Goal: Communication & Community: Answer question/provide support

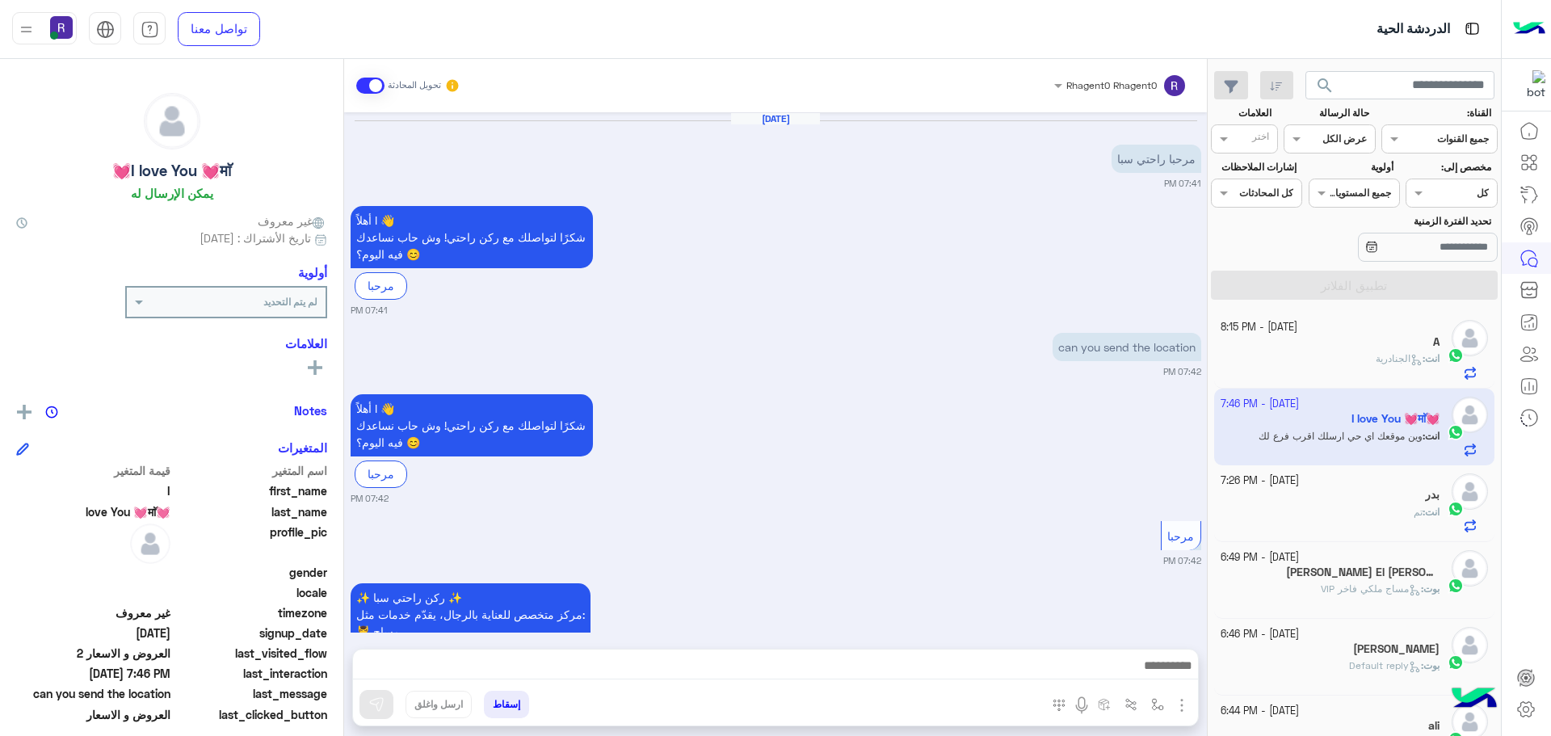
scroll to position [609, 0]
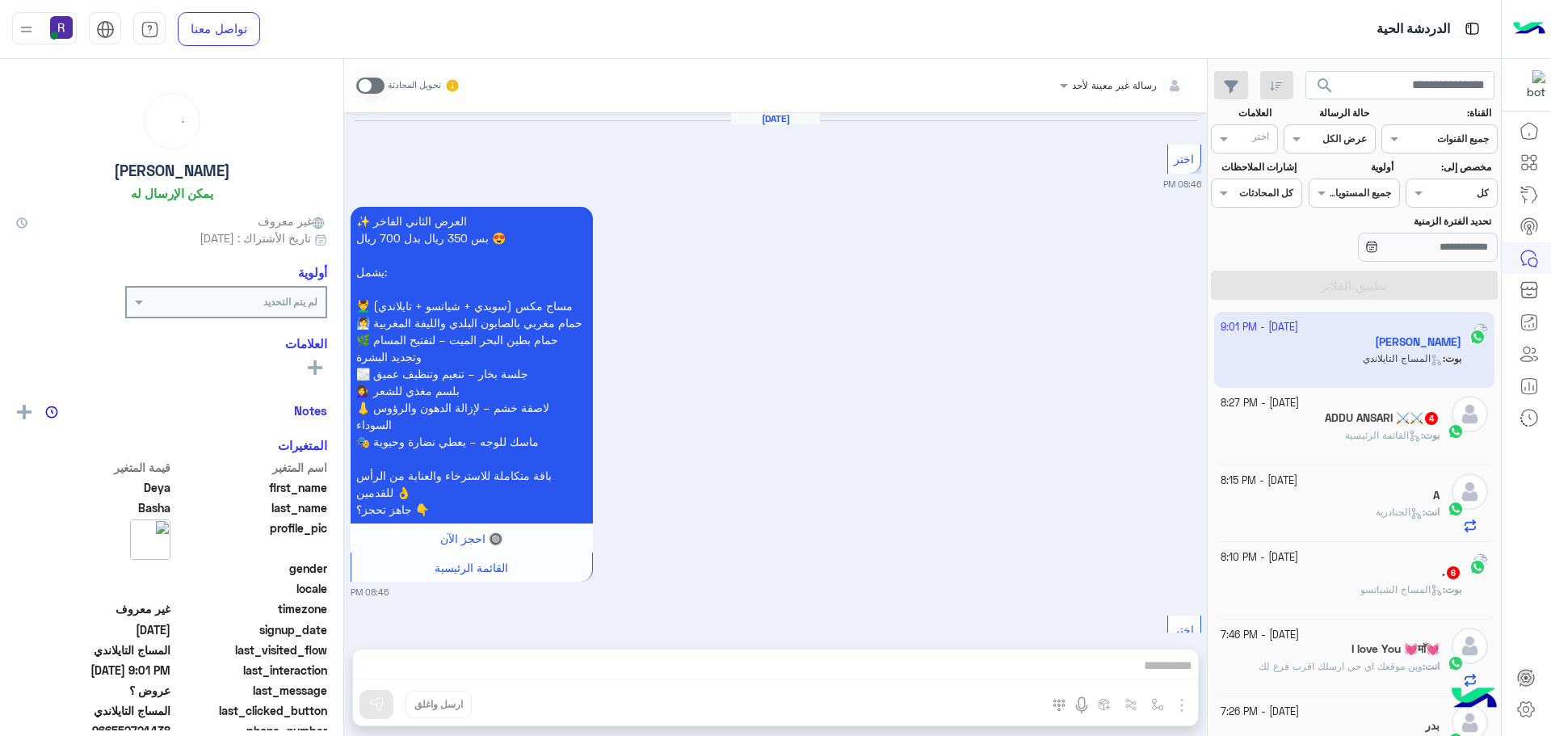
scroll to position [5842, 0]
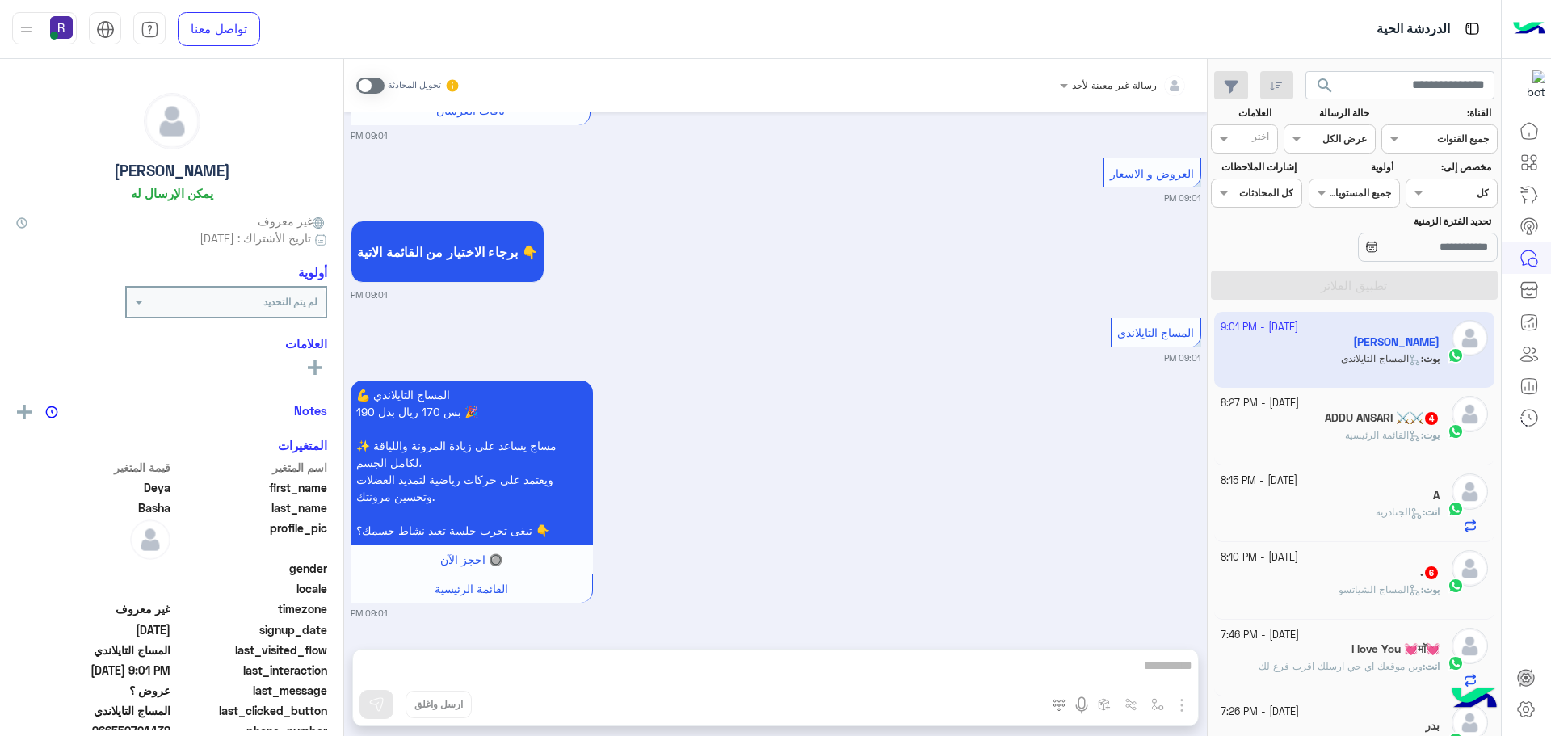
click at [1337, 427] on div "ADDU ANSARI ⚔️⚔️ 4" at bounding box center [1331, 419] width 220 height 17
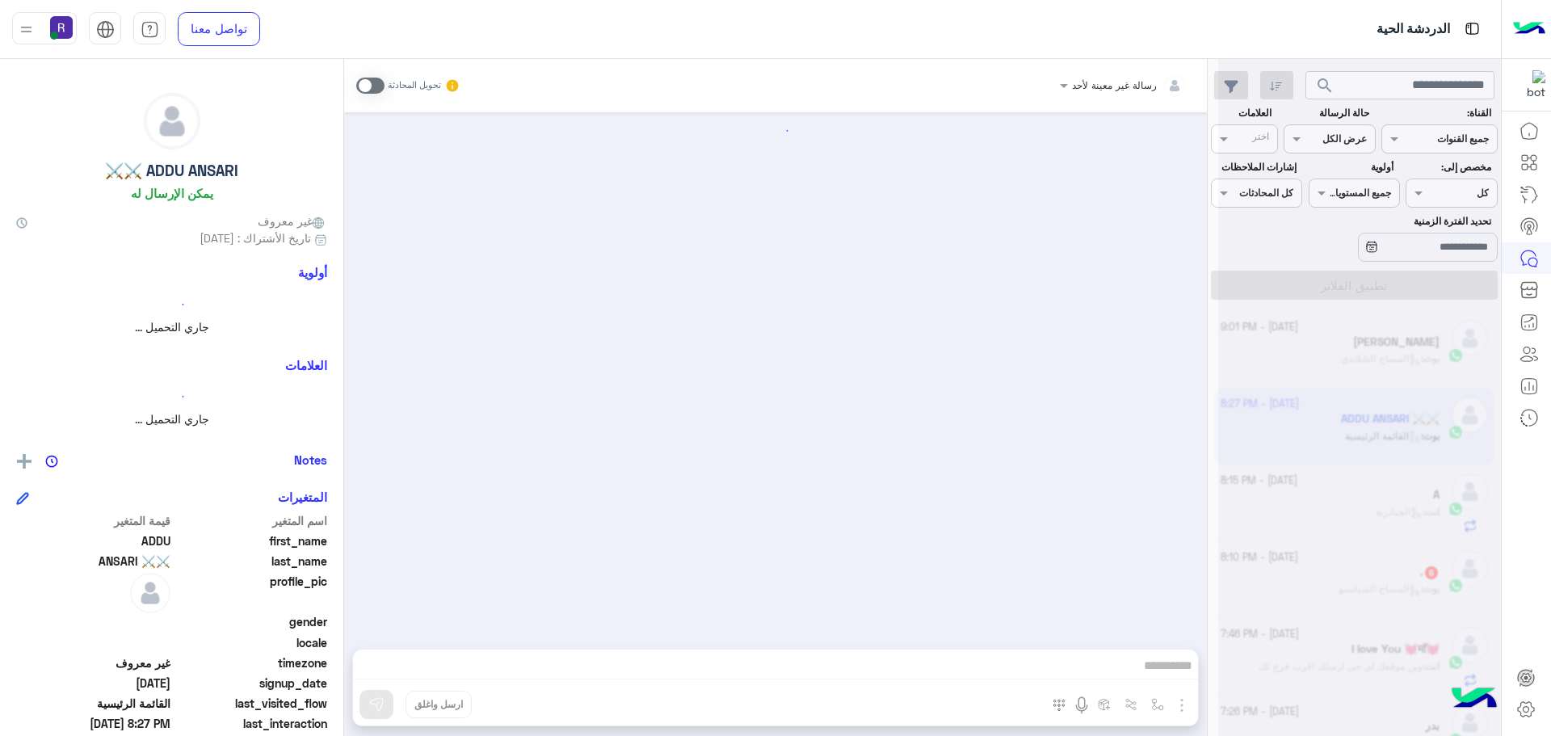
scroll to position [417, 0]
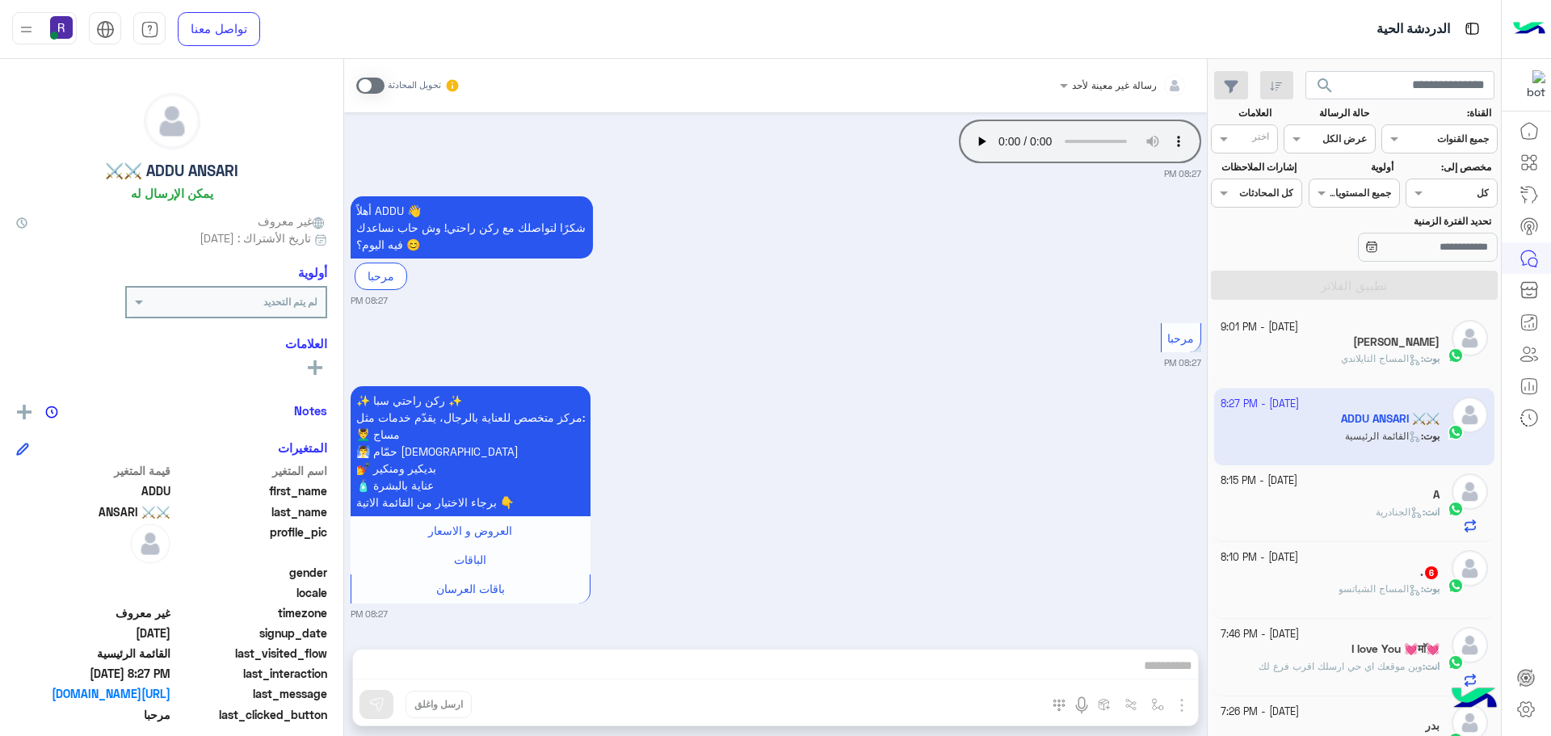
click at [1348, 568] on div ". 6" at bounding box center [1331, 574] width 220 height 17
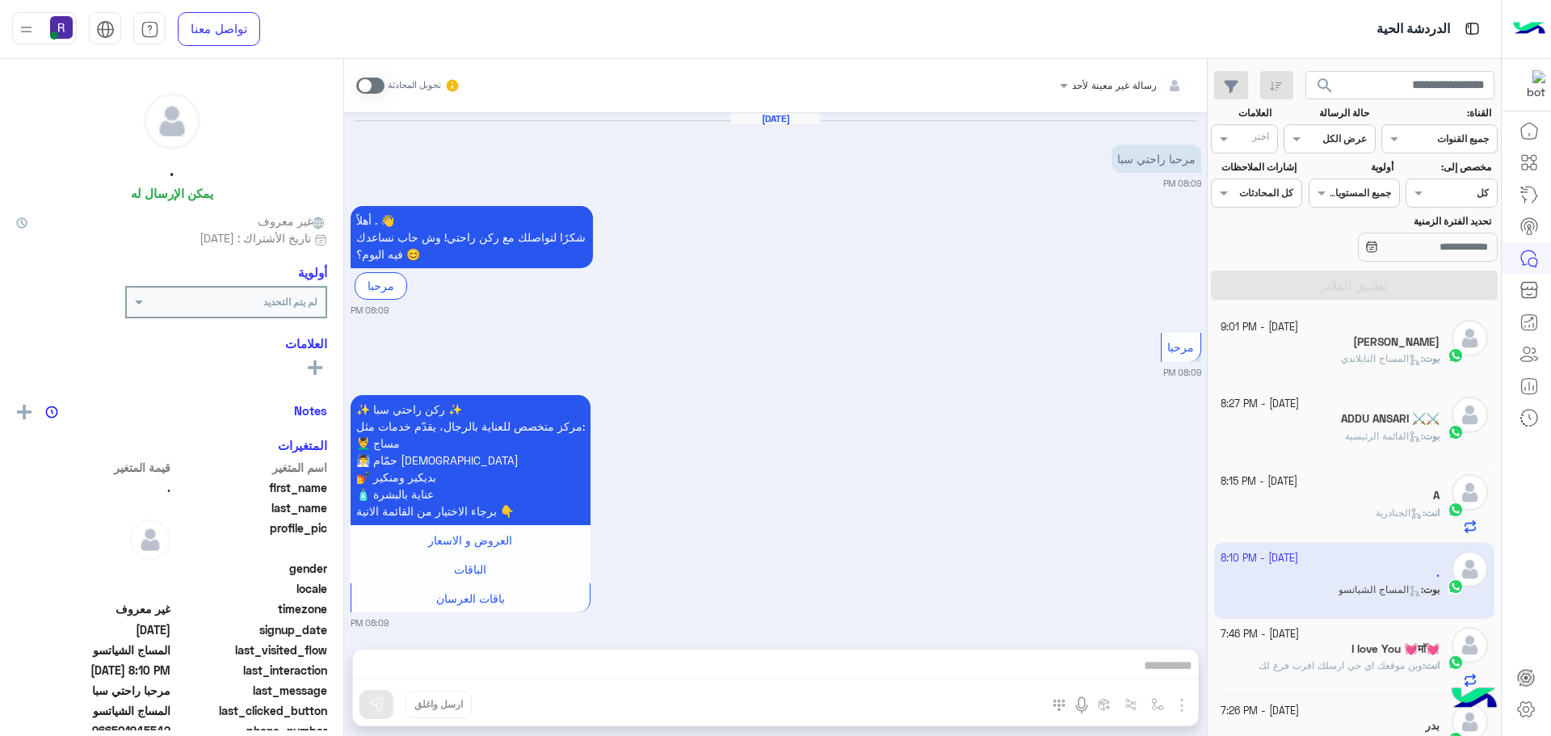
scroll to position [1122, 0]
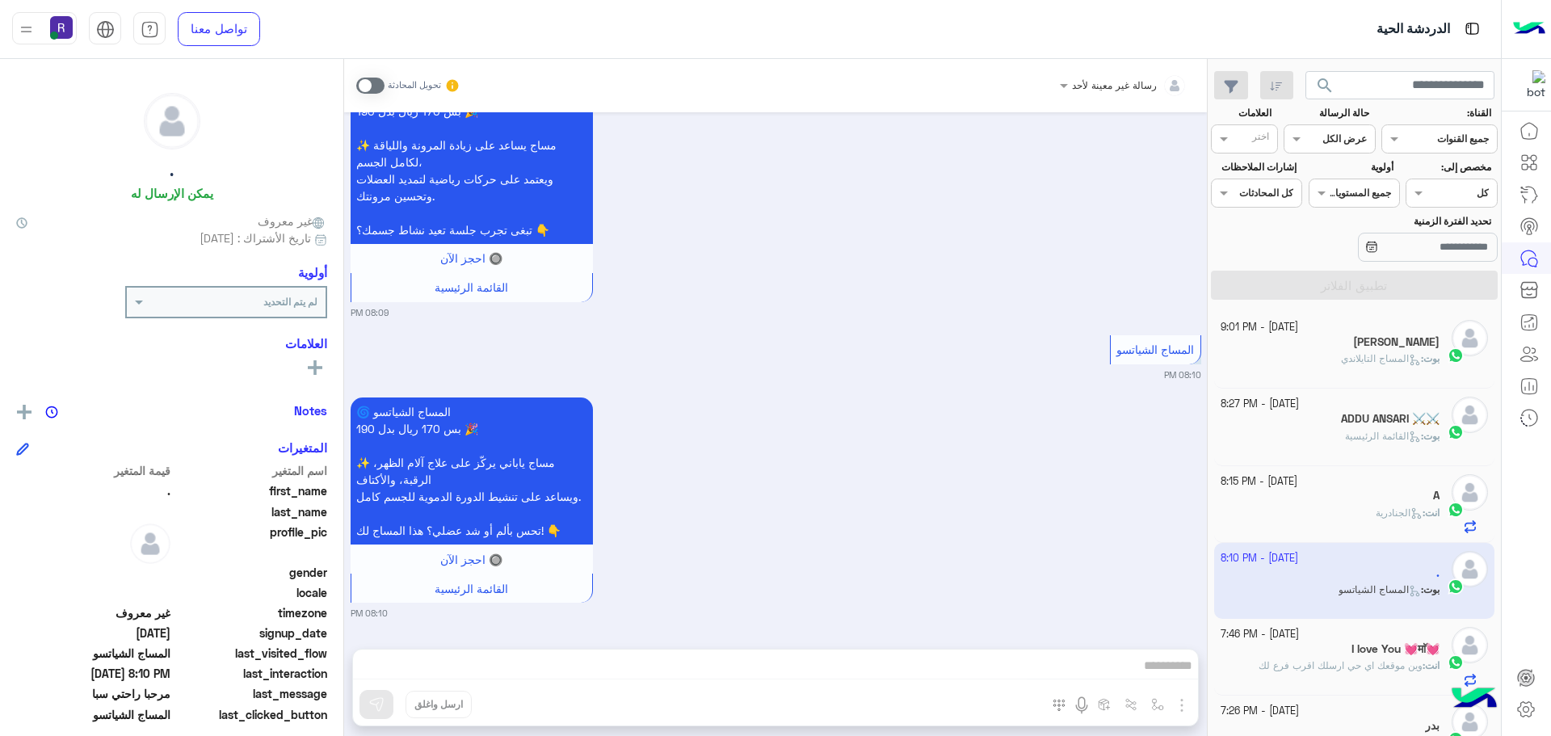
click at [910, 322] on div "Sep 25, 2025 مرحبا راحتي سبا 08:09 PM أهلاً . 👋 شكرًا لتواصلك مع ركن راحتي! وش …" at bounding box center [775, 372] width 863 height 520
click at [873, 338] on div "المساج الشياتسو 08:10 PM" at bounding box center [776, 356] width 851 height 50
click at [976, 570] on div "🌀 المساج الشياتسو بس 170 ريال بدل 190 🎉 ✨ مساج ياباني يركّز على علاج آلام الظهر…" at bounding box center [776, 506] width 851 height 226
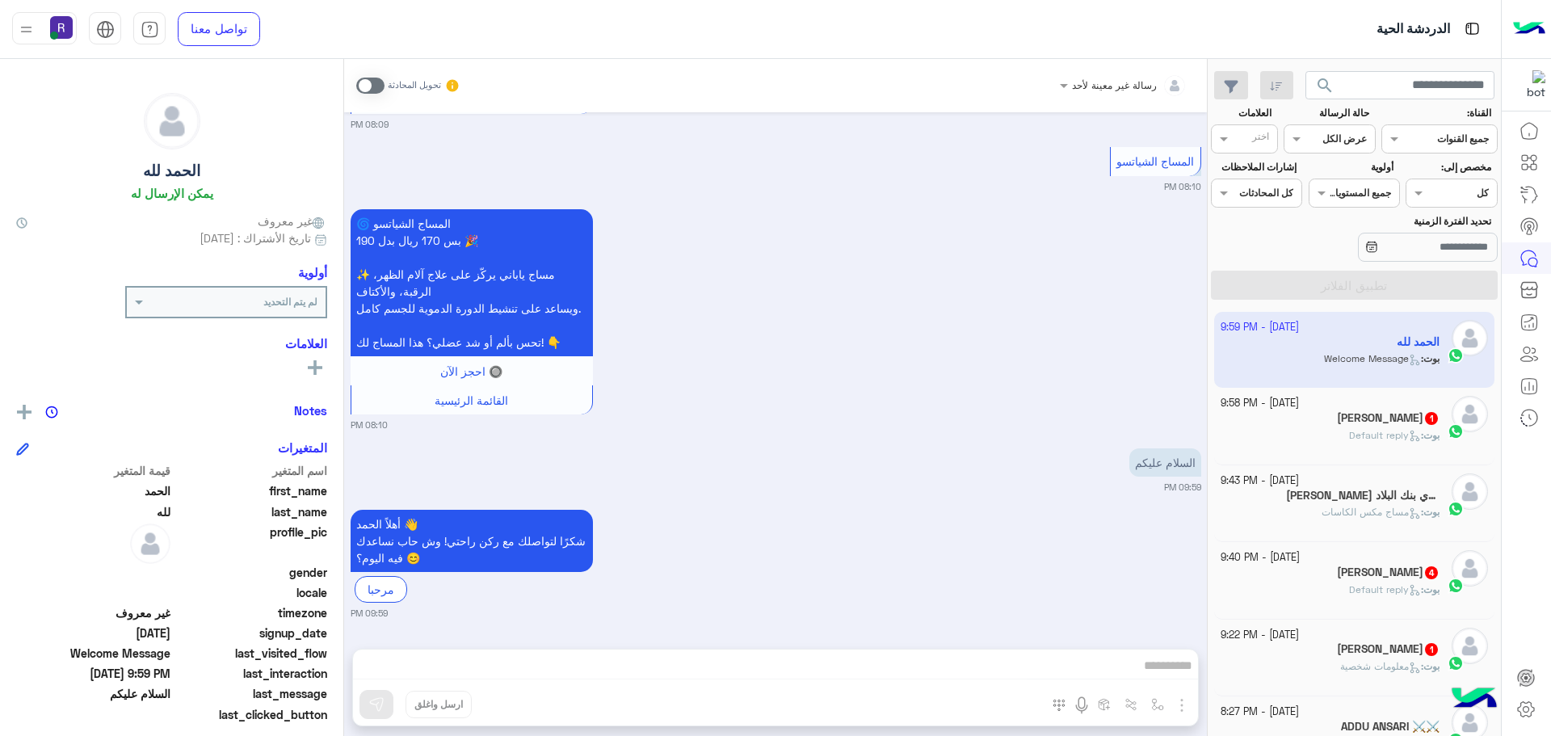
scroll to position [609, 0]
click at [1375, 462] on div "[DATE] - 9:58 PM [PERSON_NAME] 1 [PERSON_NAME] : Default reply" at bounding box center [1354, 426] width 281 height 77
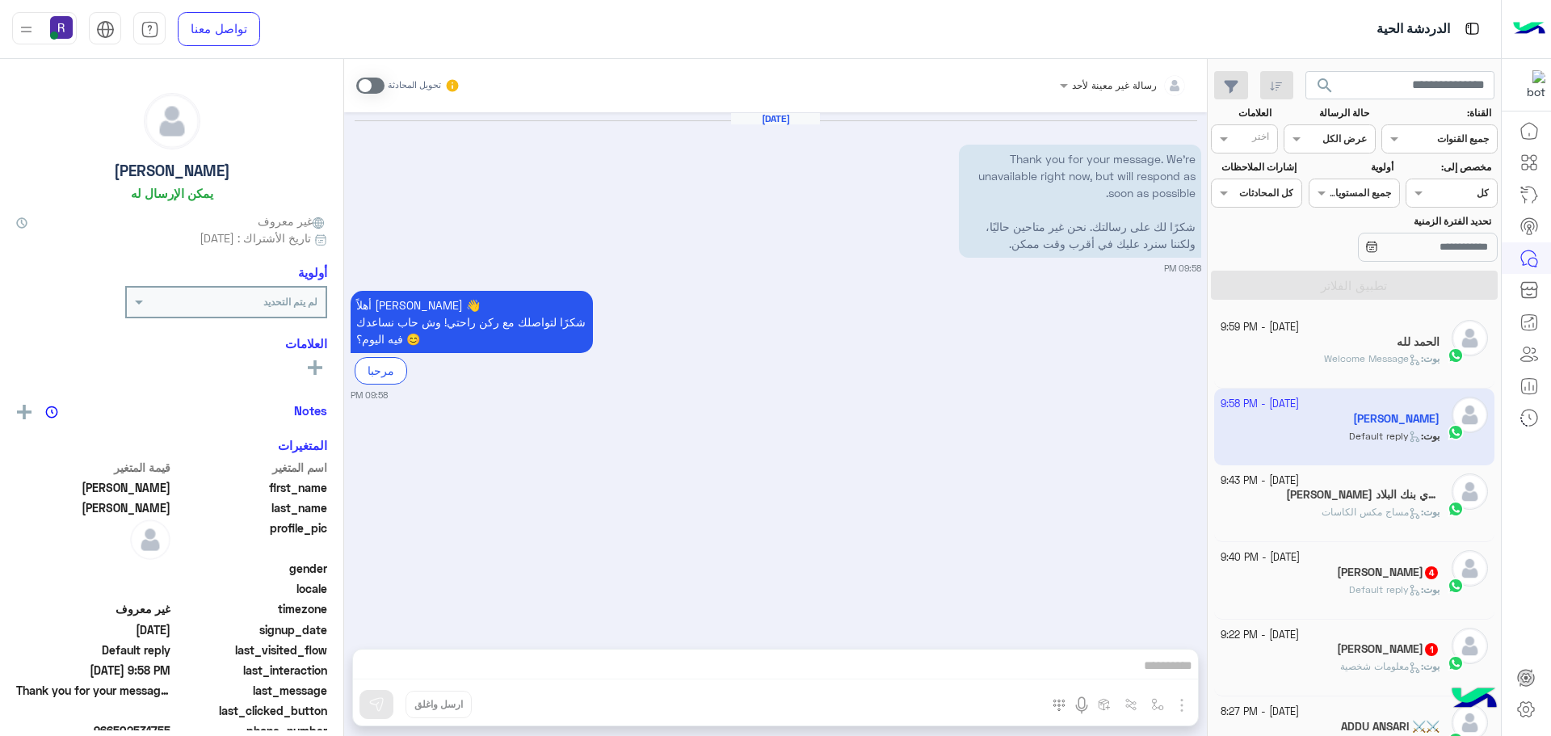
click at [1374, 583] on span "Default reply" at bounding box center [1385, 589] width 72 height 12
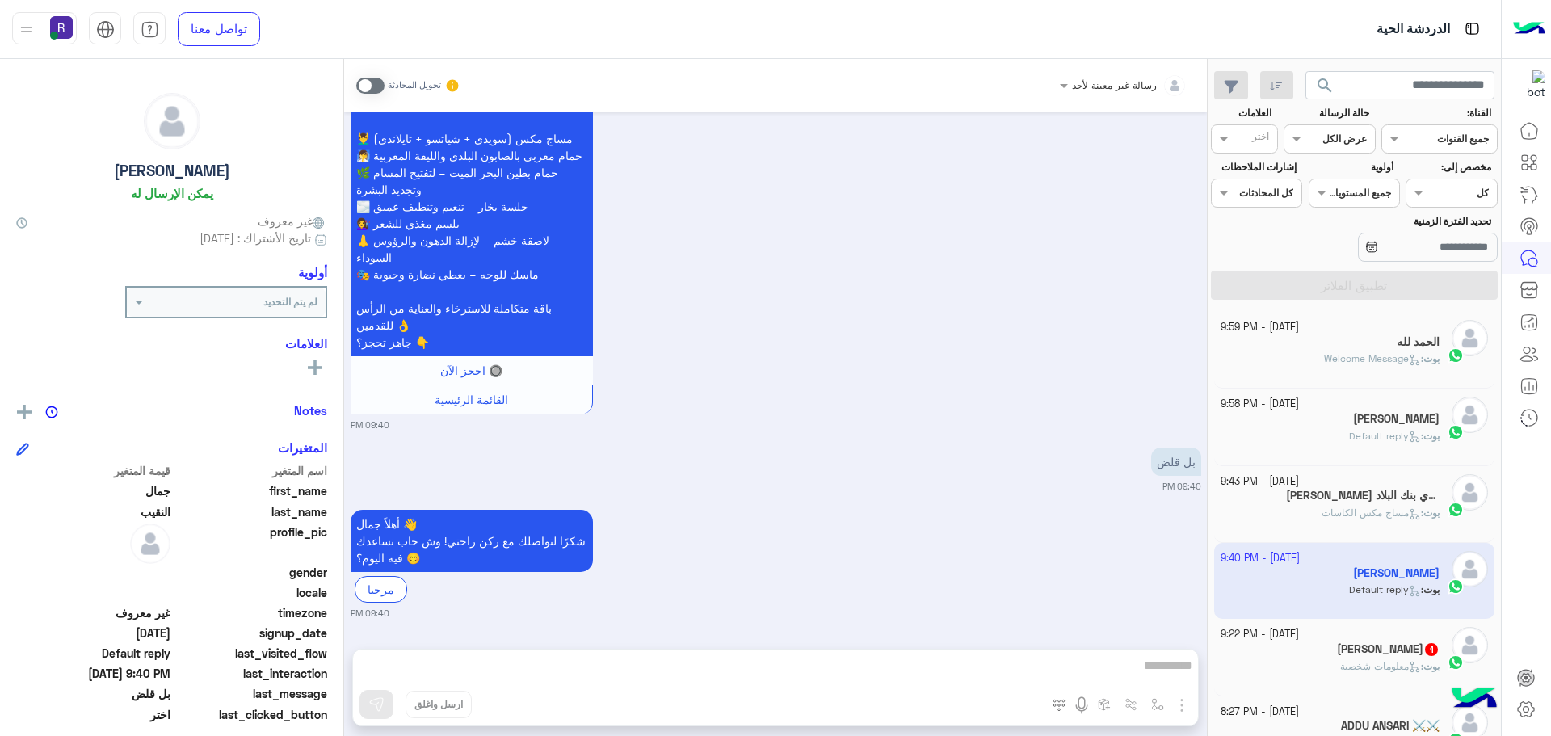
scroll to position [242, 0]
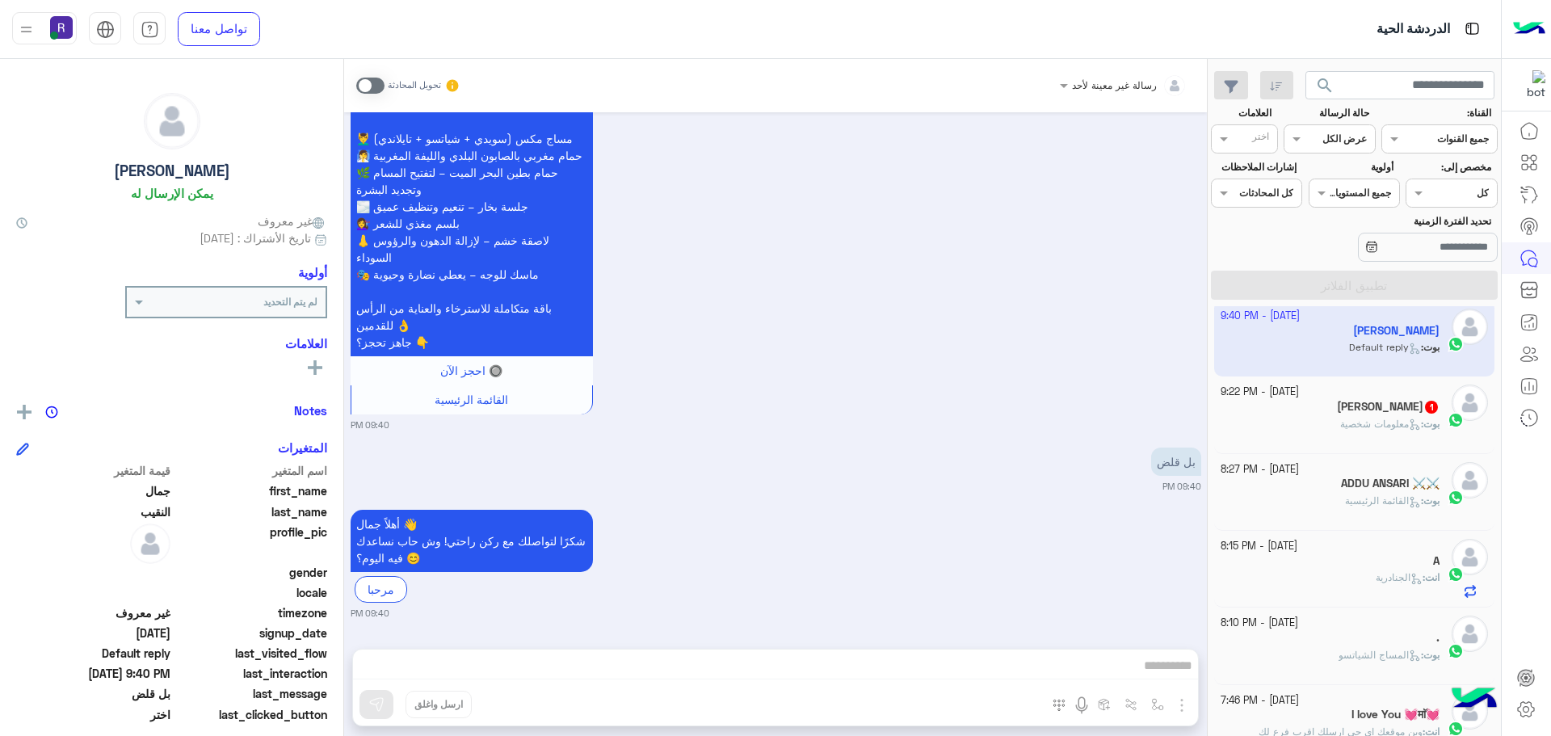
click at [1386, 390] on div "25 September - 9:22 PM" at bounding box center [1331, 392] width 220 height 15
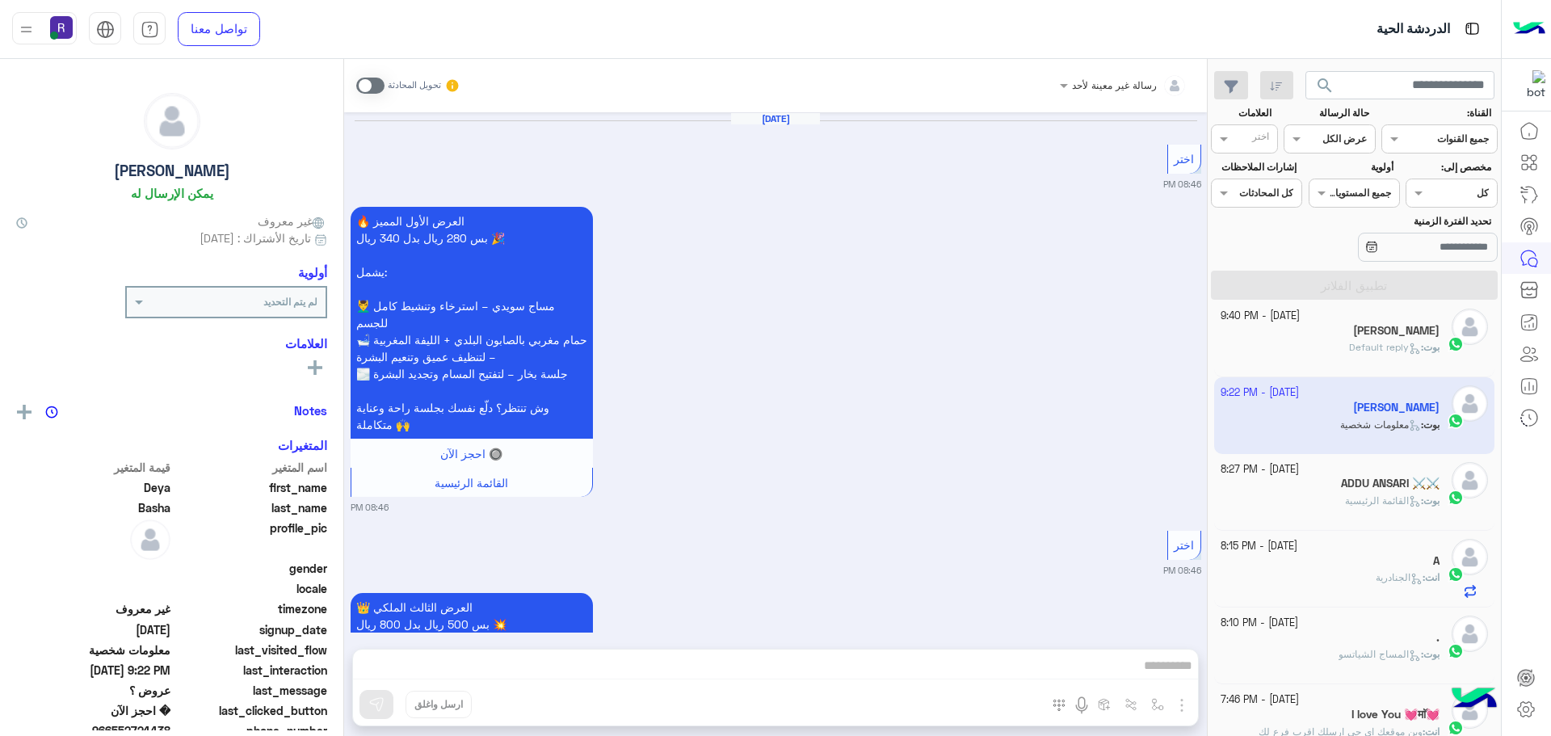
scroll to position [2647, 0]
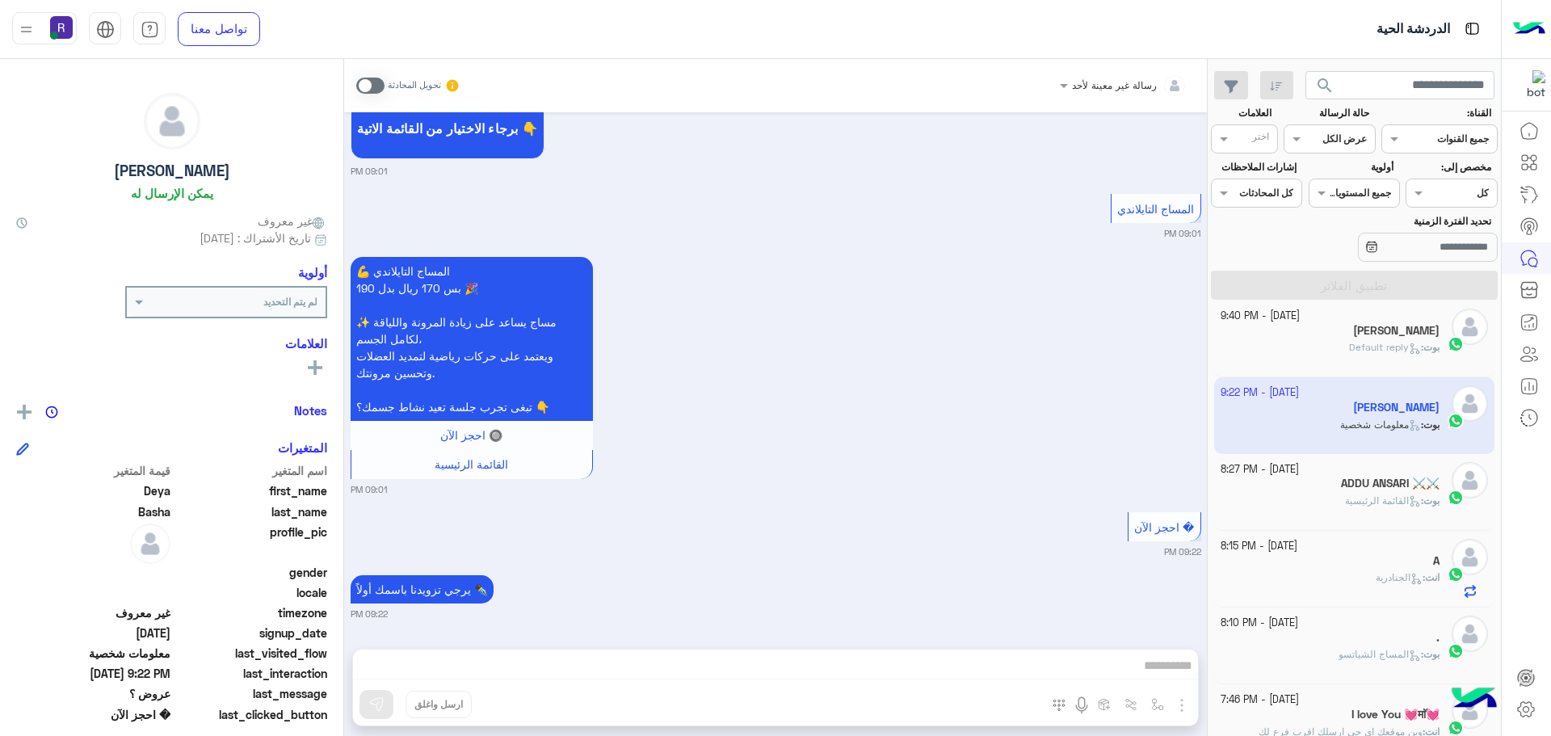
click at [372, 95] on div "تحويل المحادثة" at bounding box center [408, 85] width 104 height 29
drag, startPoint x: 372, startPoint y: 89, endPoint x: 436, endPoint y: 138, distance: 80.6
click at [372, 89] on span at bounding box center [370, 86] width 28 height 16
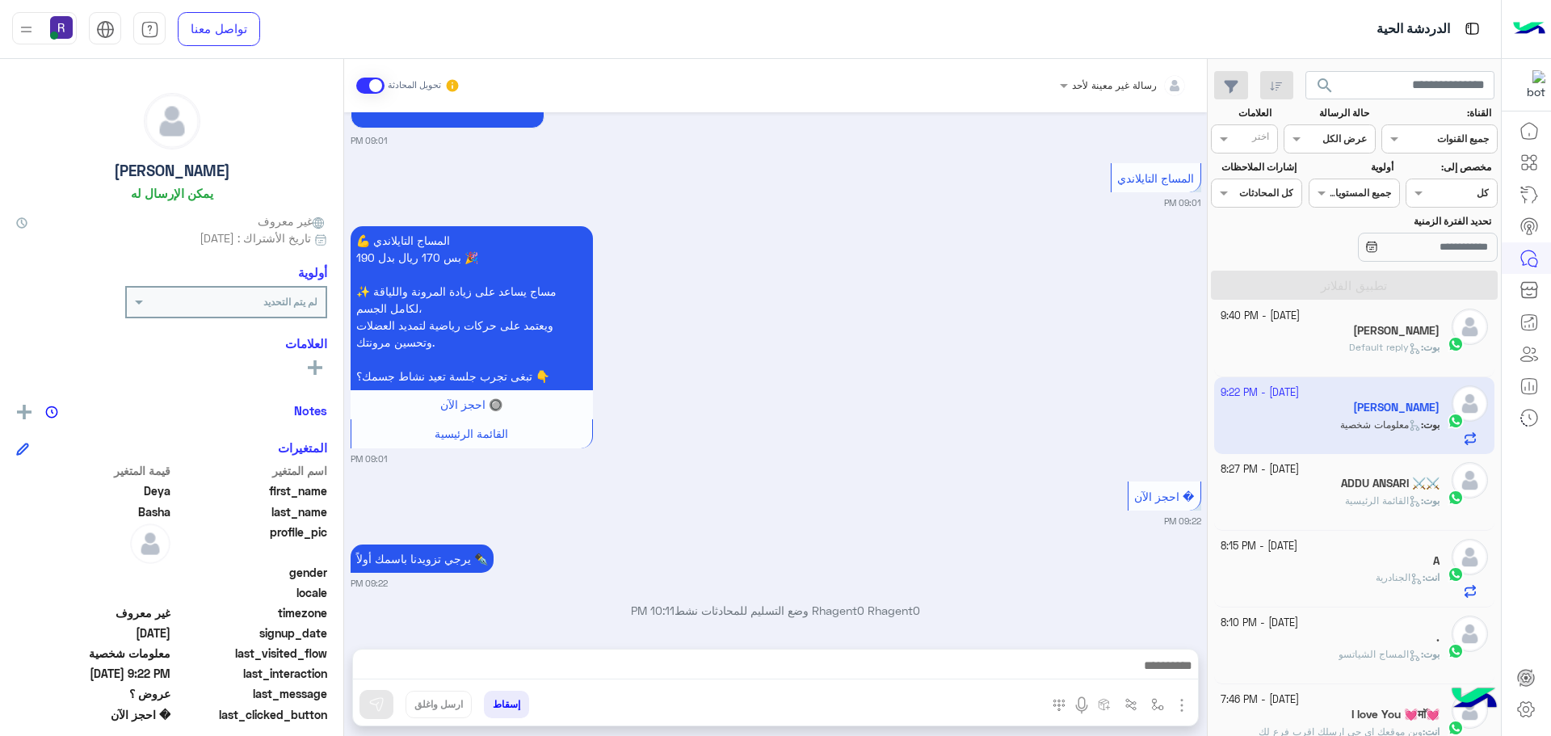
scroll to position [2689, 0]
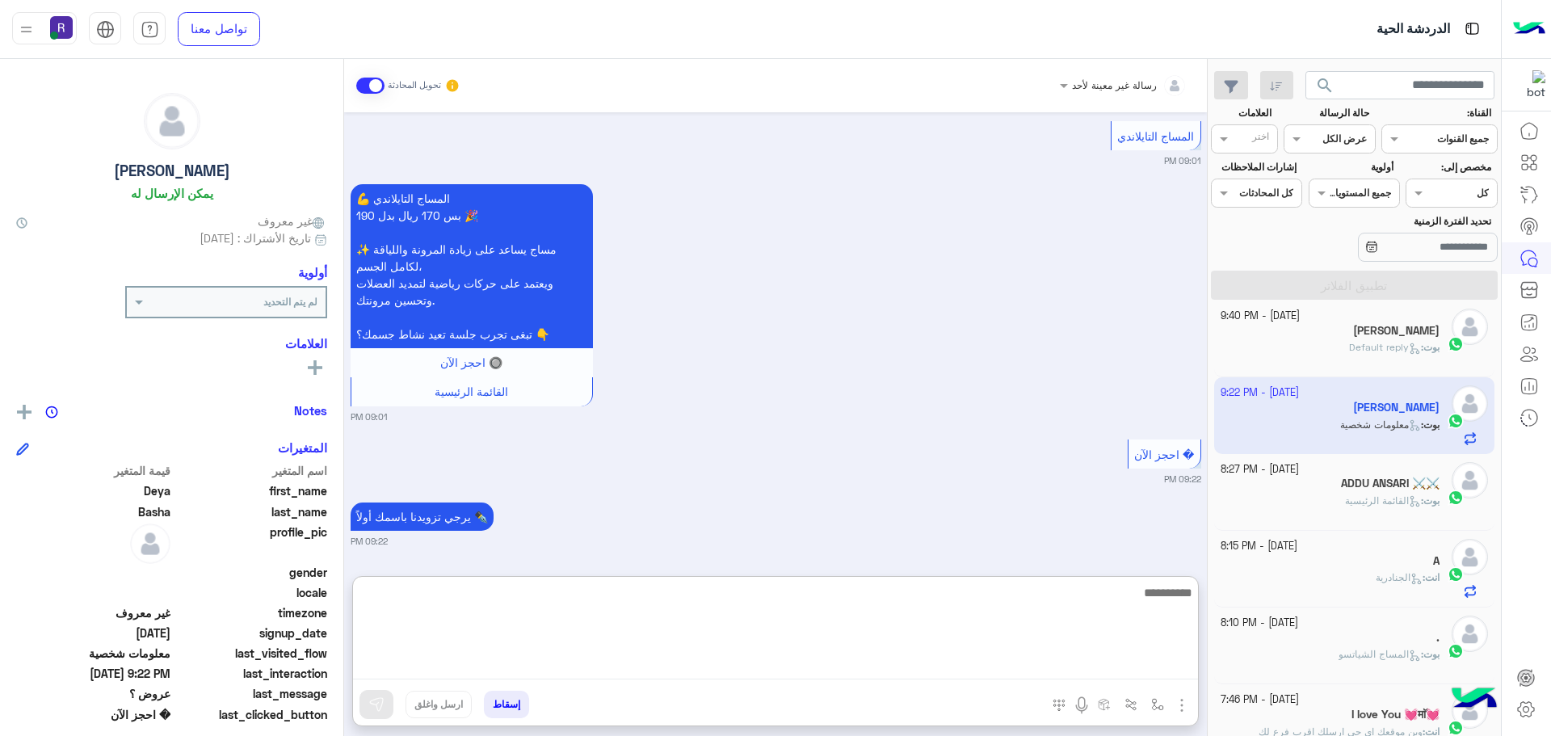
click at [1033, 663] on textarea at bounding box center [775, 631] width 845 height 97
paste textarea "**********"
type textarea "**********"
click at [1179, 596] on textarea "**********" at bounding box center [775, 631] width 845 height 97
type textarea "**********"
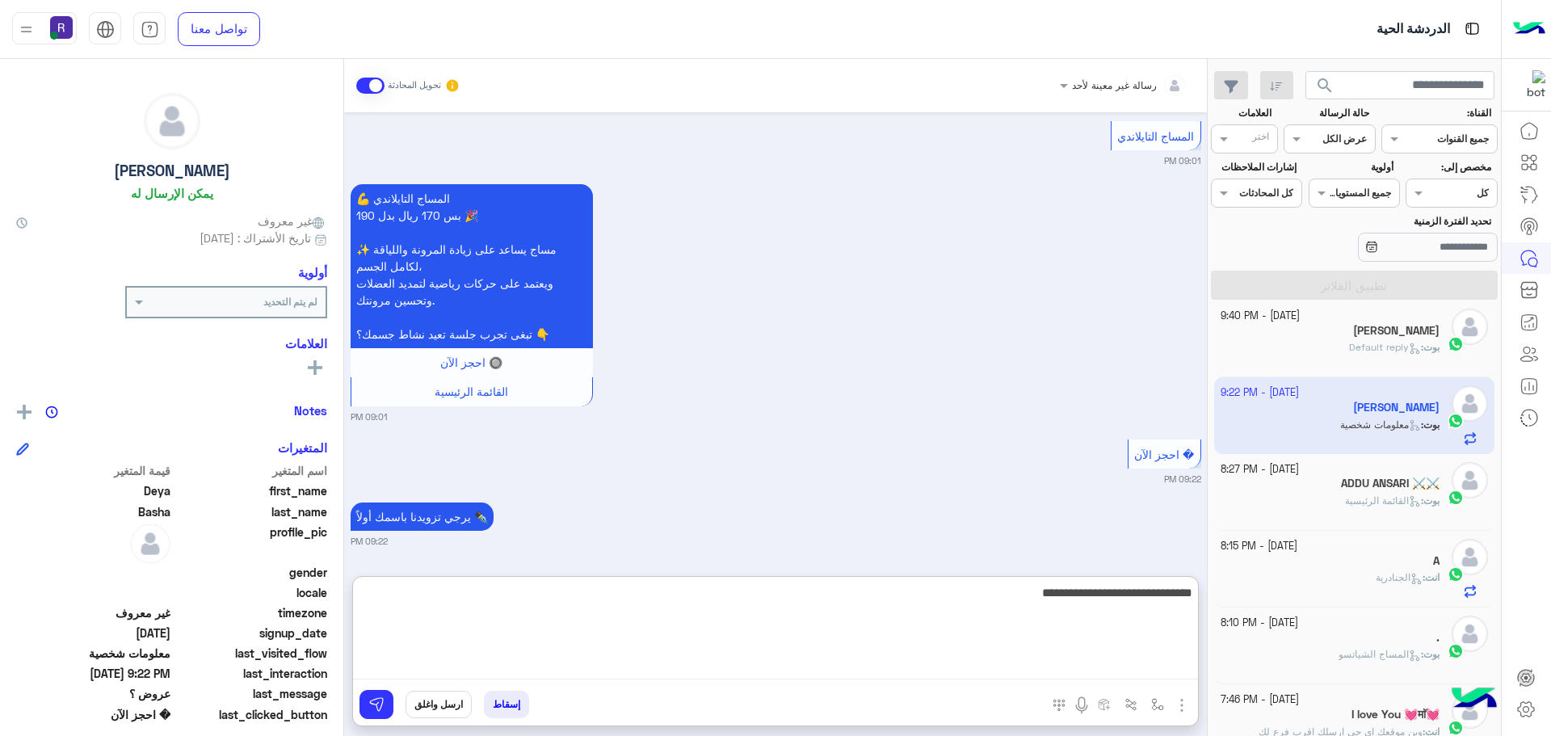
click at [1108, 587] on textarea "**********" at bounding box center [775, 631] width 845 height 97
type textarea "****"
click at [1108, 587] on textarea "**********" at bounding box center [775, 631] width 845 height 97
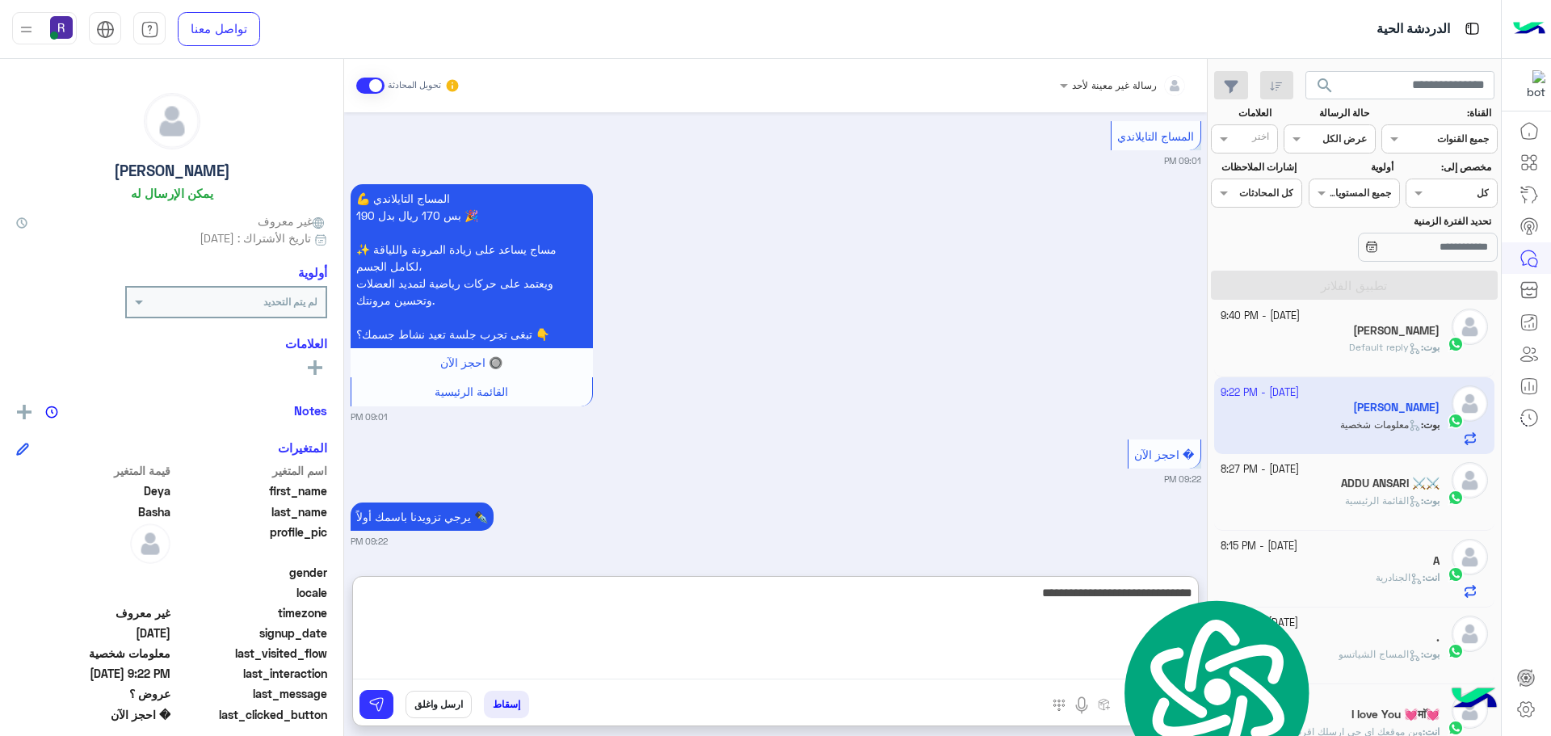
click at [1108, 587] on textarea "**********" at bounding box center [775, 631] width 845 height 97
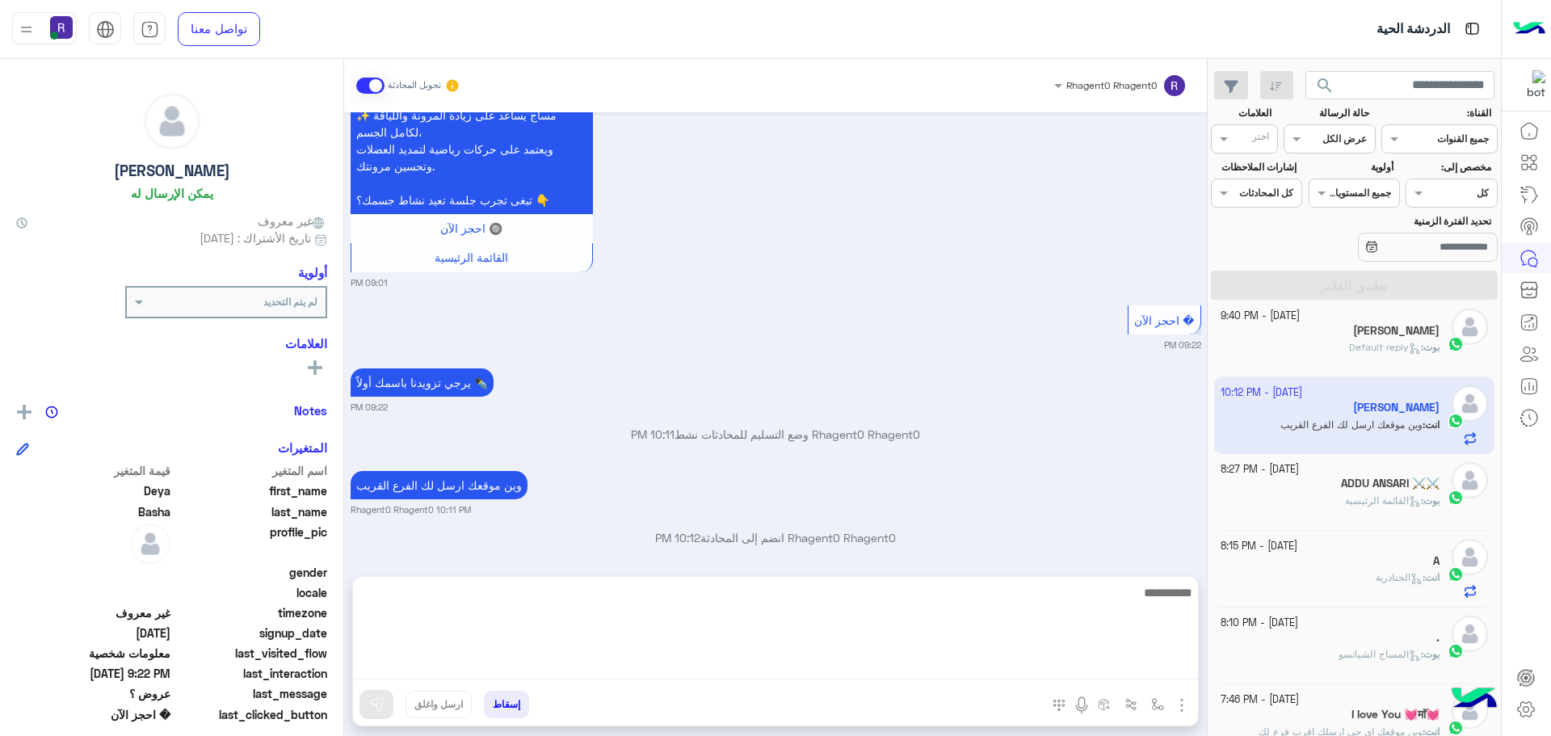
scroll to position [2823, 0]
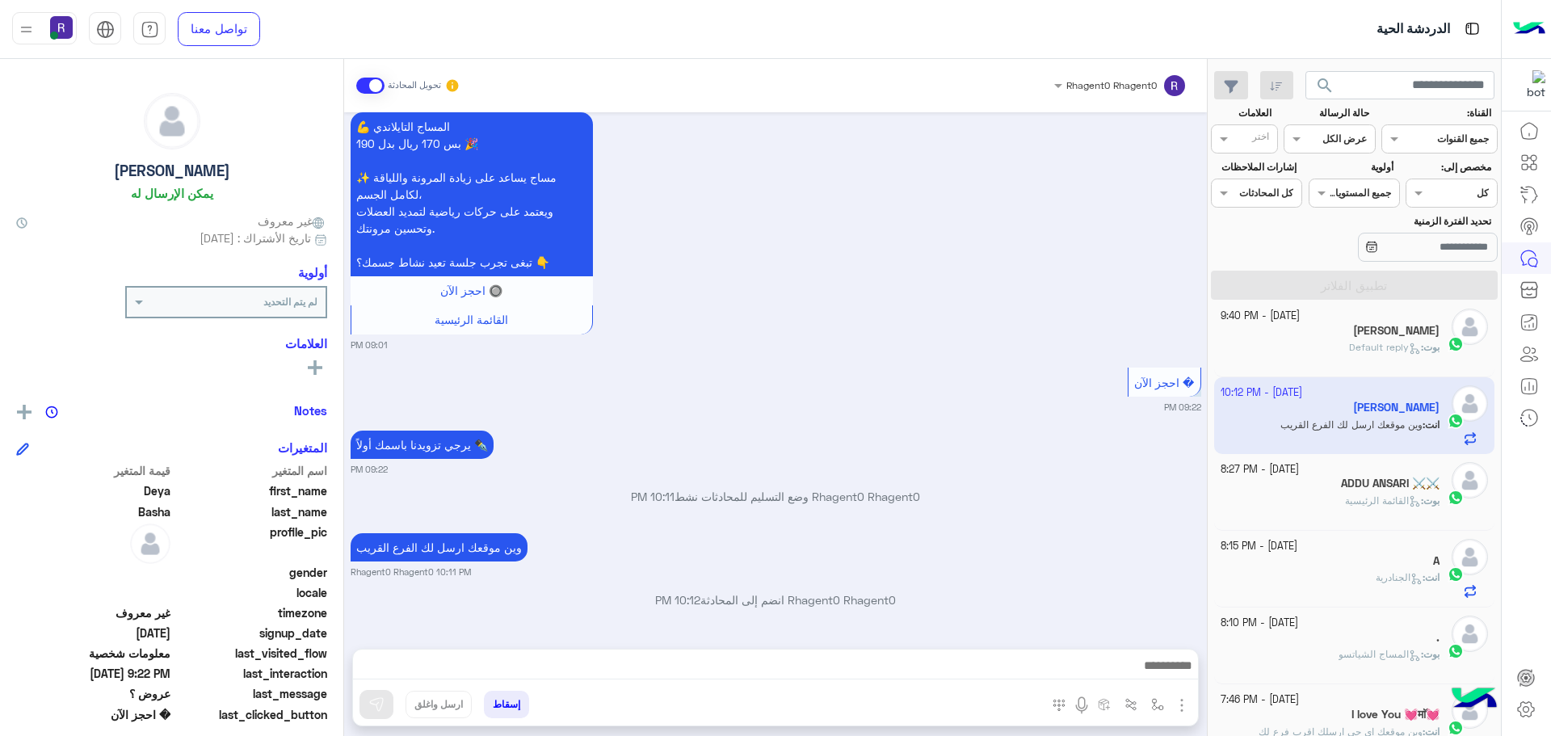
click at [1173, 707] on img "button" at bounding box center [1181, 705] width 19 height 19
click at [1186, 702] on img "button" at bounding box center [1181, 705] width 19 height 19
click at [1156, 668] on span "الصور" at bounding box center [1151, 670] width 30 height 19
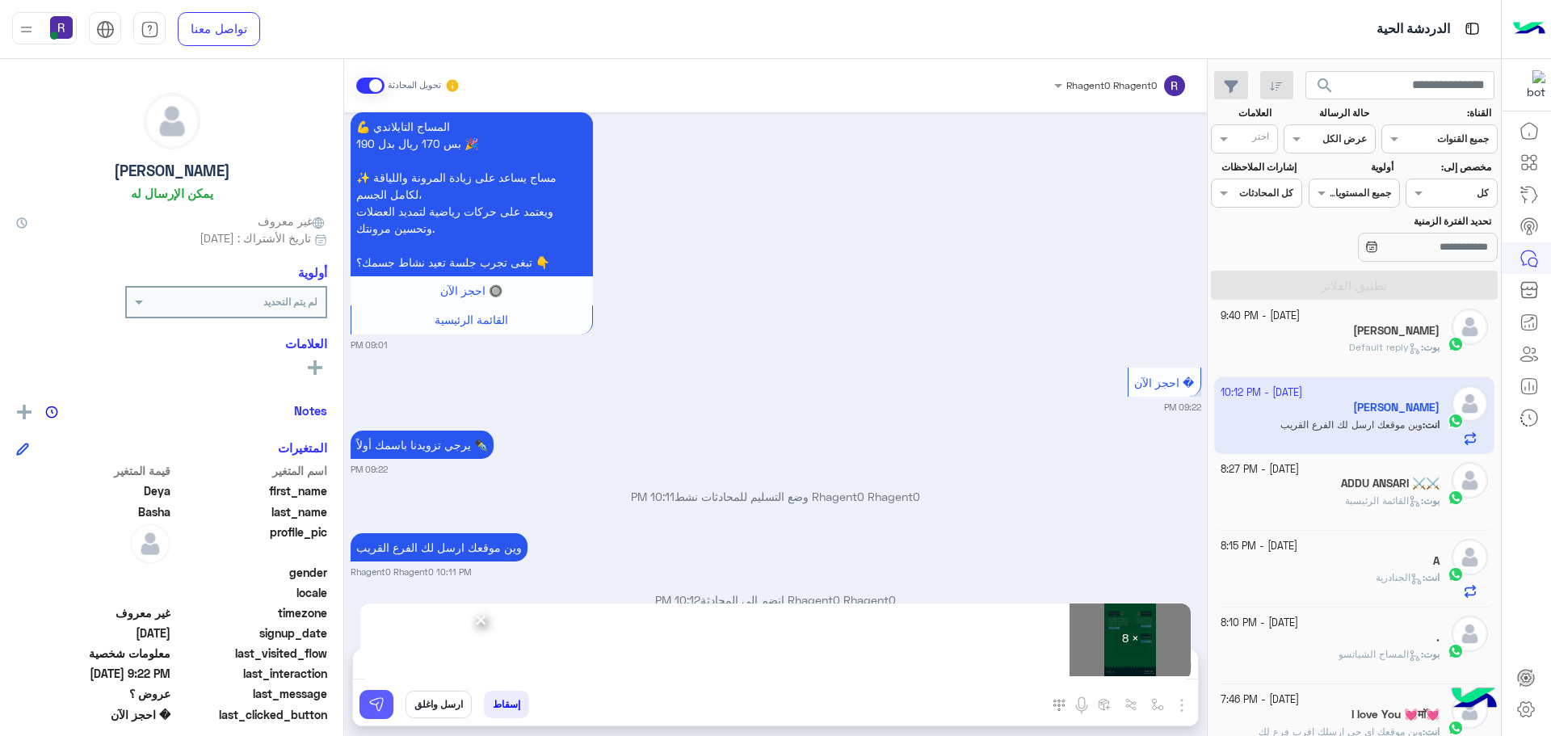
click at [383, 709] on img at bounding box center [376, 704] width 16 height 16
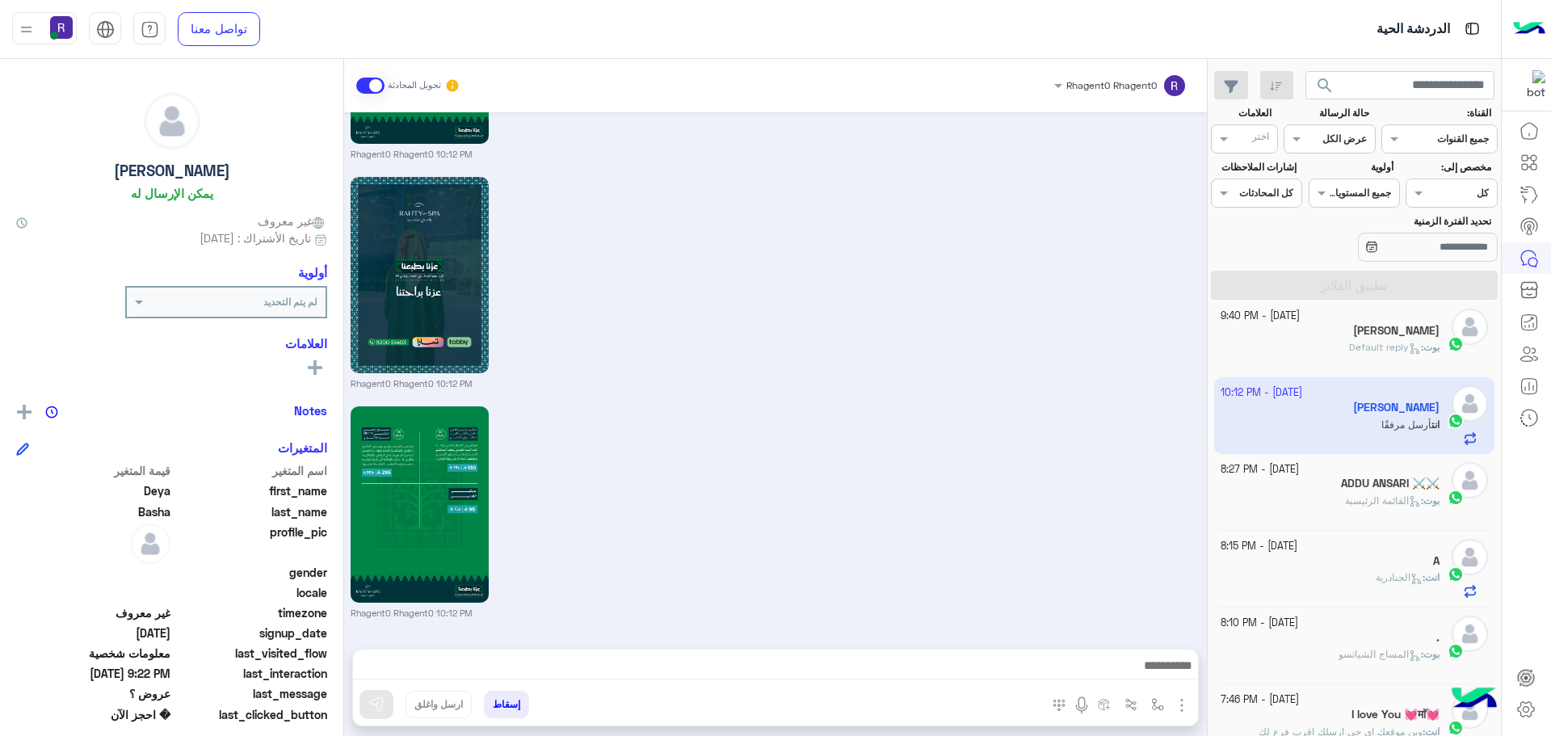
scroll to position [0, 0]
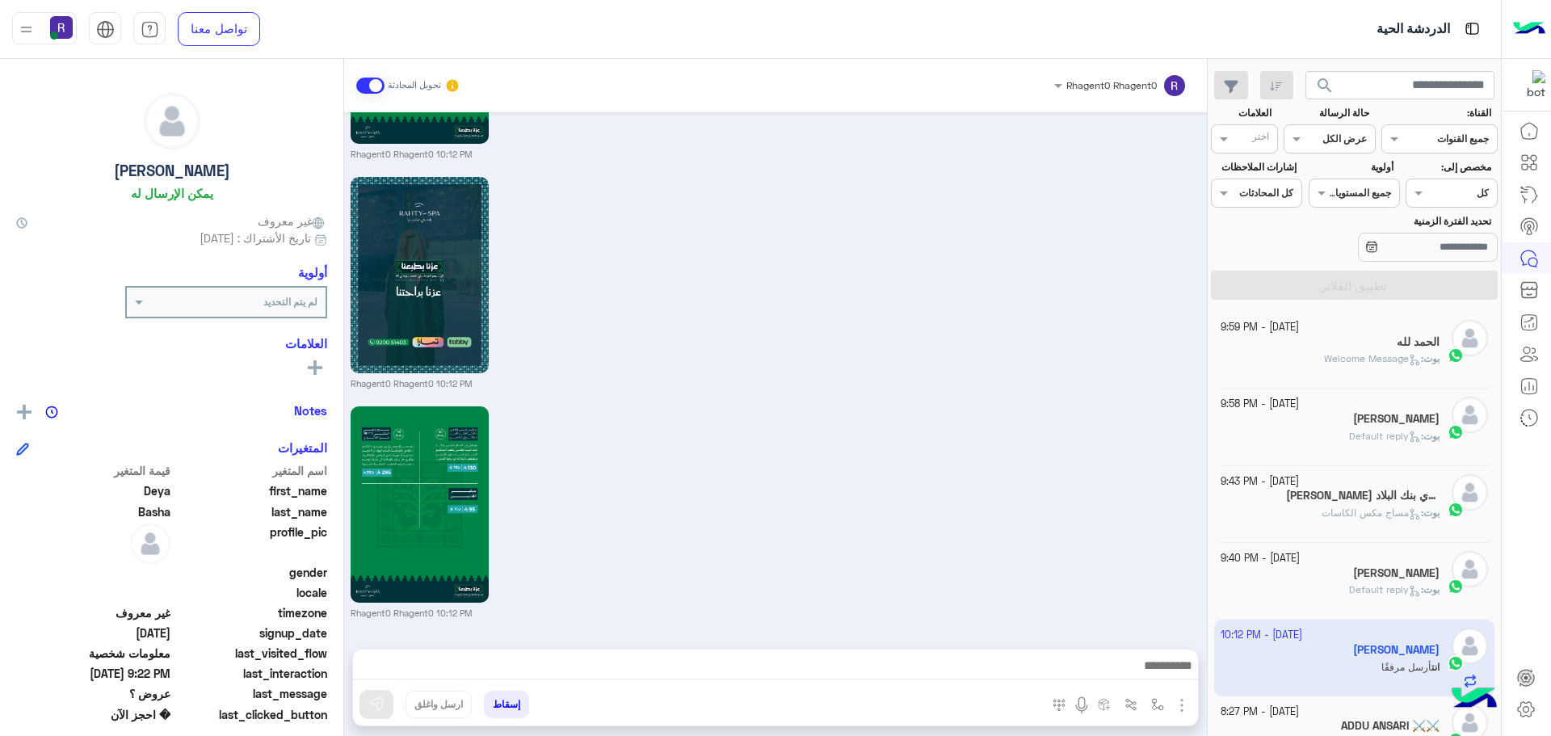
click at [1358, 347] on div "الحمد لله" at bounding box center [1331, 343] width 220 height 17
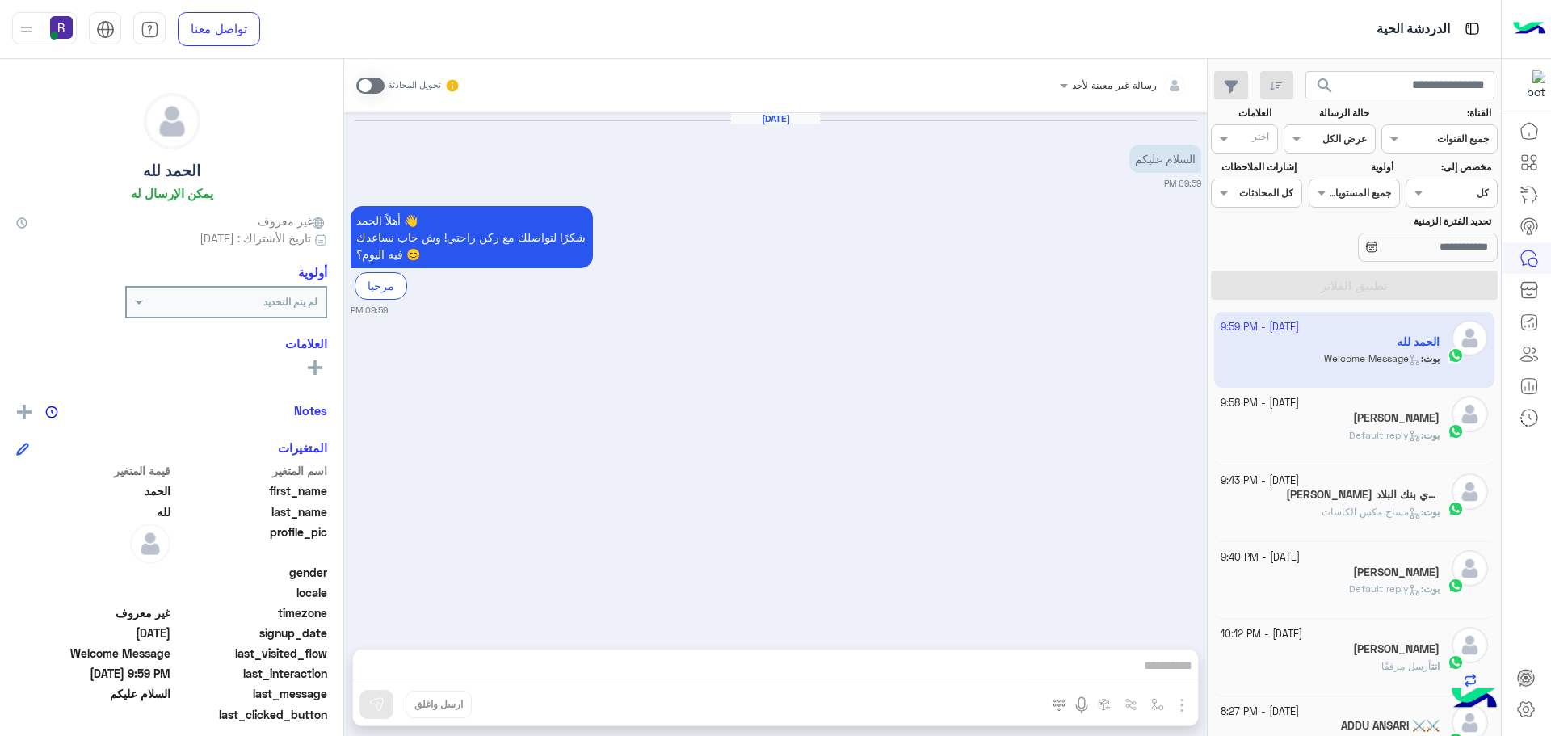
click at [372, 88] on span at bounding box center [370, 86] width 28 height 16
click at [1180, 700] on img "button" at bounding box center [1181, 705] width 19 height 19
click at [1154, 673] on span "الصور" at bounding box center [1151, 670] width 30 height 19
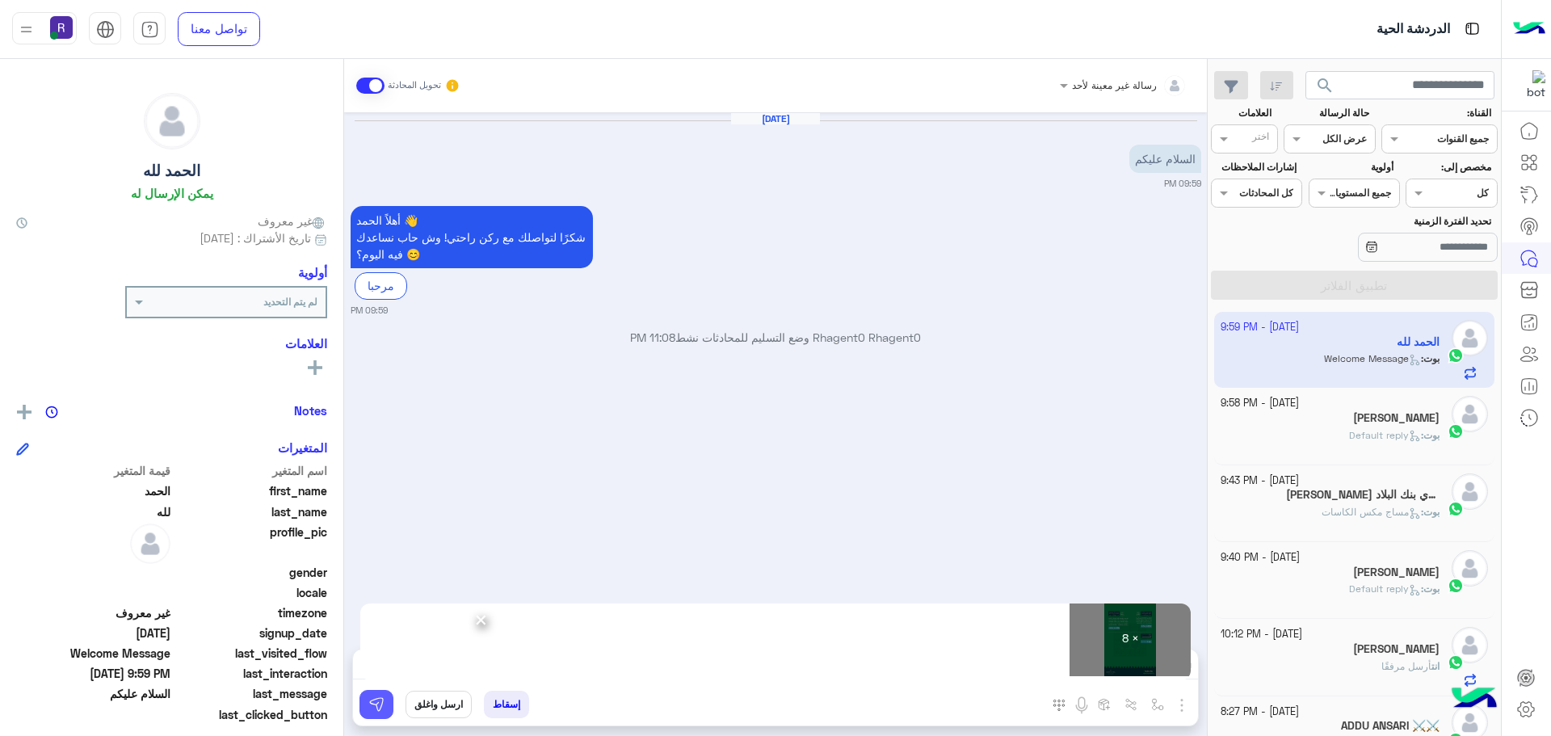
click at [379, 710] on img at bounding box center [376, 704] width 16 height 16
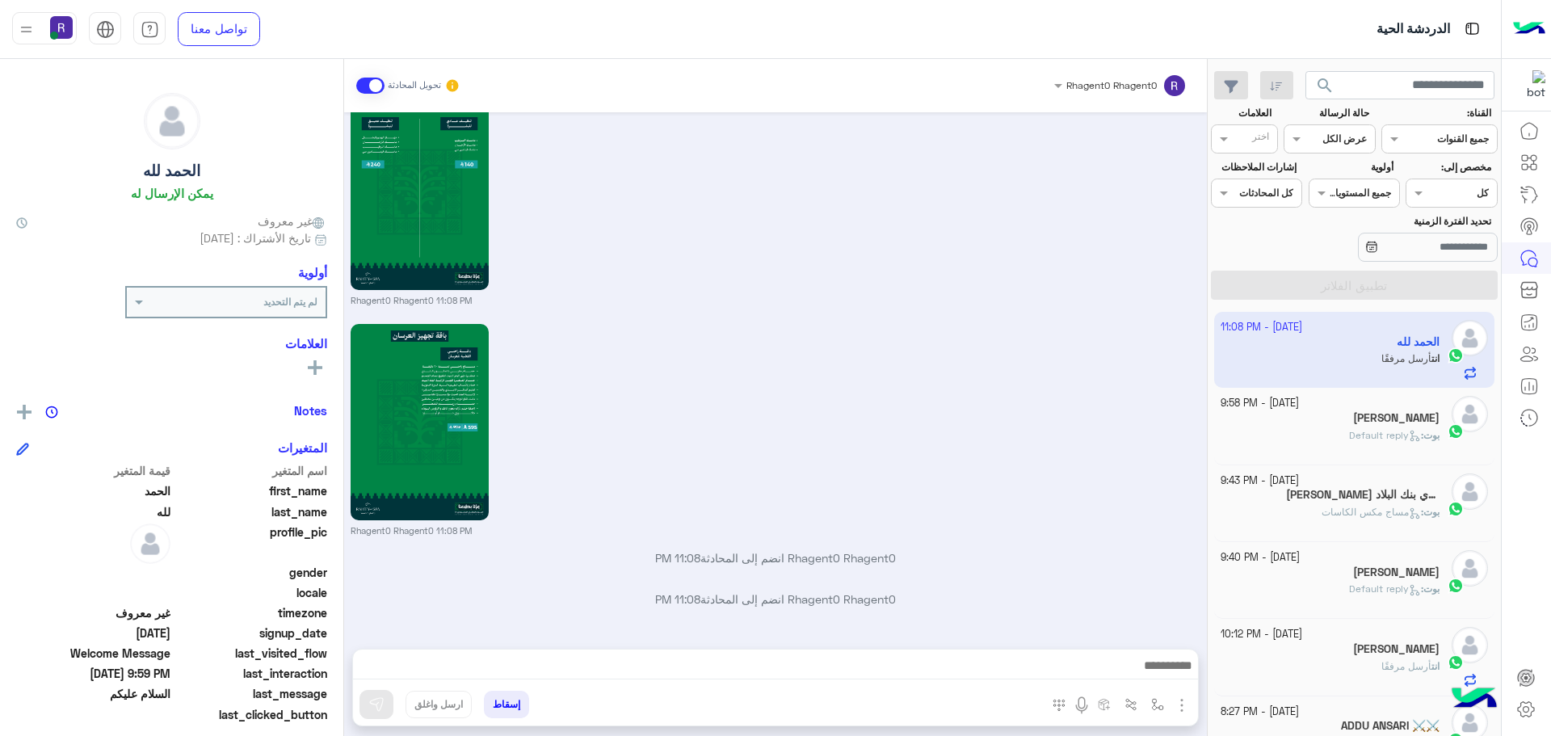
scroll to position [1659, 0]
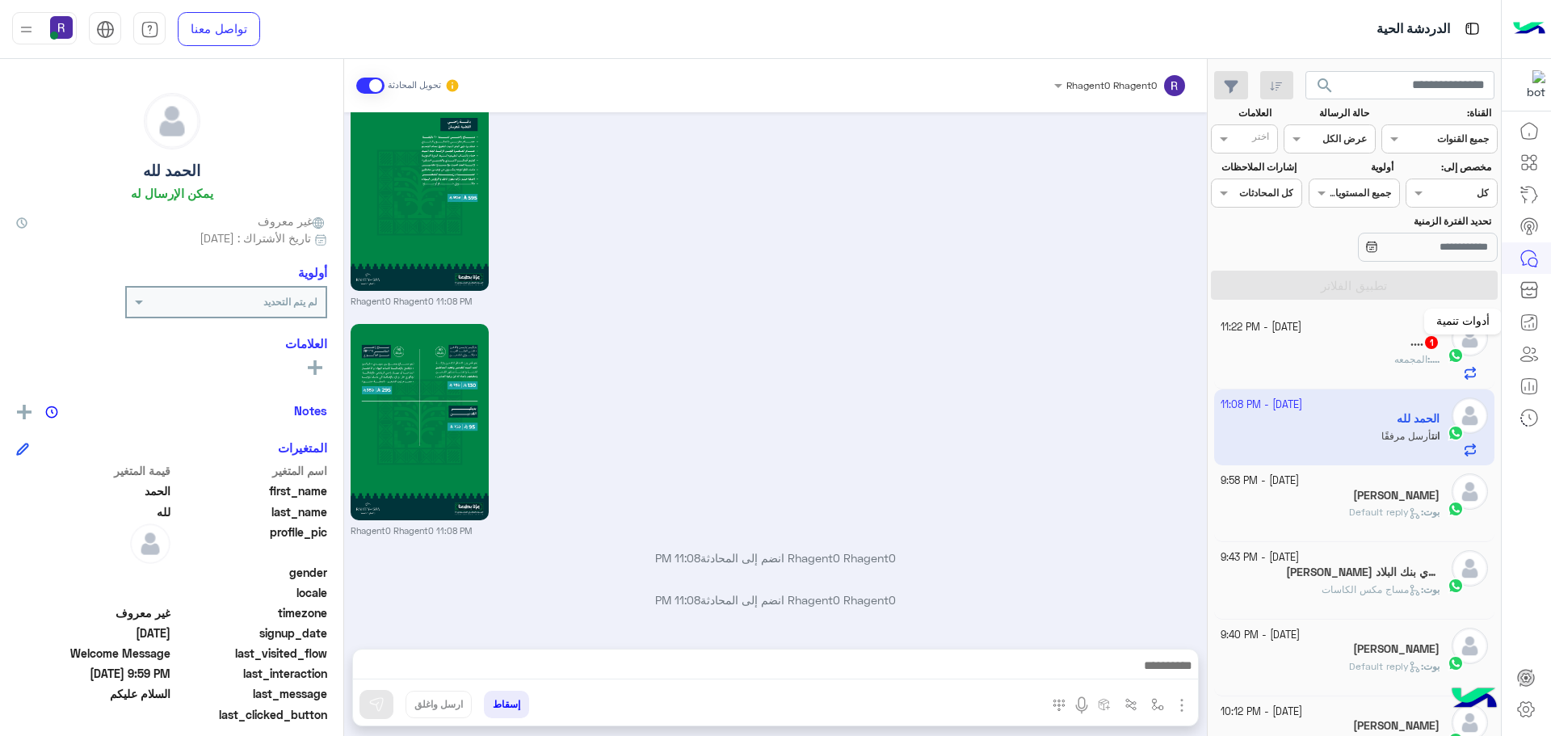
click at [1440, 342] on mat-tooltip-component "أدوات تنمية" at bounding box center [1463, 321] width 78 height 48
click at [1437, 342] on mat-tooltip-component "أدوات تنمية" at bounding box center [1463, 321] width 78 height 48
click at [1411, 343] on h5 ".... 1" at bounding box center [1425, 342] width 29 height 14
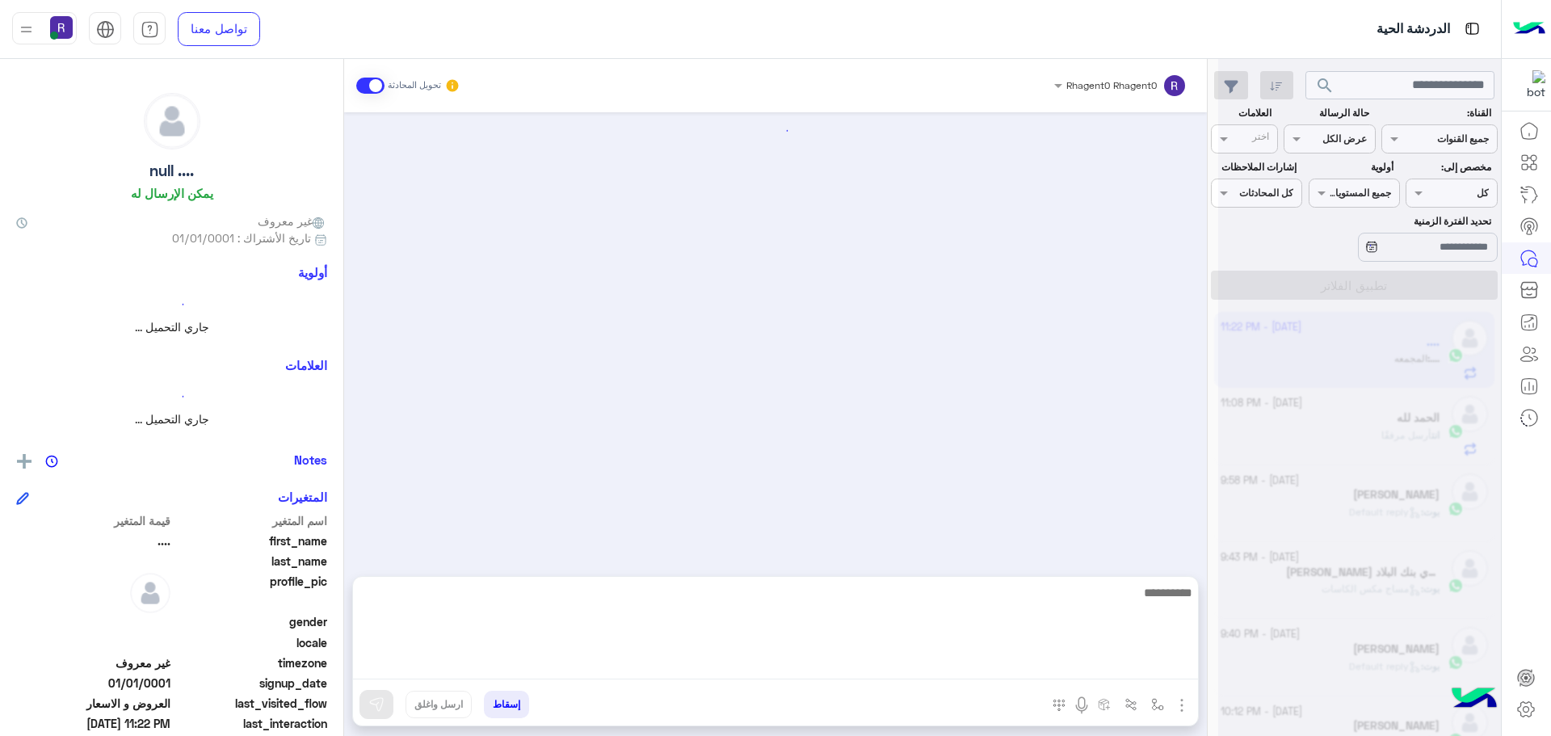
click at [1057, 676] on textarea at bounding box center [775, 631] width 845 height 97
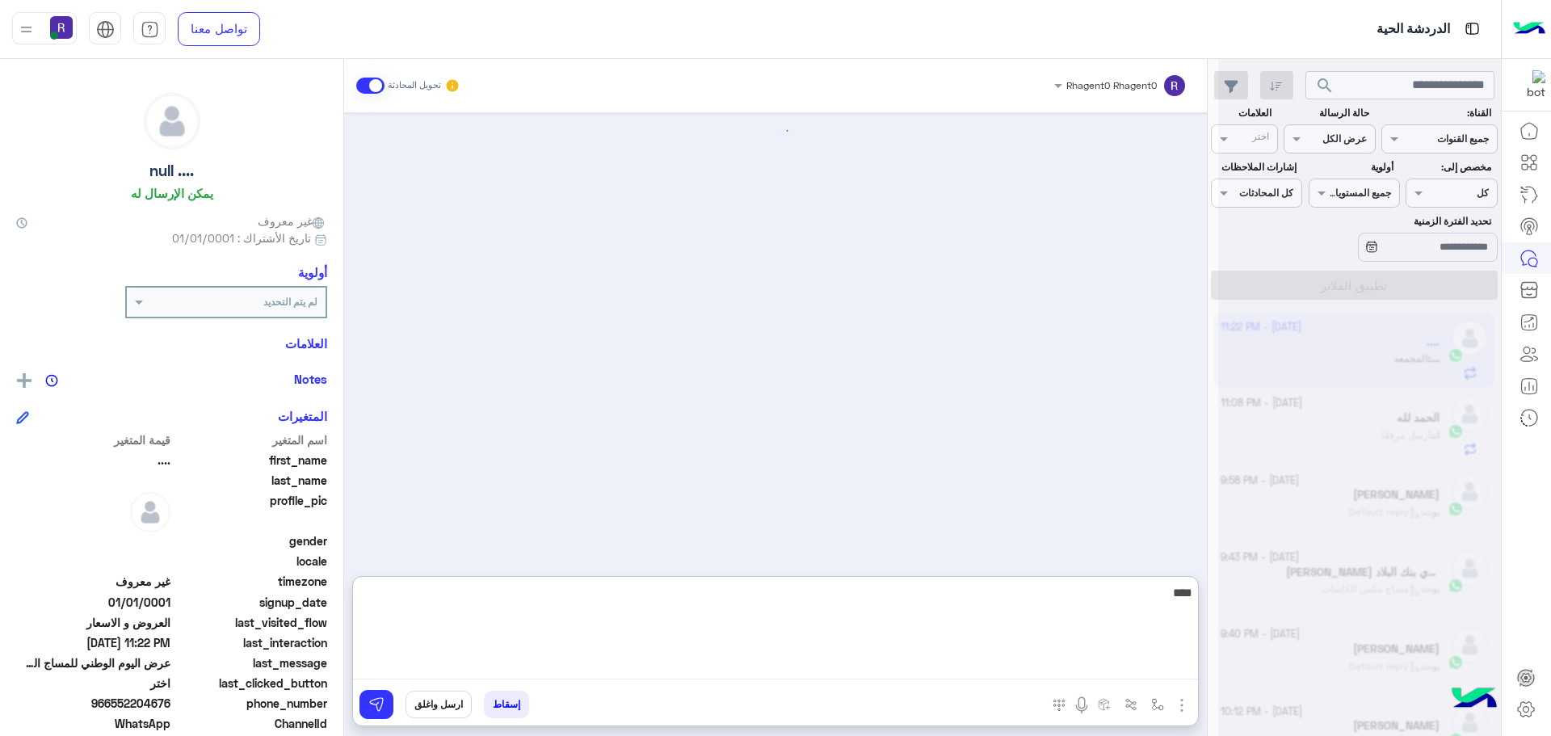
scroll to position [2750, 0]
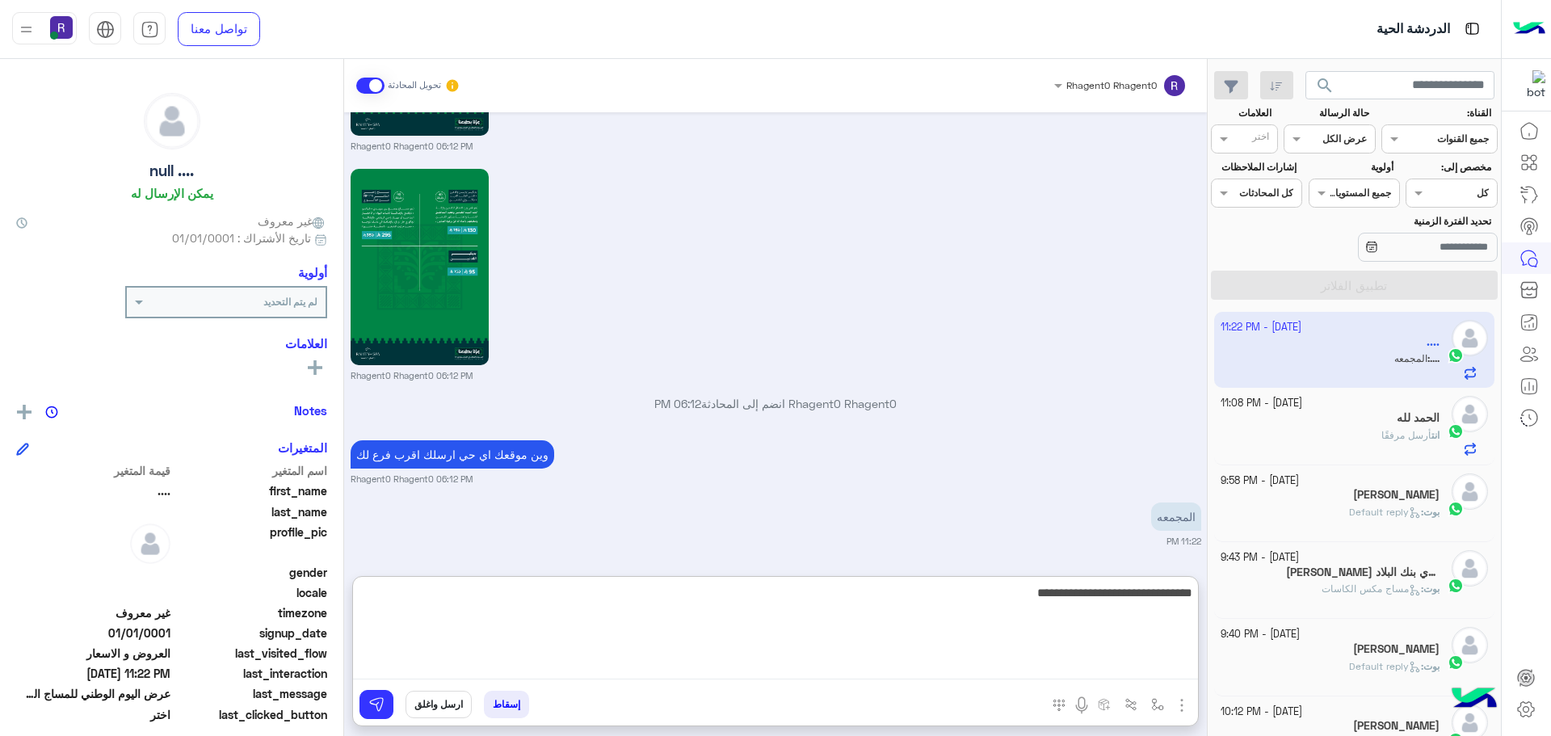
type textarea "**********"
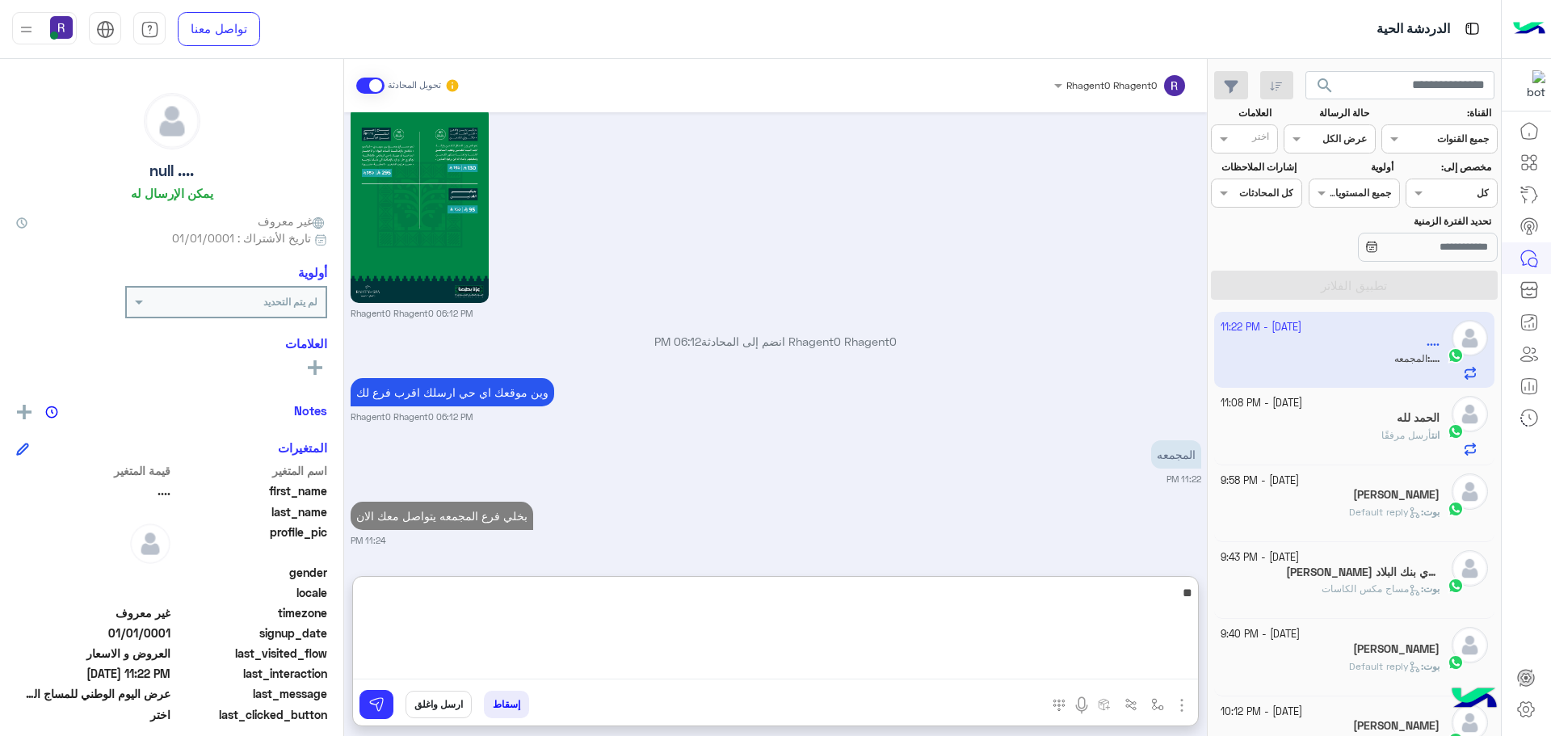
type textarea "**"
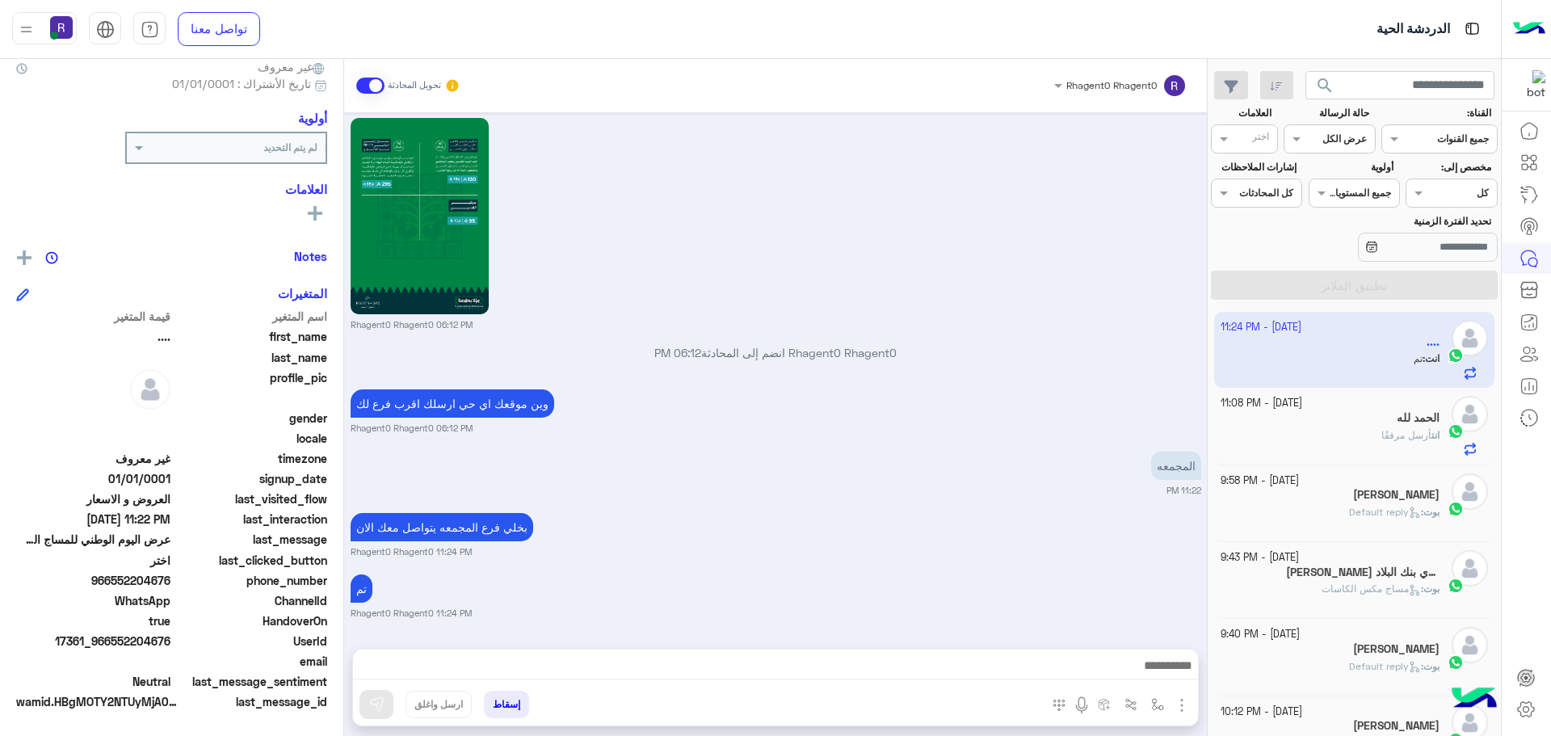
scroll to position [2801, 0]
click at [902, 443] on div "Sep 25, 2025 اختر 04:54 PM 💆‍♂️ المساج السويدي بس 150 ريال بدل 170 🎉 ✨ مساج است…" at bounding box center [775, 372] width 863 height 520
click at [777, 355] on p "Rhagent0 Rhagent0 انضم إلى المحادثة 06:12 PM" at bounding box center [776, 352] width 851 height 17
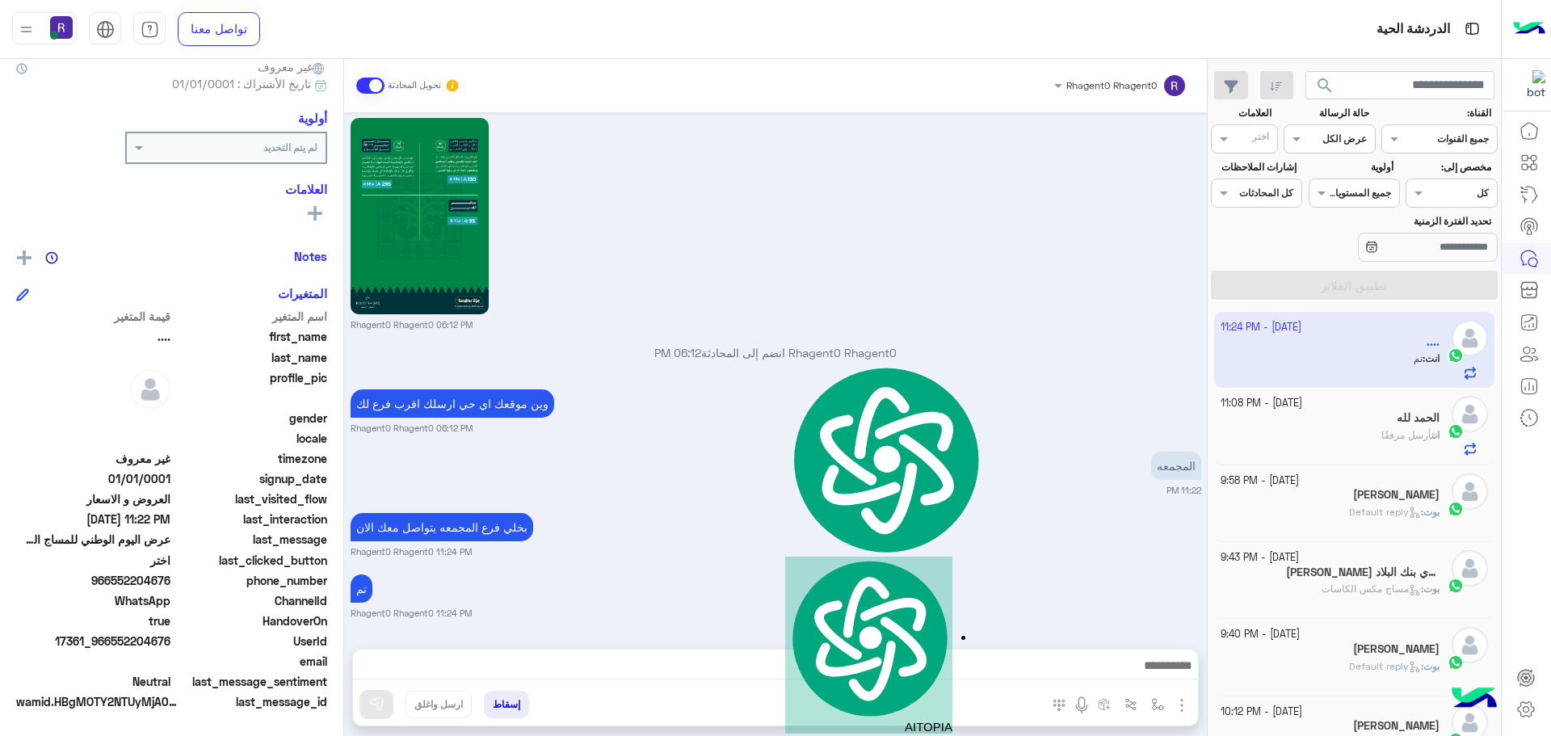
click at [761, 355] on p "Rhagent0 Rhagent0 انضم إلى المحادثة 06:12 PM" at bounding box center [776, 352] width 851 height 17
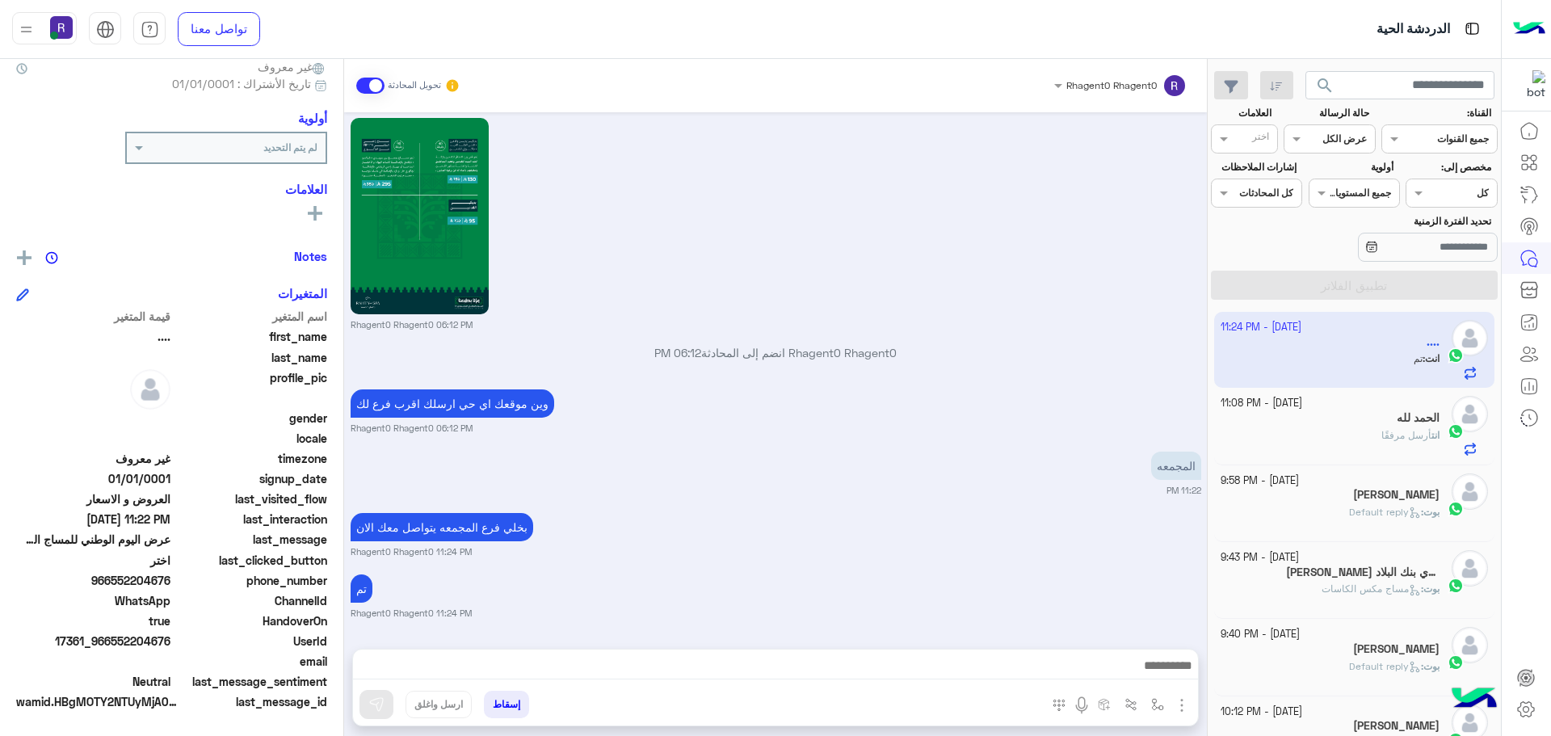
click at [776, 354] on p "Rhagent0 Rhagent0 انضم إلى المحادثة 06:12 PM" at bounding box center [776, 352] width 851 height 17
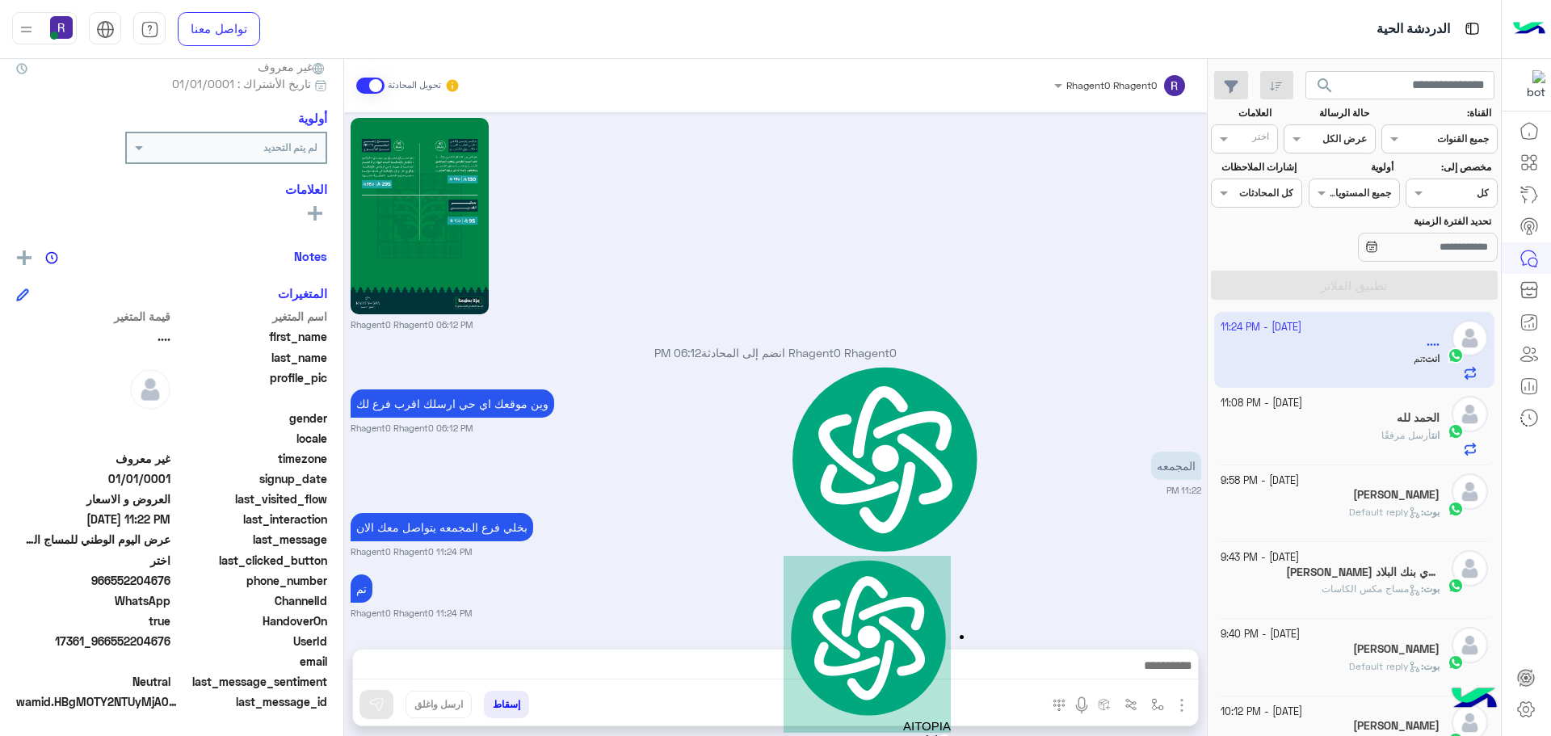
click at [813, 351] on p "Rhagent0 Rhagent0 انضم إلى المحادثة 06:12 PM" at bounding box center [776, 352] width 851 height 17
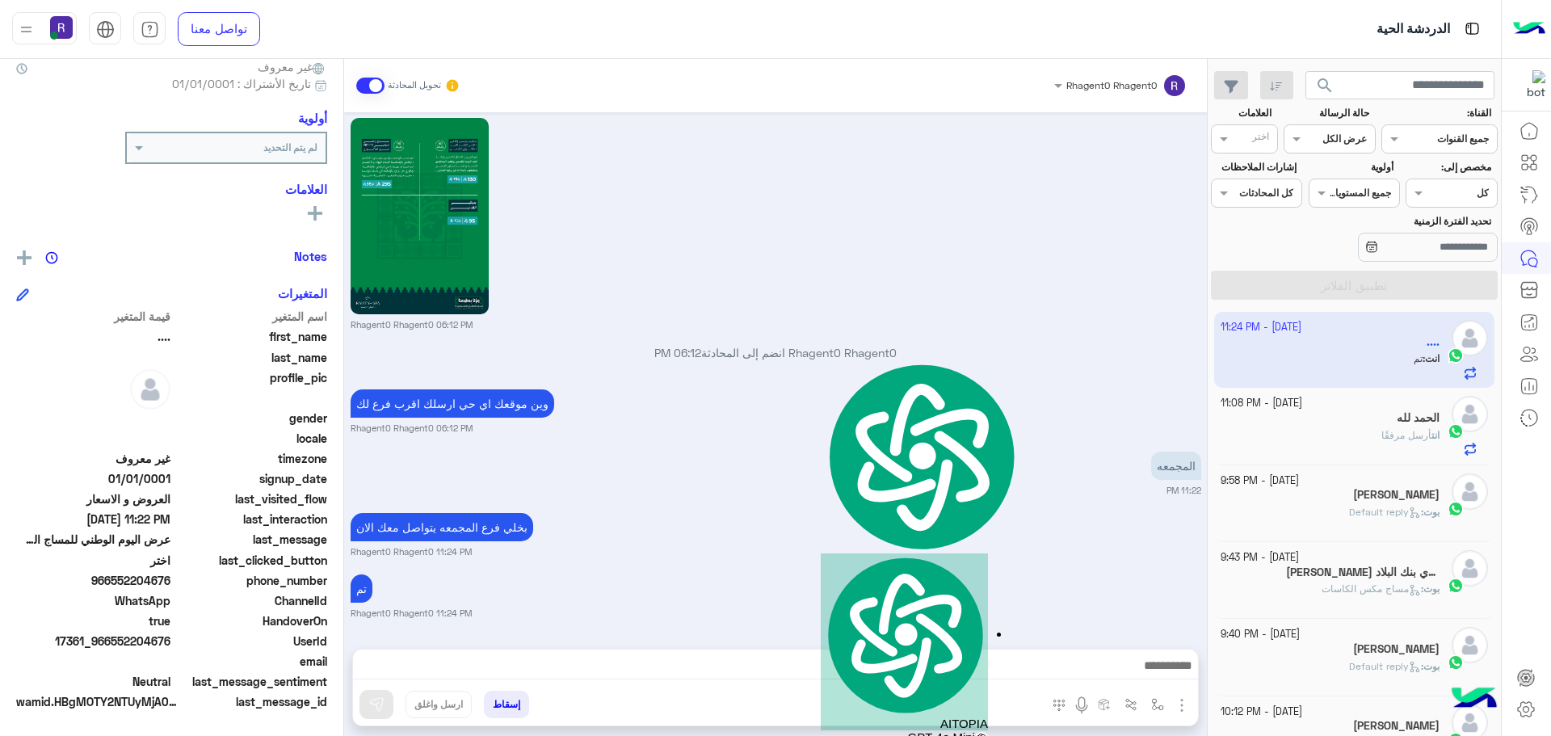
click at [780, 355] on p "Rhagent0 Rhagent0 انضم إلى المحادثة 06:12 PM" at bounding box center [776, 352] width 851 height 17
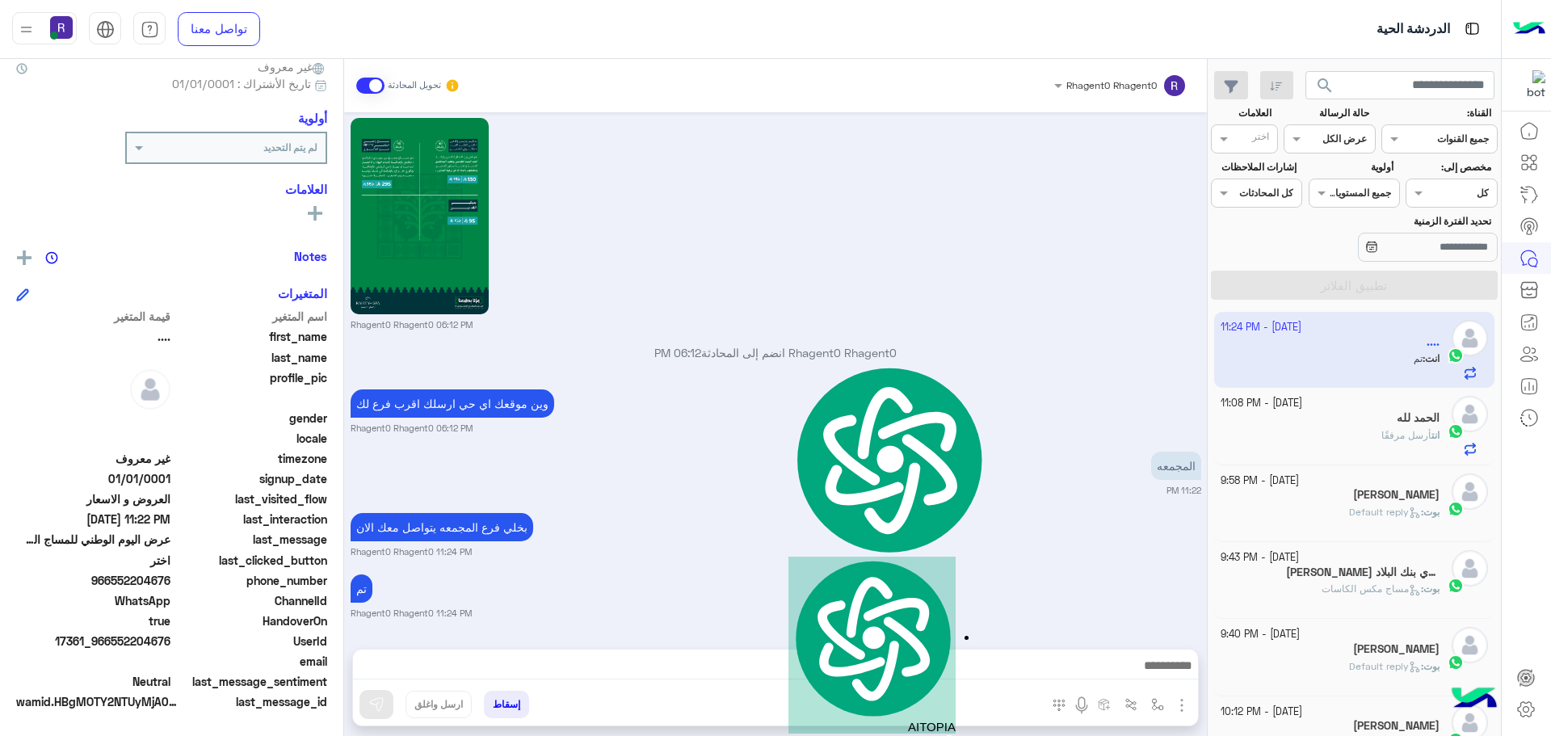
click at [1113, 232] on div "Rhagent0 Rhagent0 06:12 PM" at bounding box center [776, 222] width 851 height 217
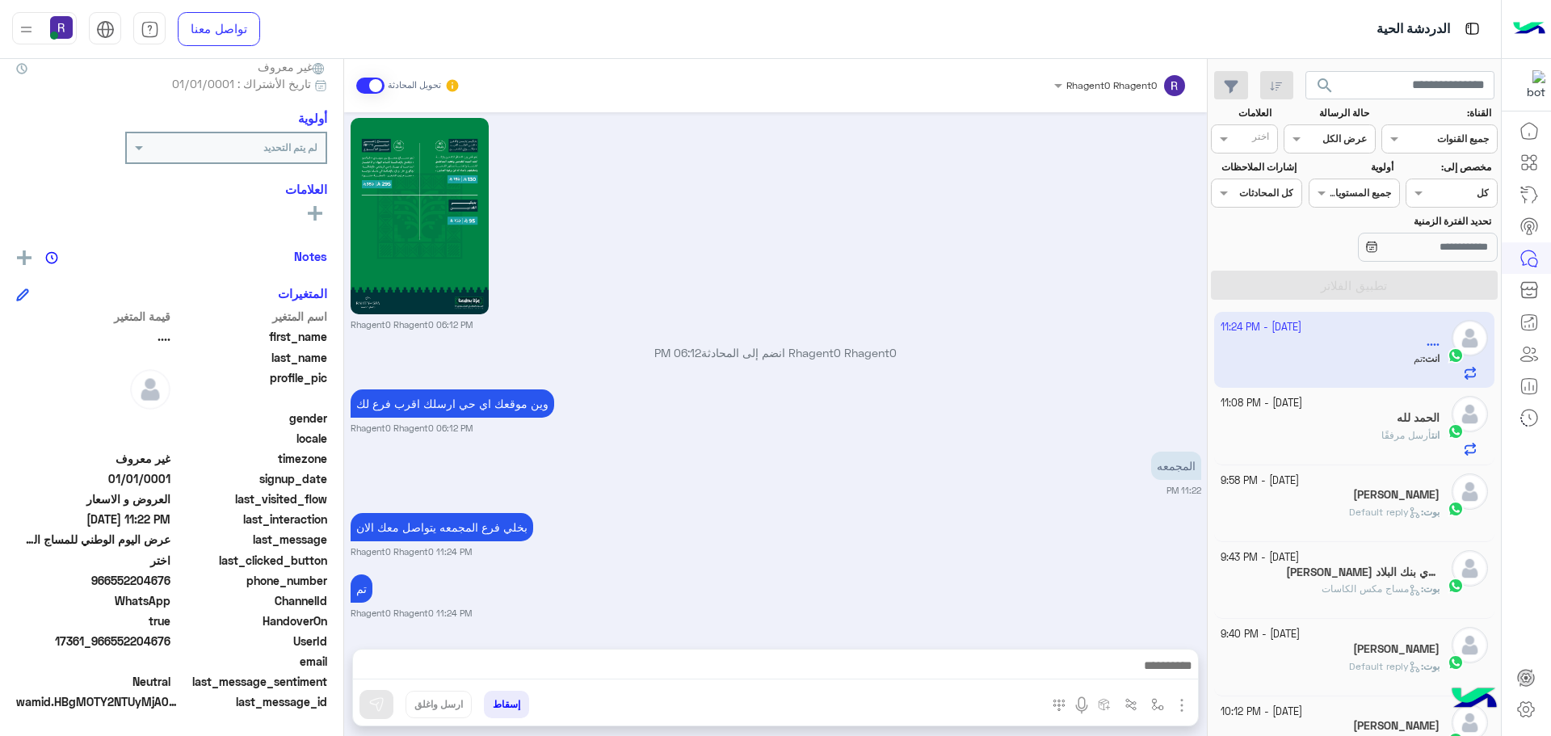
click at [1017, 448] on div "المجمعه 11:22 PM" at bounding box center [776, 472] width 851 height 49
click at [374, 86] on span at bounding box center [370, 86] width 28 height 16
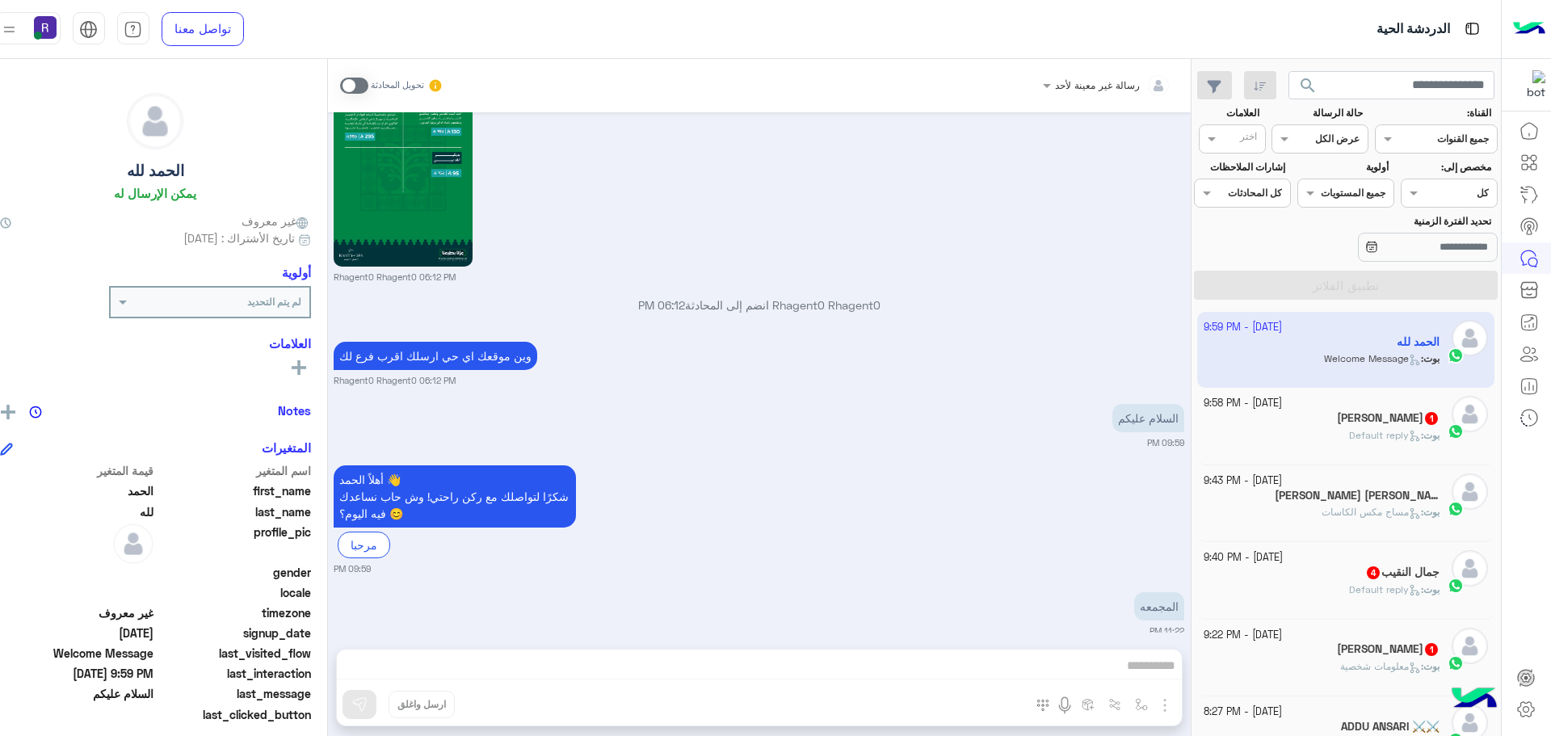
drag, startPoint x: 381, startPoint y: 82, endPoint x: 393, endPoint y: 92, distance: 16.2
click at [368, 82] on span at bounding box center [354, 86] width 28 height 16
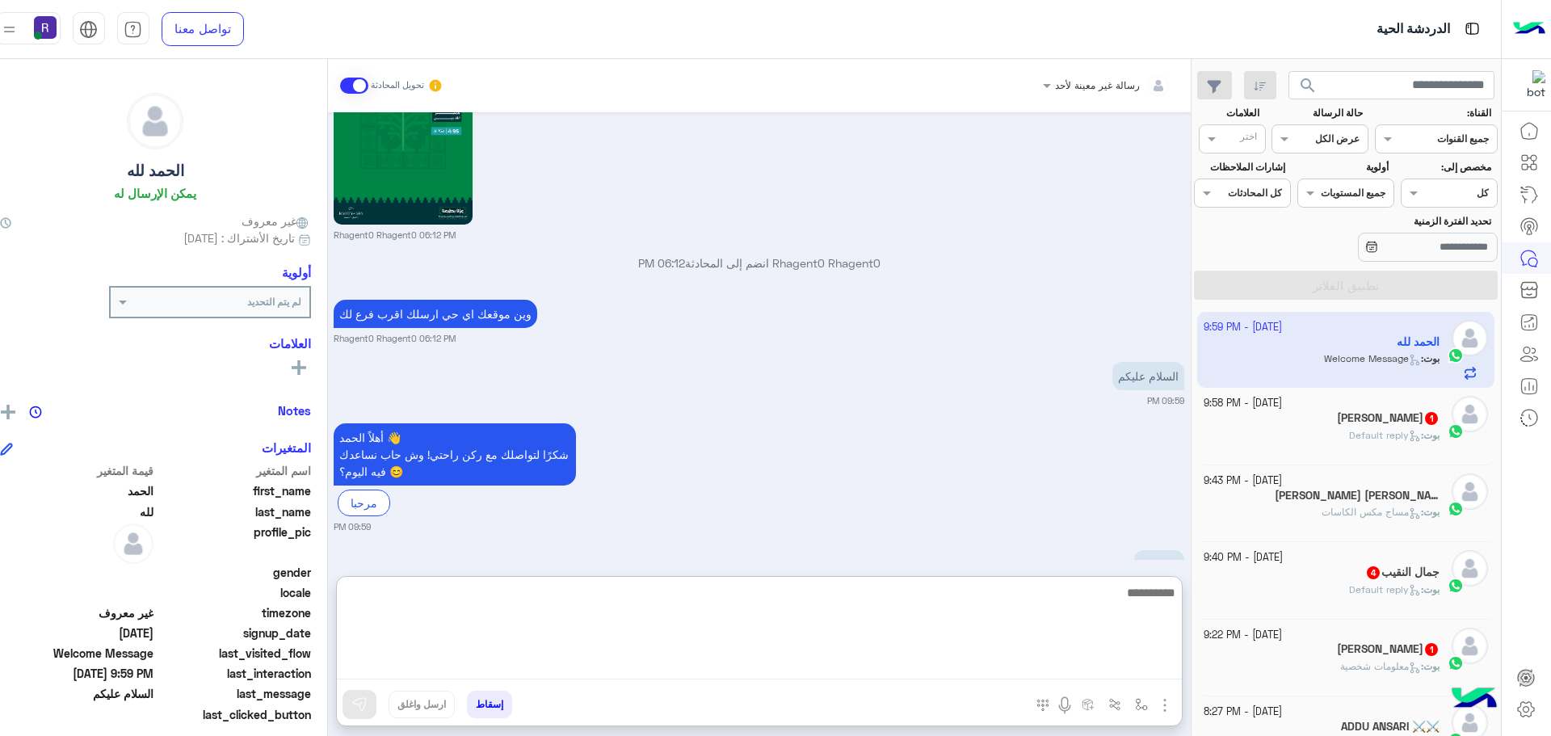
click at [1143, 667] on textarea at bounding box center [759, 631] width 845 height 97
type textarea "**********"
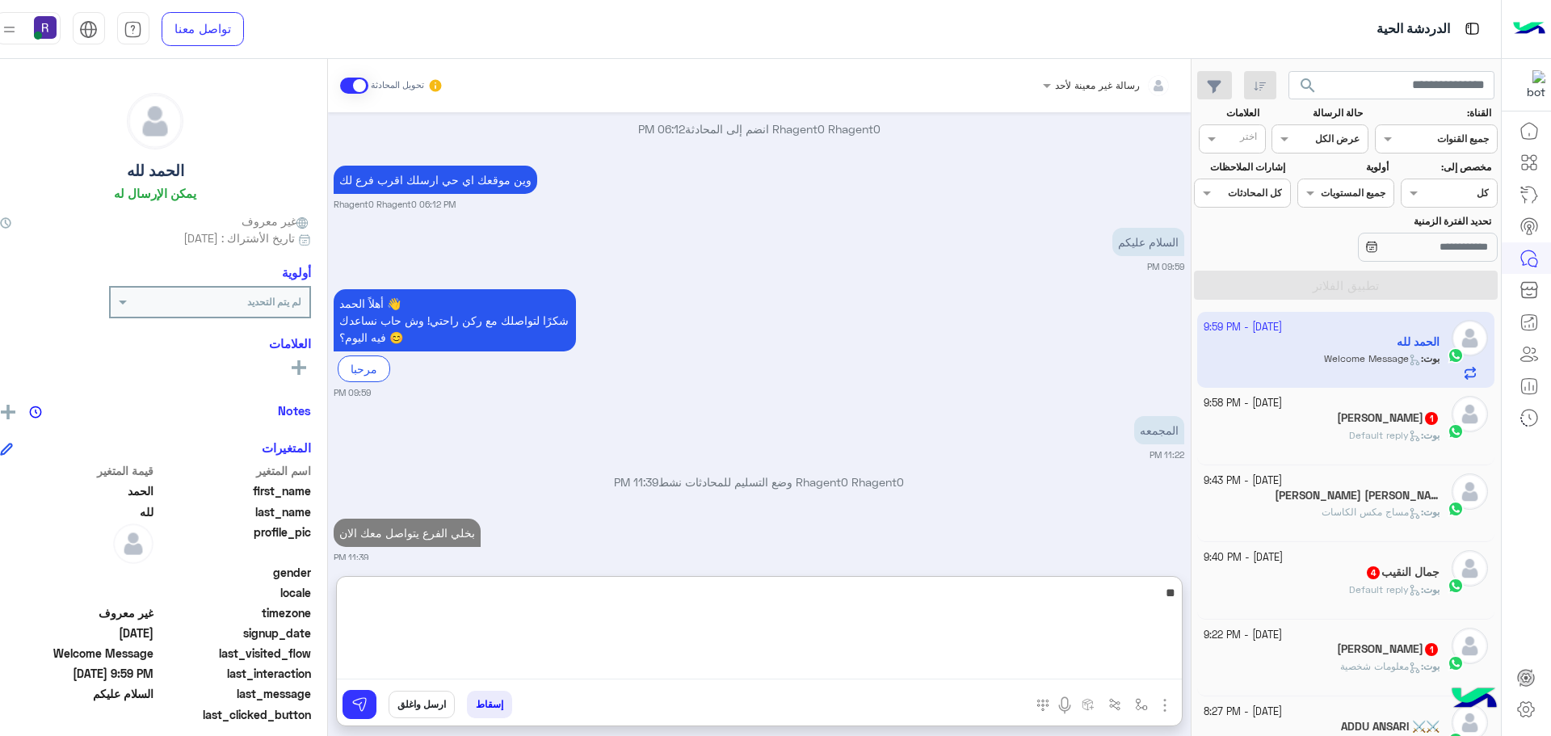
type textarea "**"
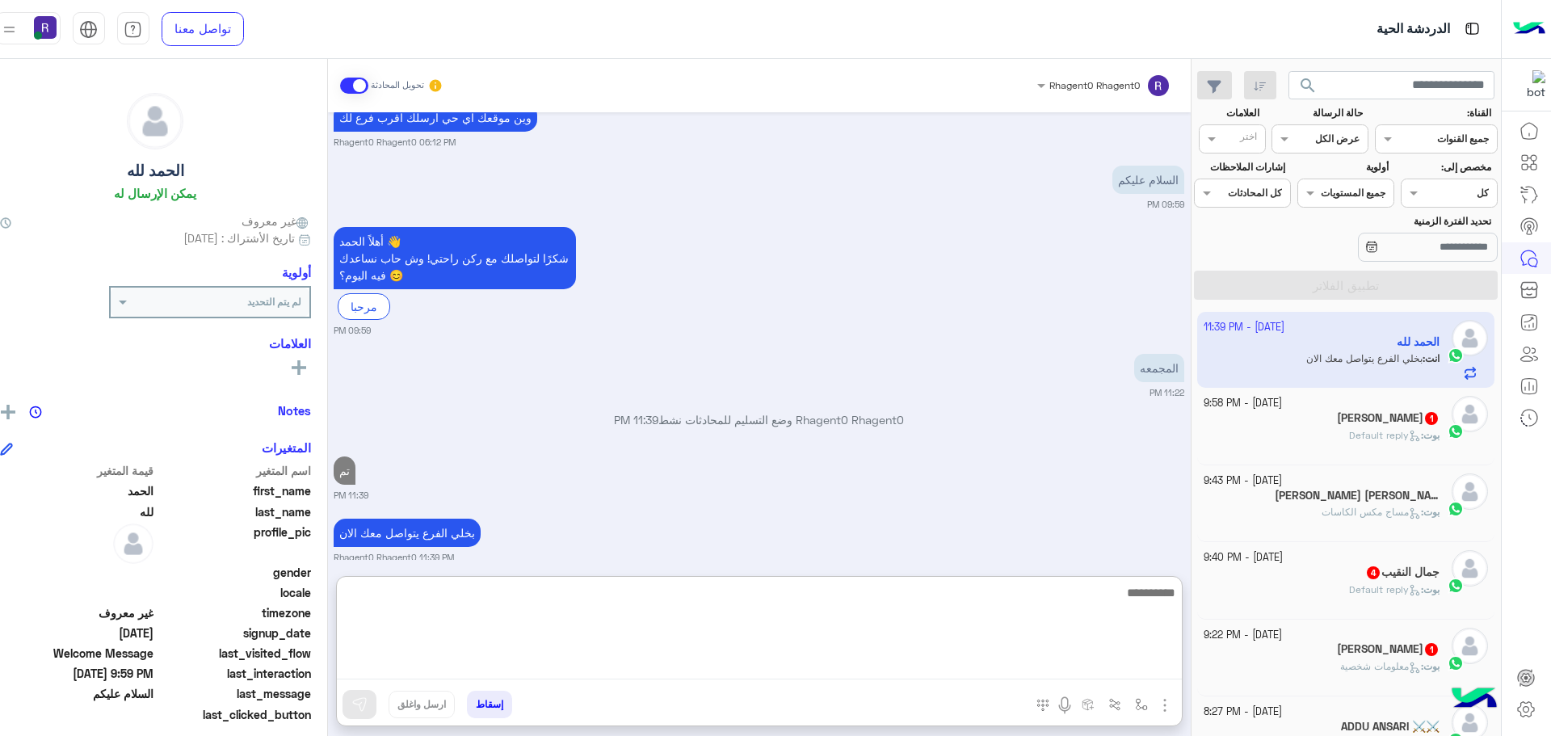
scroll to position [154, 0]
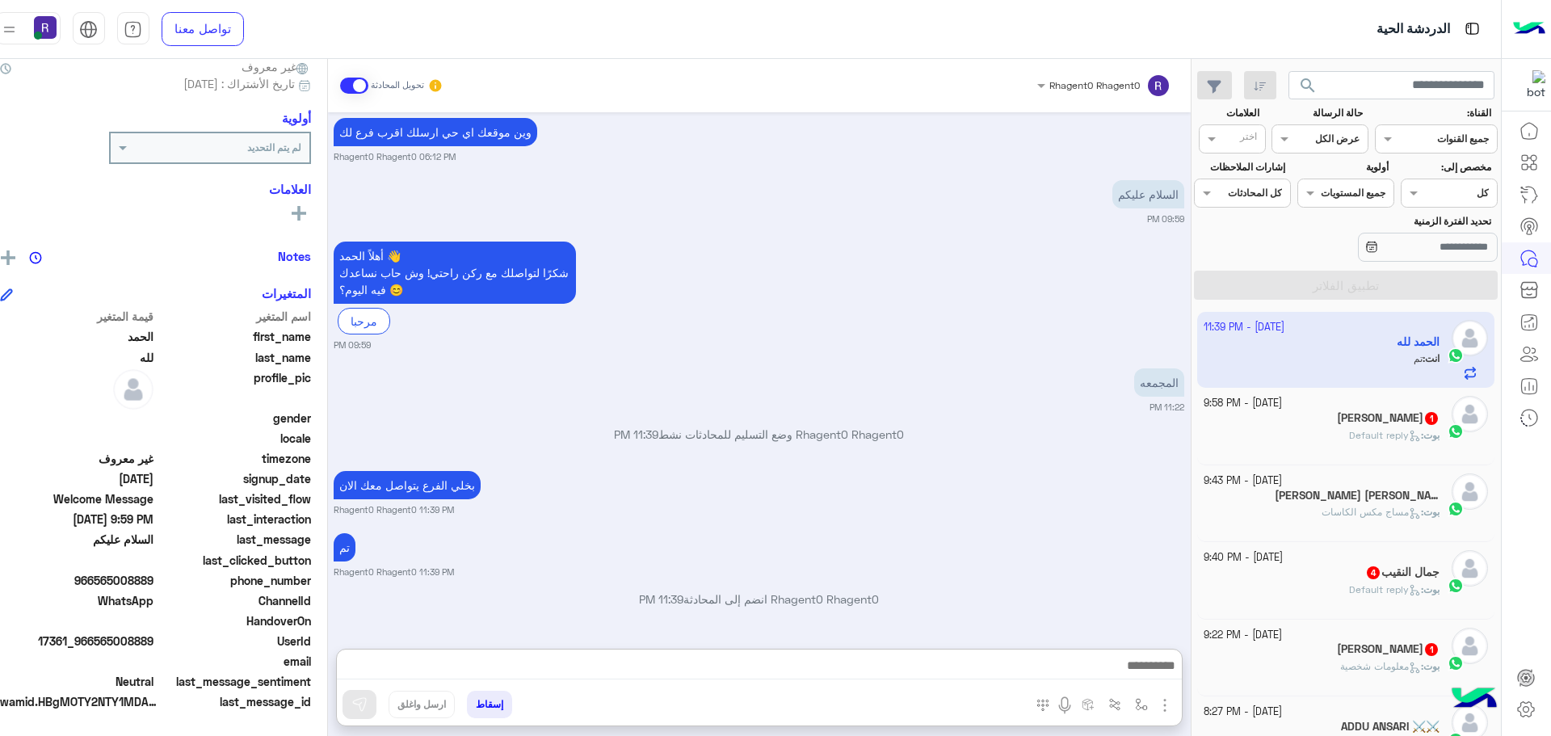
click at [1274, 443] on div "بوت : Default reply" at bounding box center [1322, 442] width 236 height 28
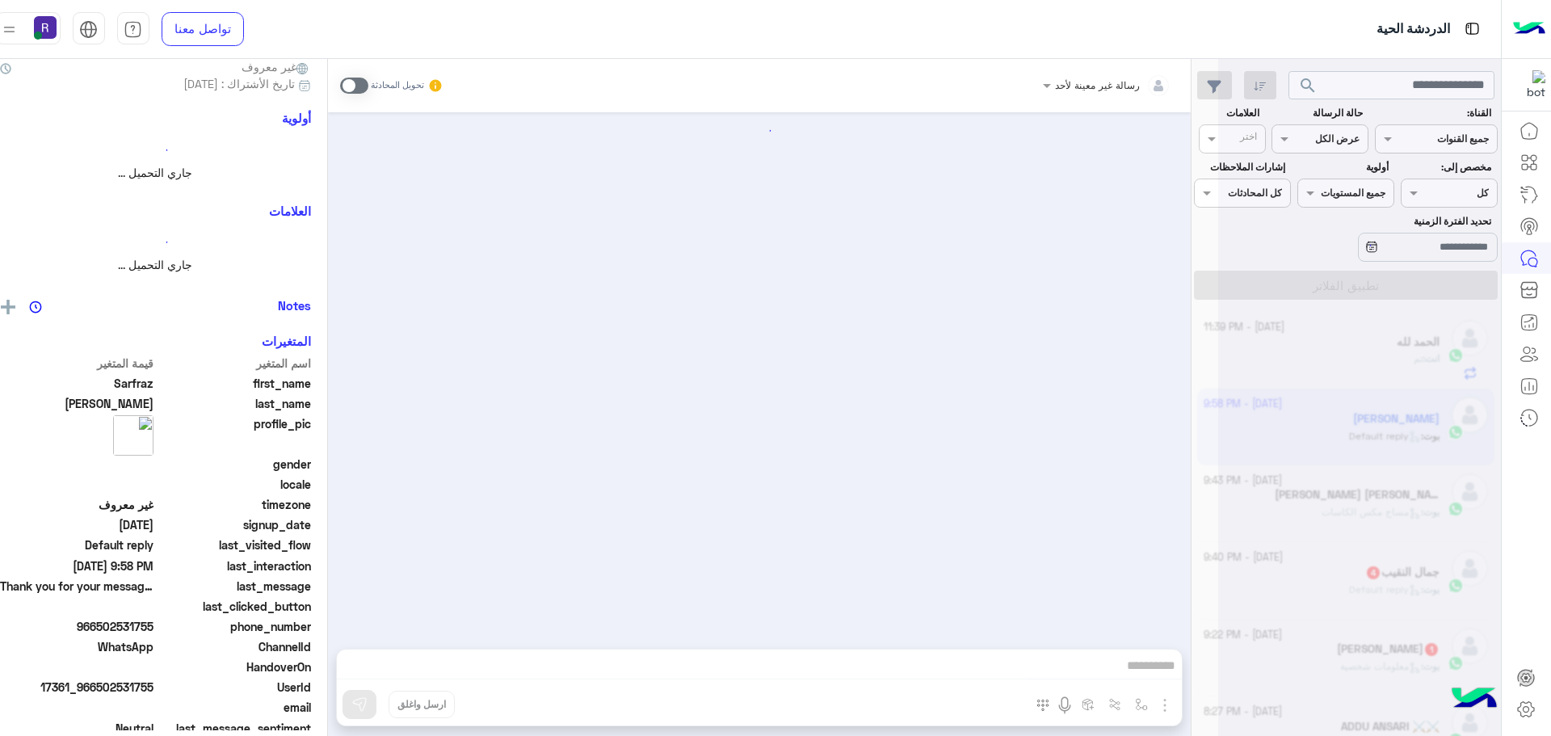
scroll to position [151, 0]
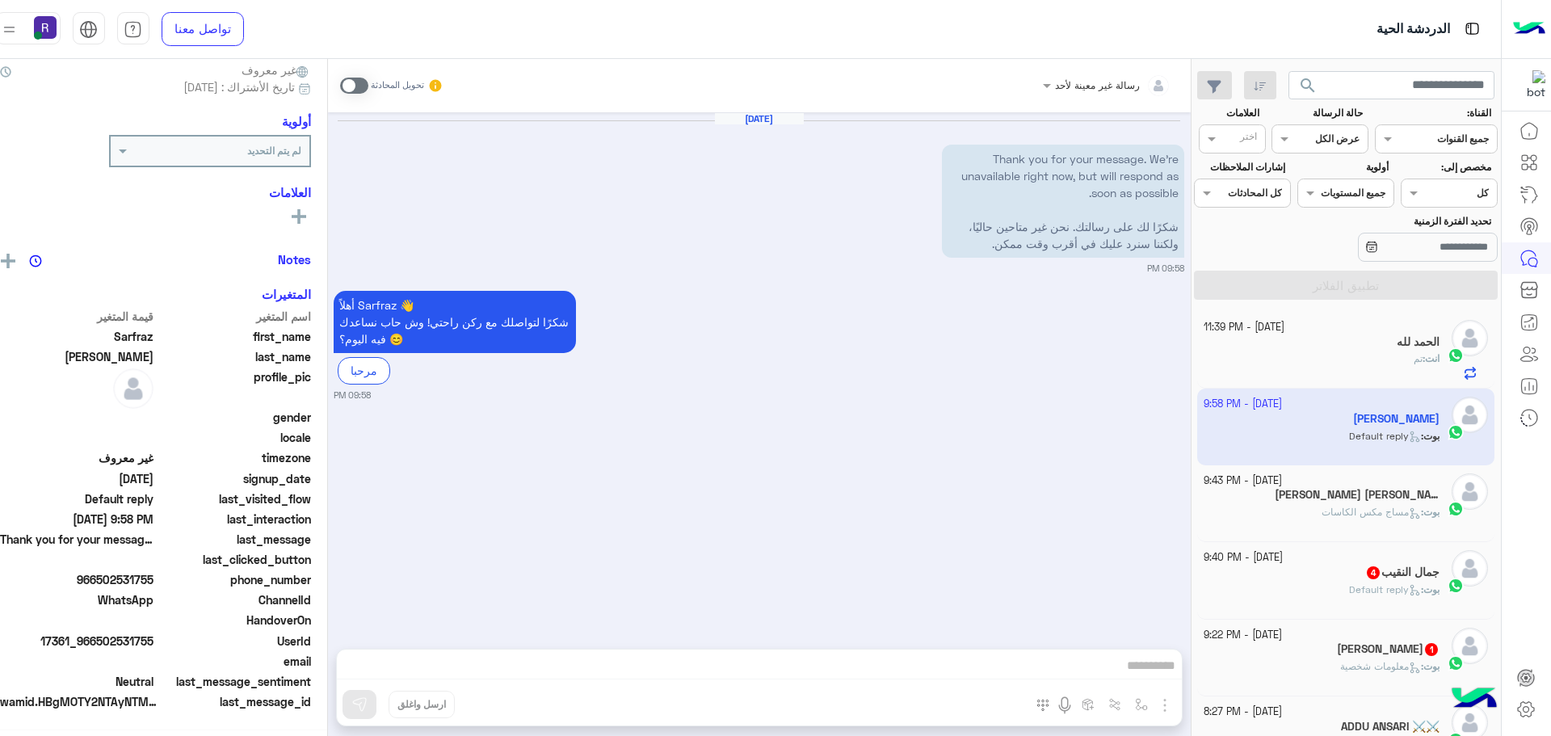
click at [1421, 585] on b "بوت :" at bounding box center [1430, 589] width 19 height 12
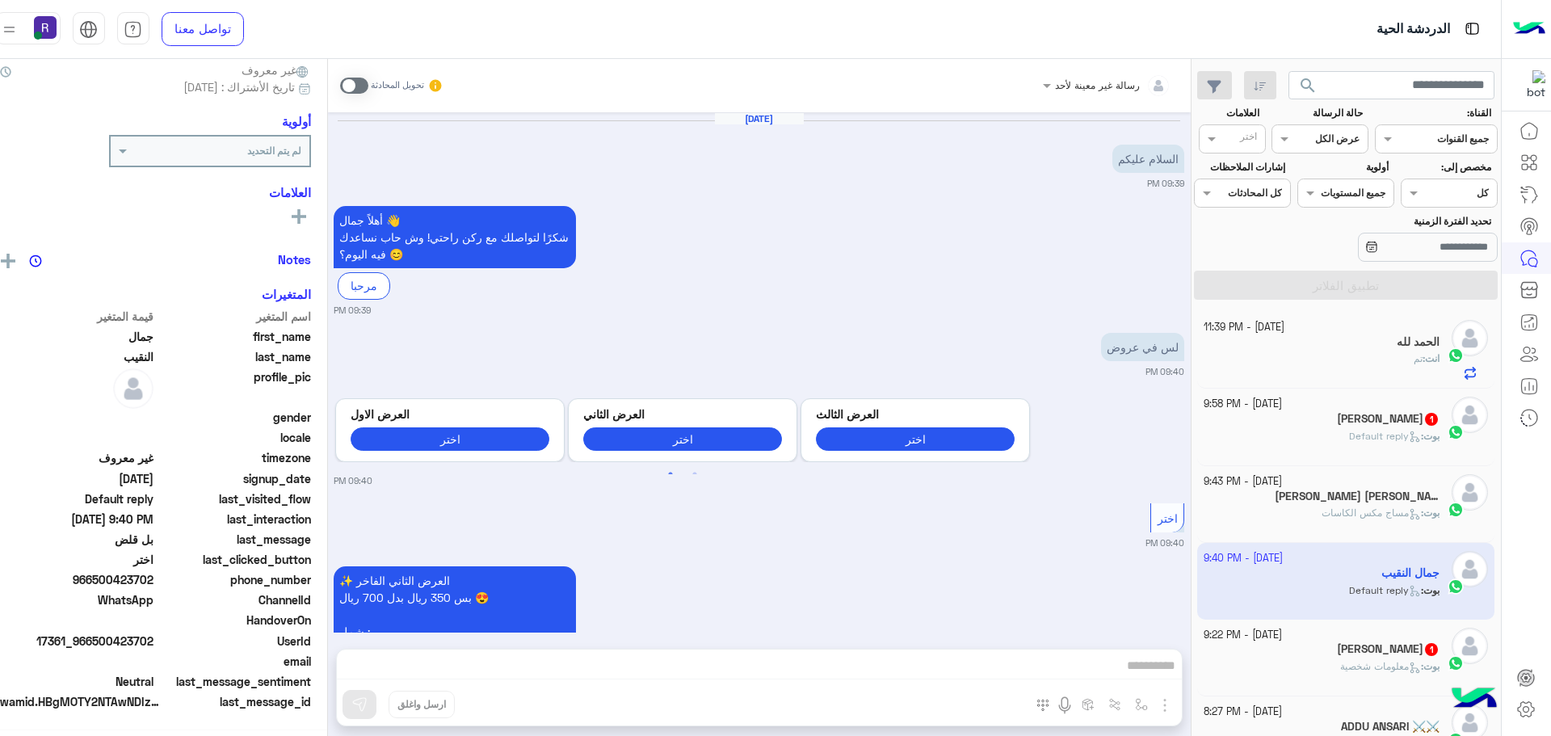
scroll to position [154, 0]
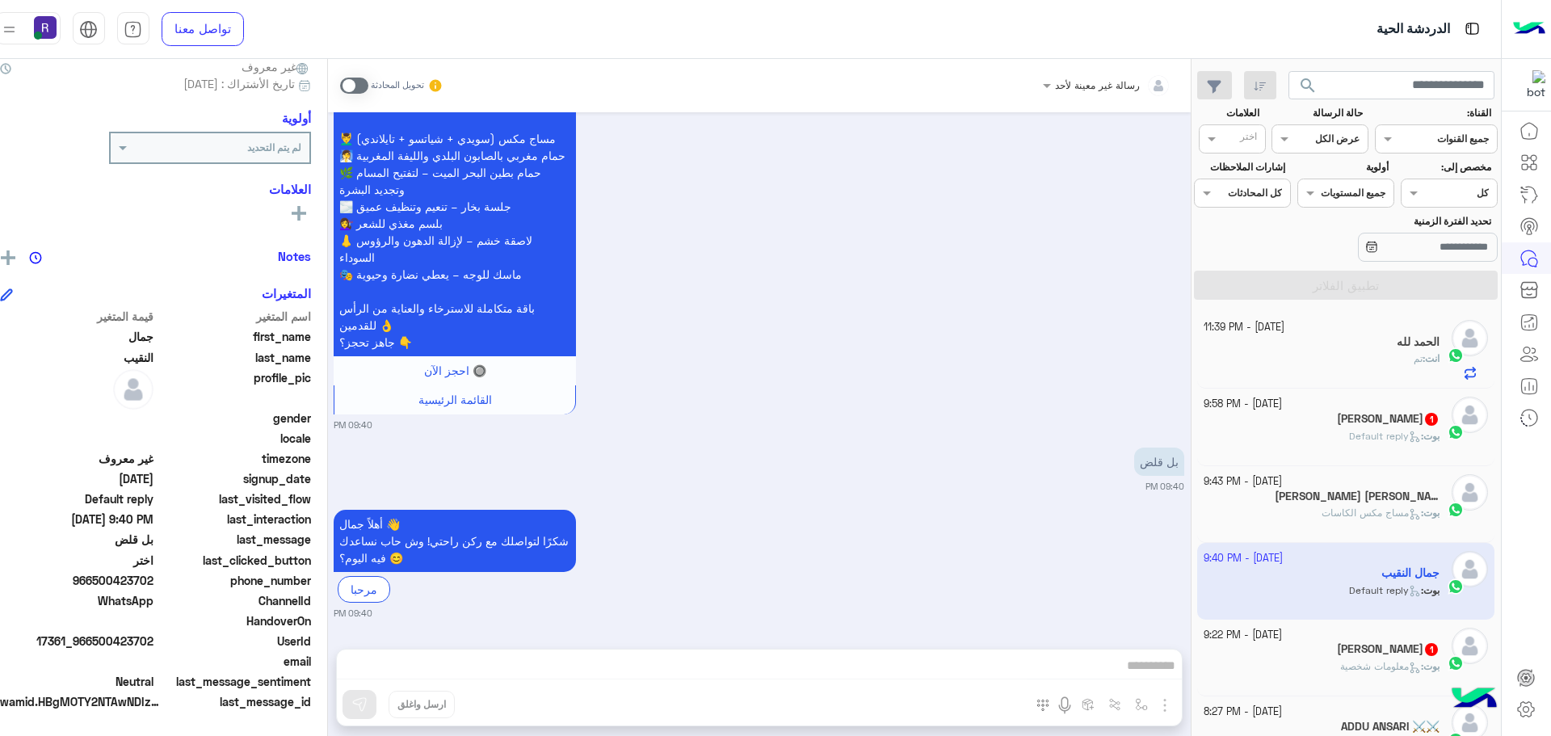
click at [1424, 662] on span "بوت" at bounding box center [1432, 666] width 16 height 12
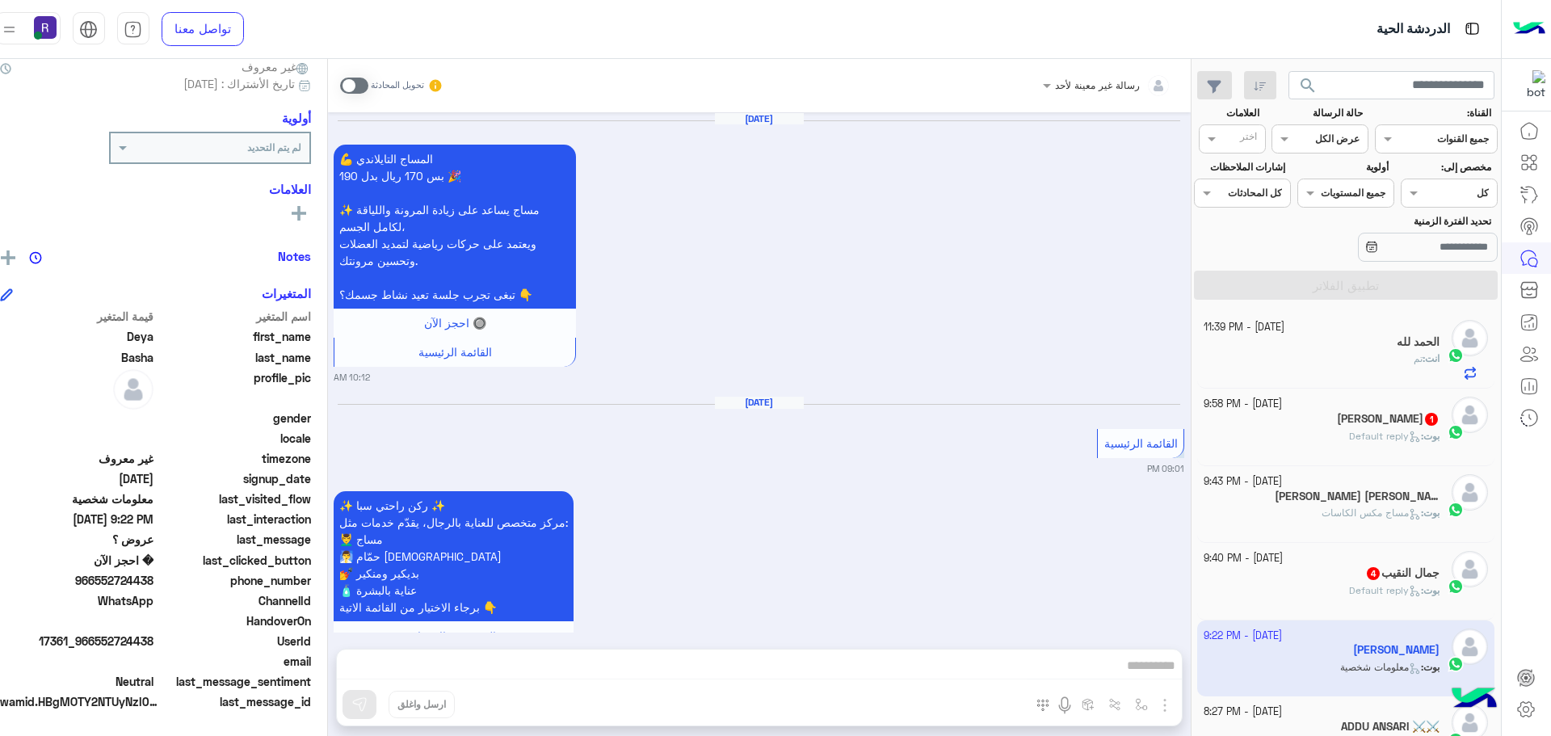
scroll to position [2706, 0]
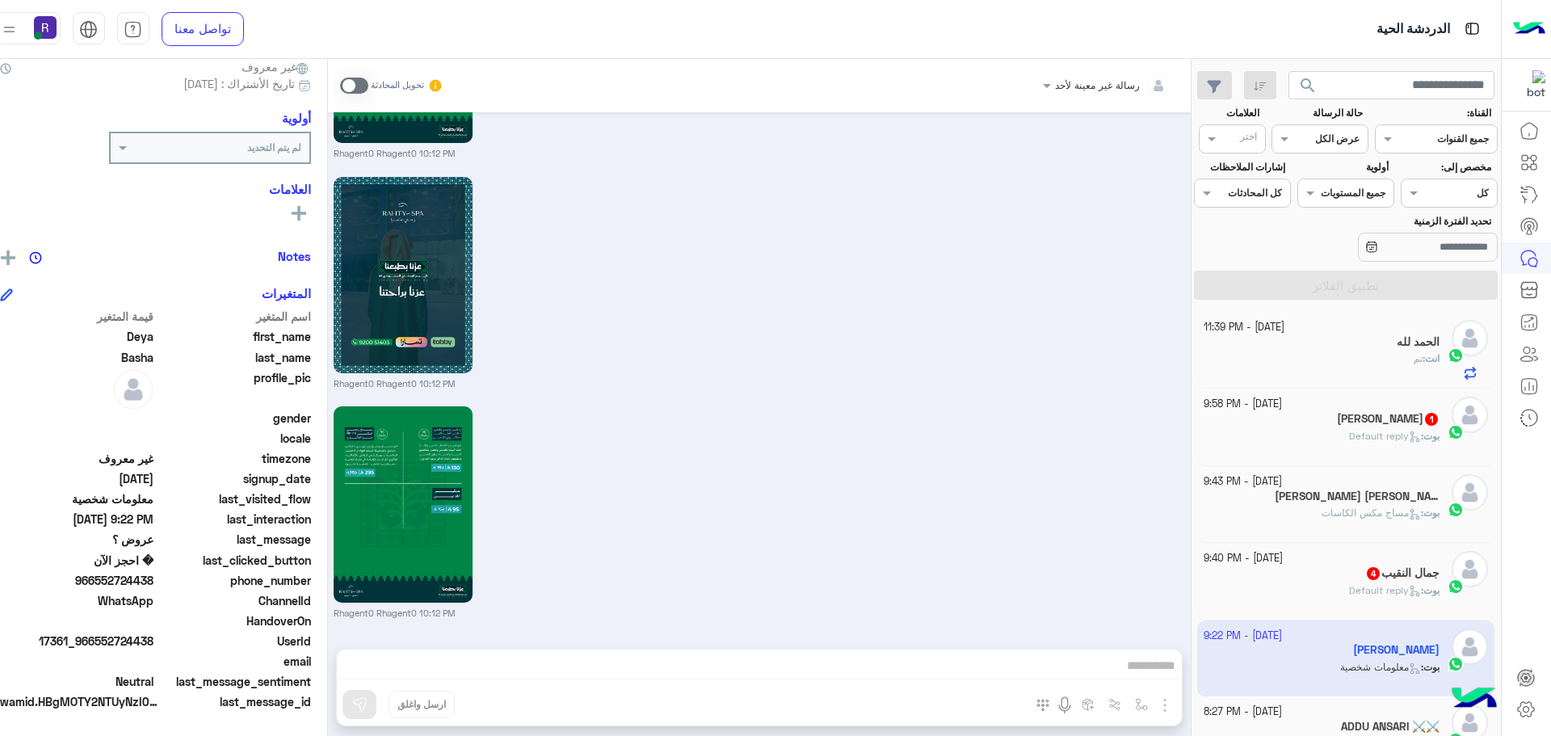
click at [368, 89] on span at bounding box center [354, 86] width 28 height 16
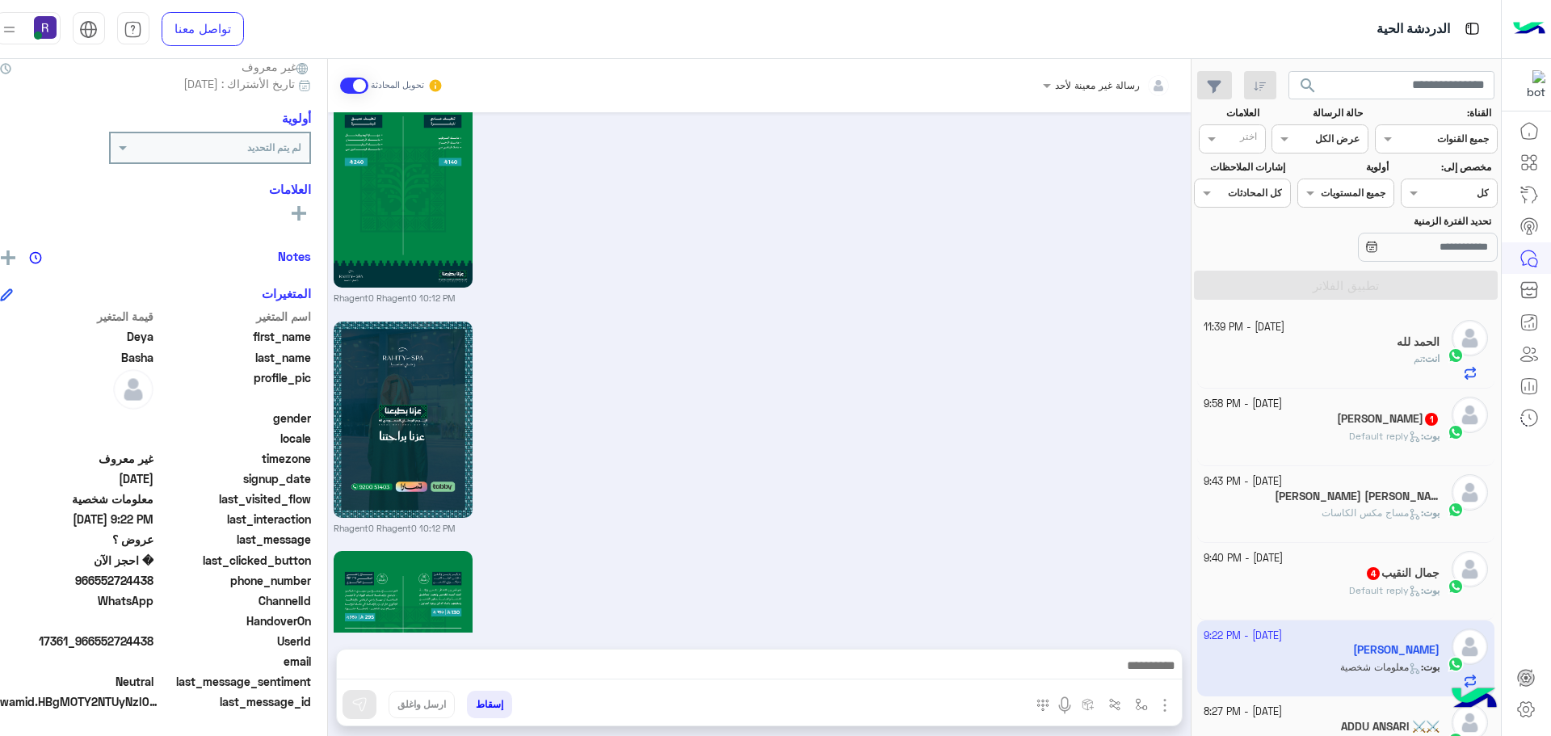
scroll to position [2747, 0]
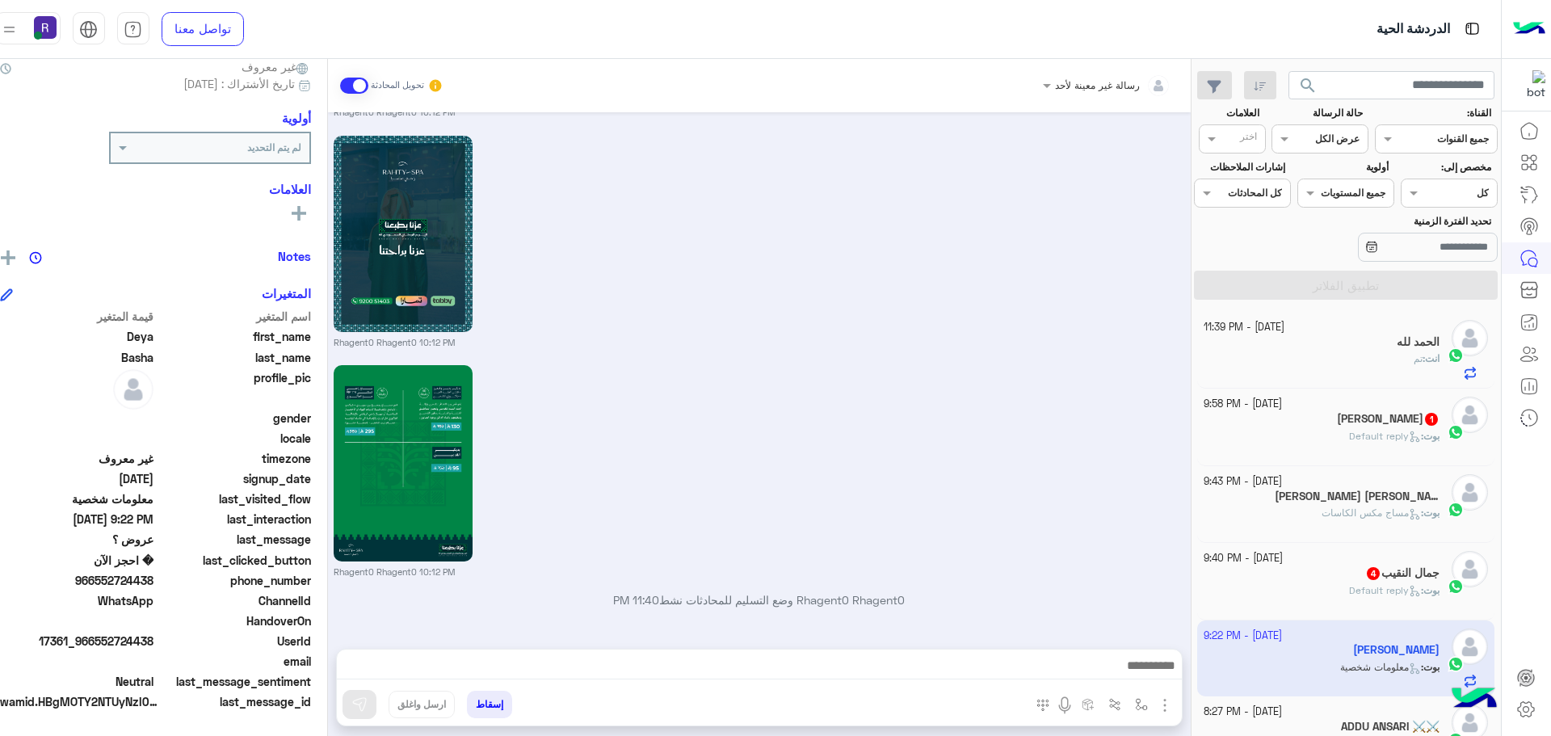
click at [1373, 583] on p "بوت : Default reply" at bounding box center [1394, 590] width 90 height 15
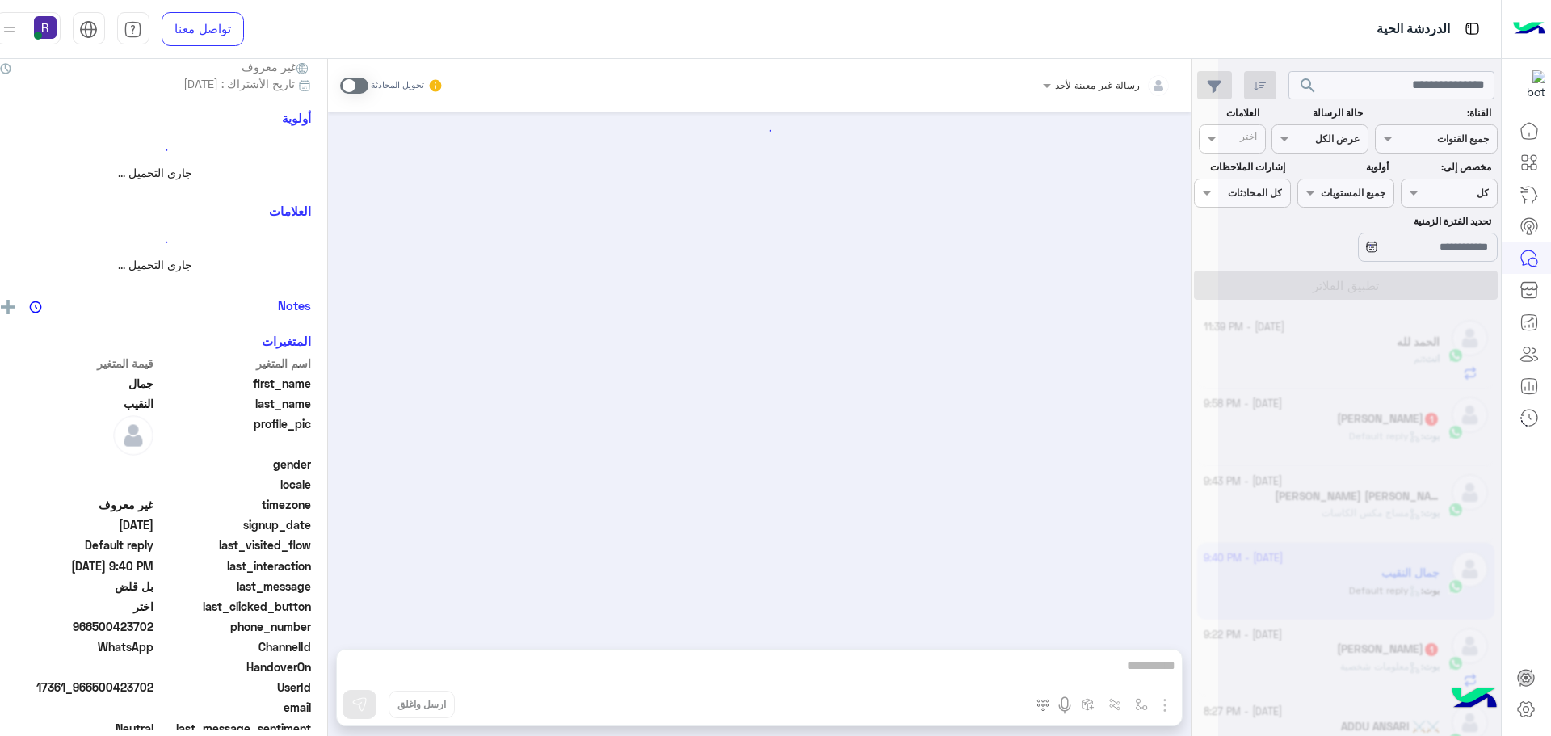
scroll to position [151, 0]
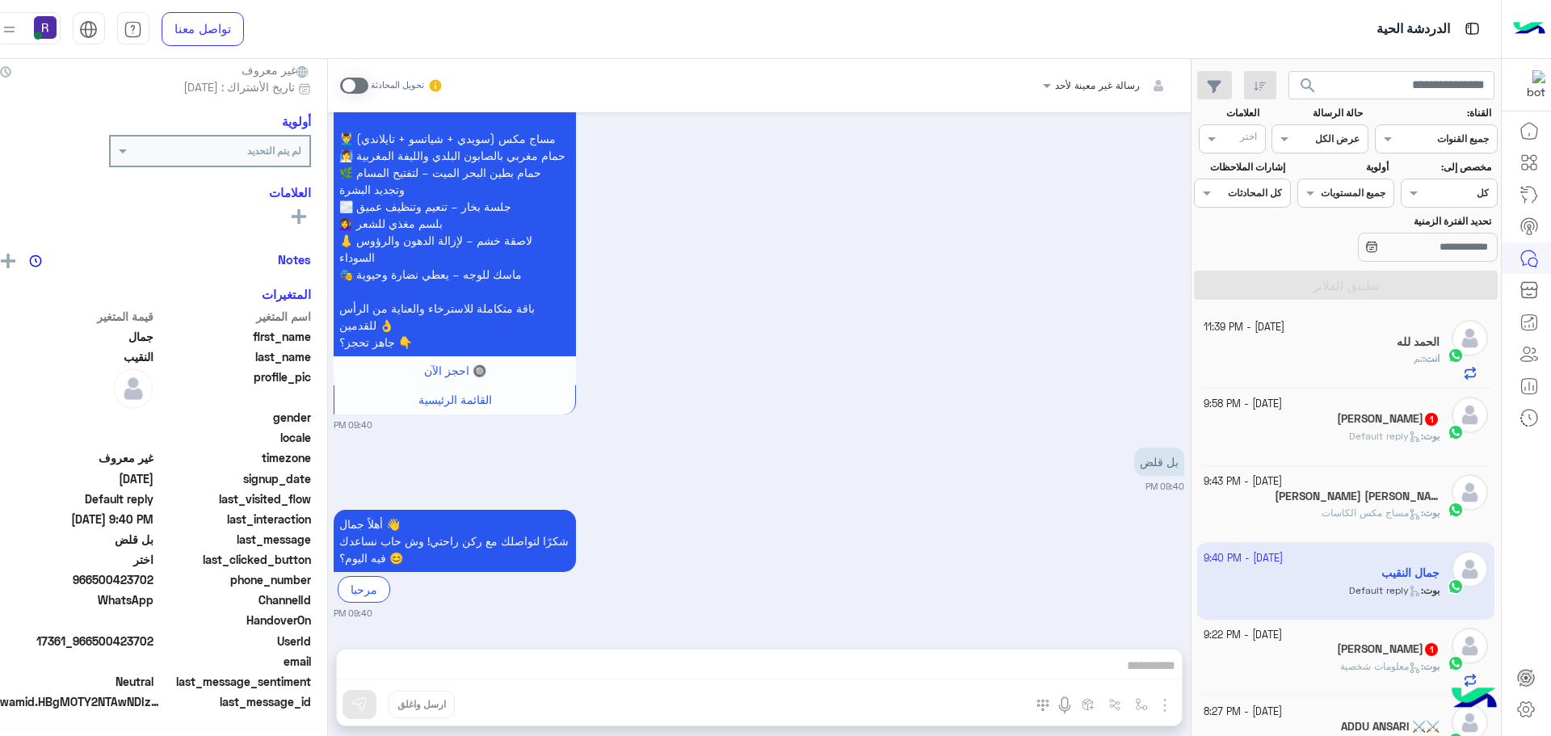
click at [1366, 446] on div "بوت : Default reply" at bounding box center [1322, 443] width 236 height 28
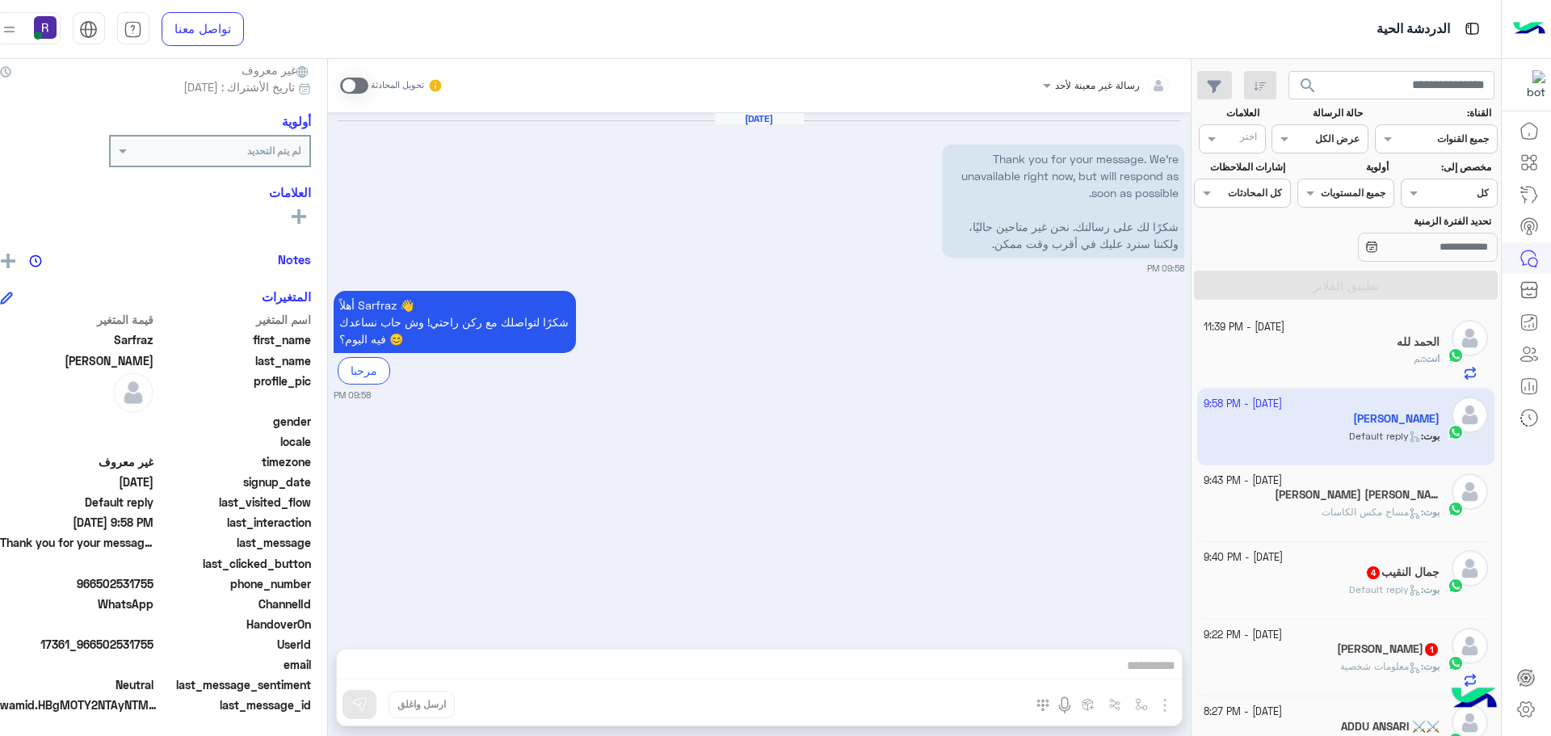
scroll to position [154, 0]
click at [1419, 610] on div "بوت : Default reply" at bounding box center [1322, 597] width 236 height 28
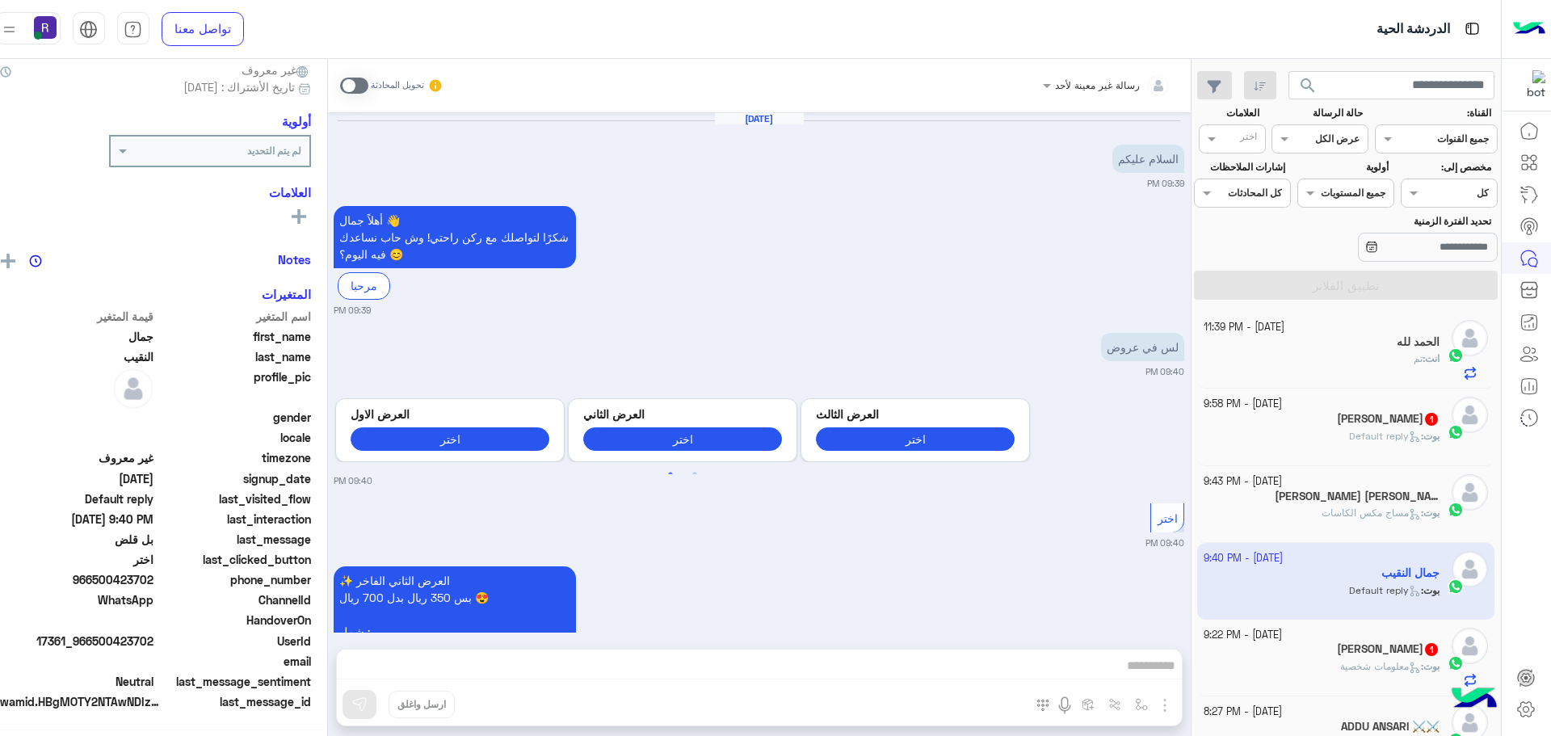
scroll to position [151, 0]
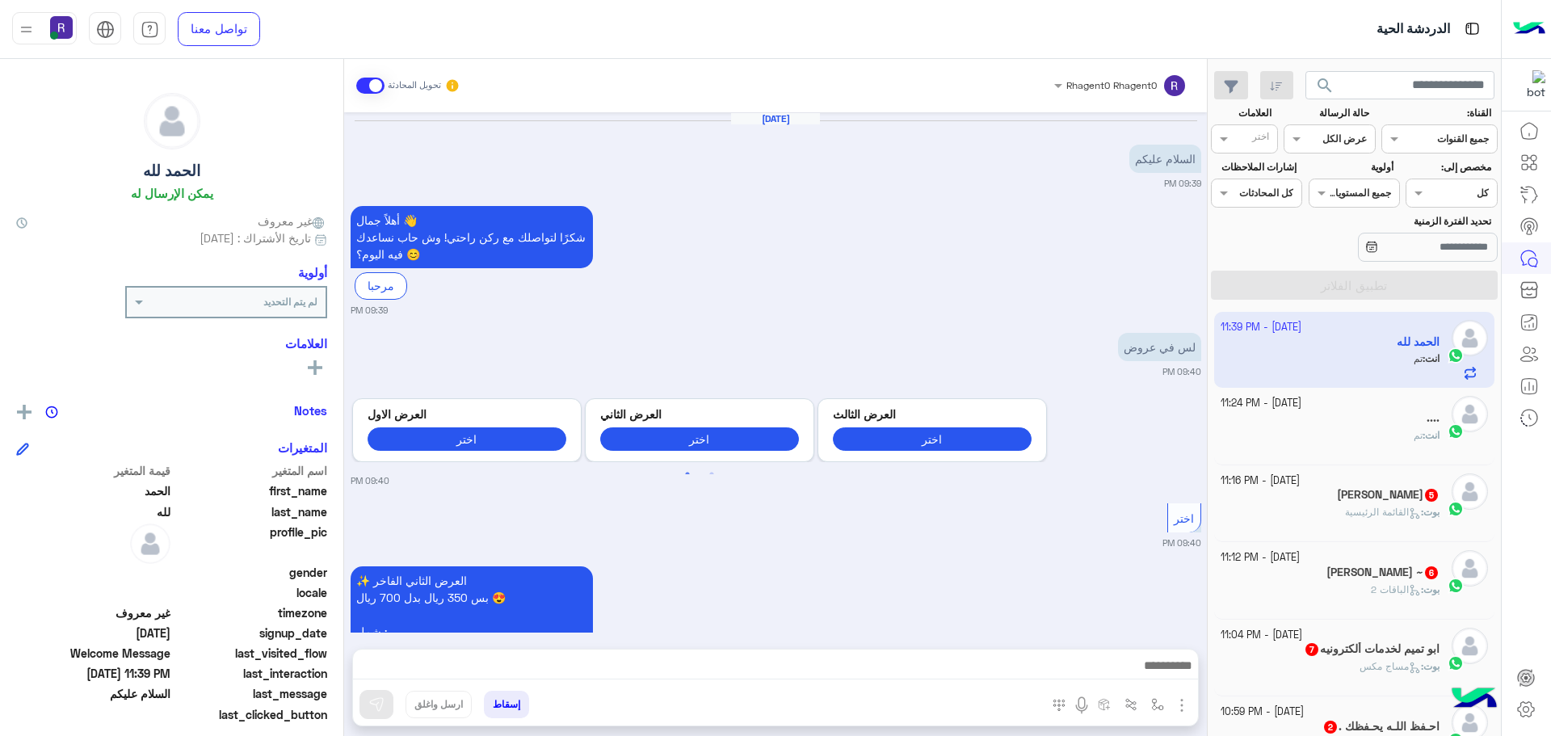
scroll to position [2842, 0]
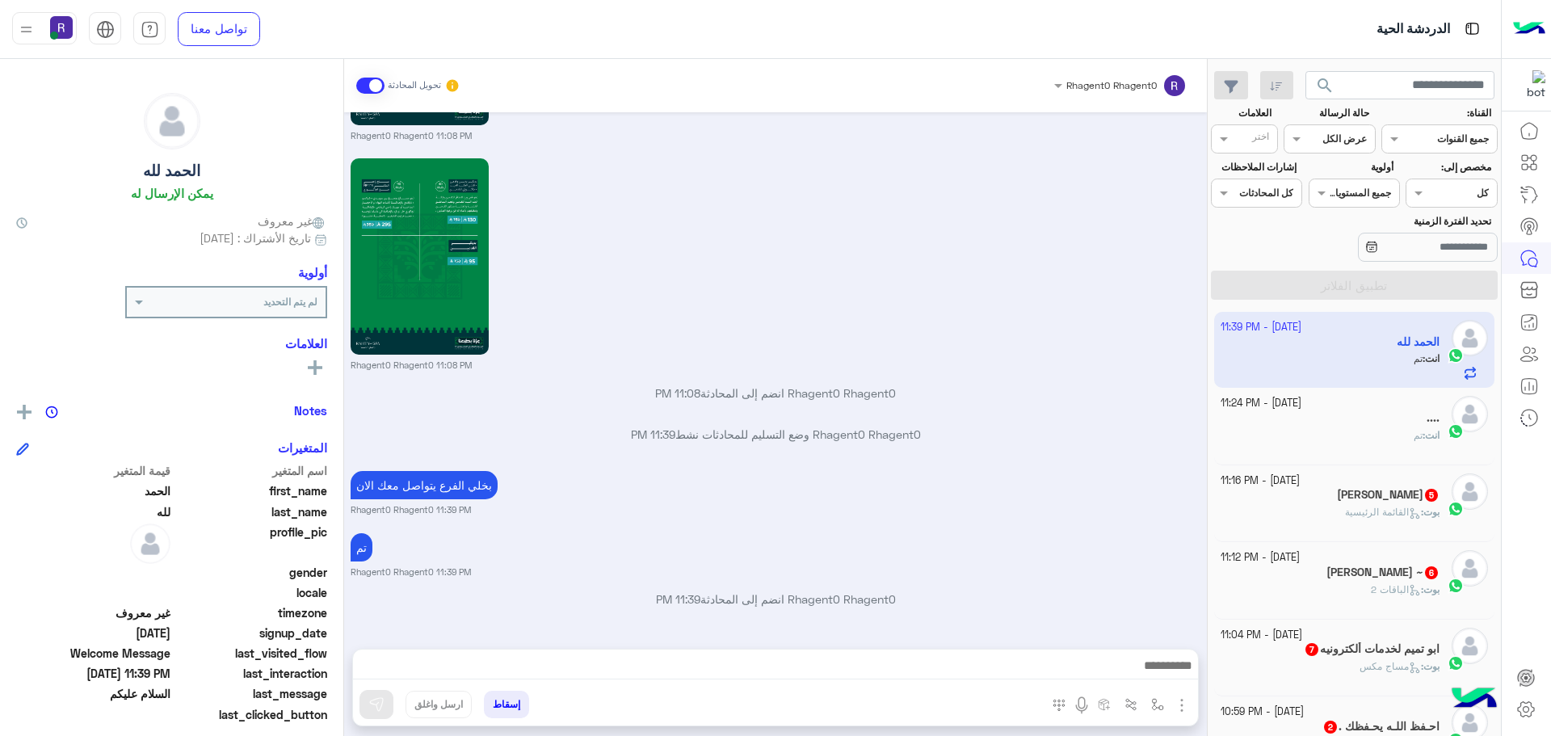
click at [1357, 498] on div "[PERSON_NAME] 5" at bounding box center [1331, 496] width 220 height 17
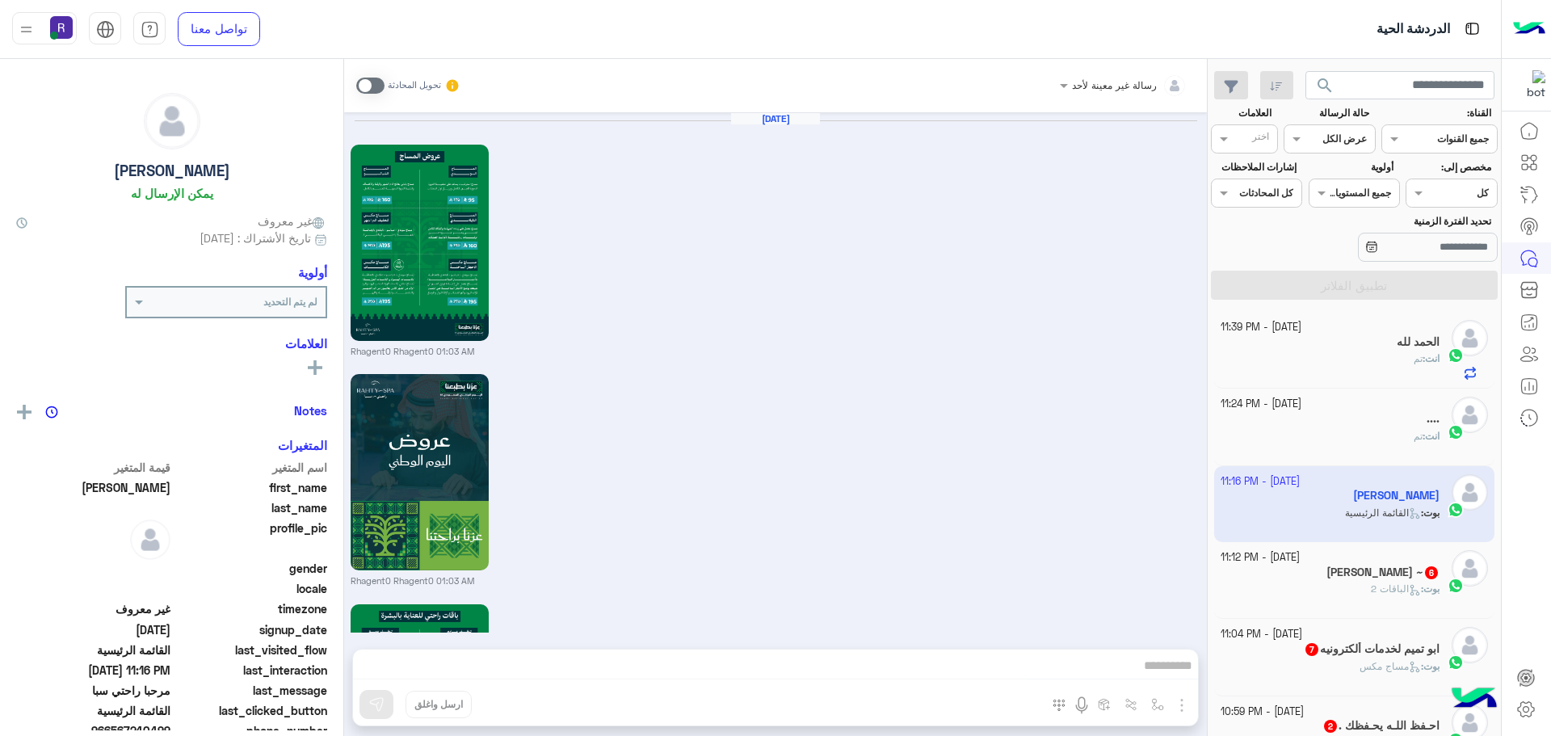
scroll to position [2795, 0]
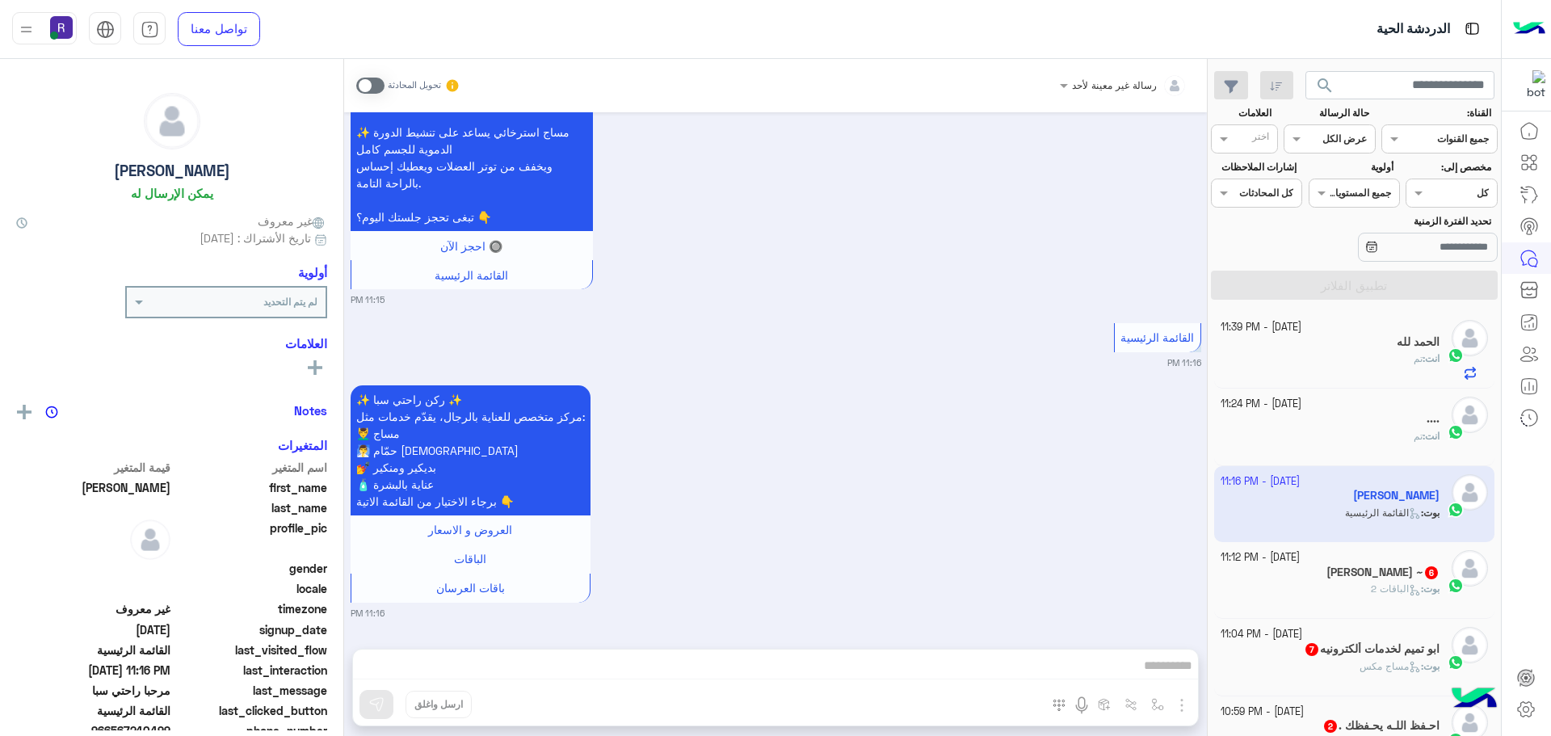
click at [1374, 591] on span "الباقات 2" at bounding box center [1396, 589] width 50 height 12
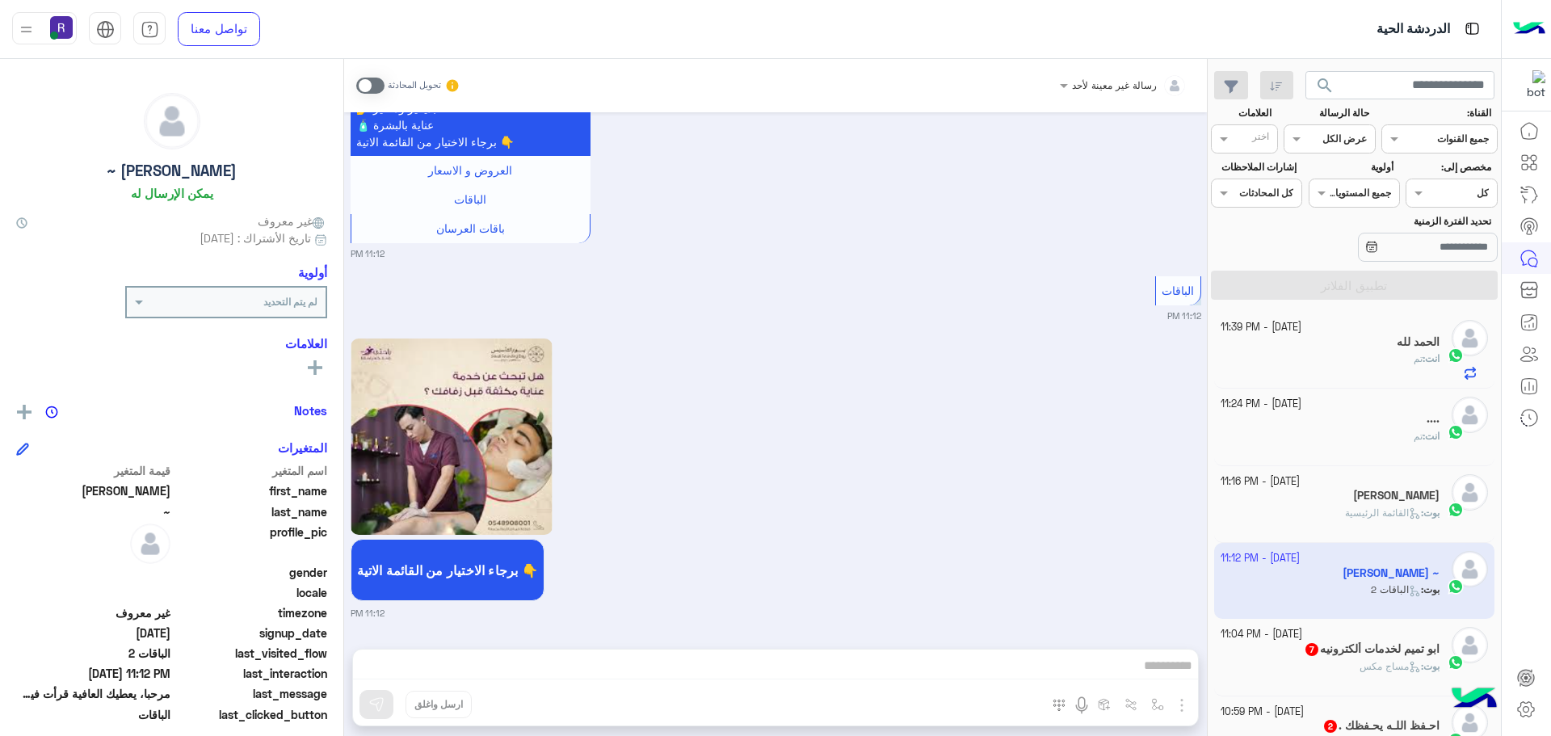
scroll to position [162, 0]
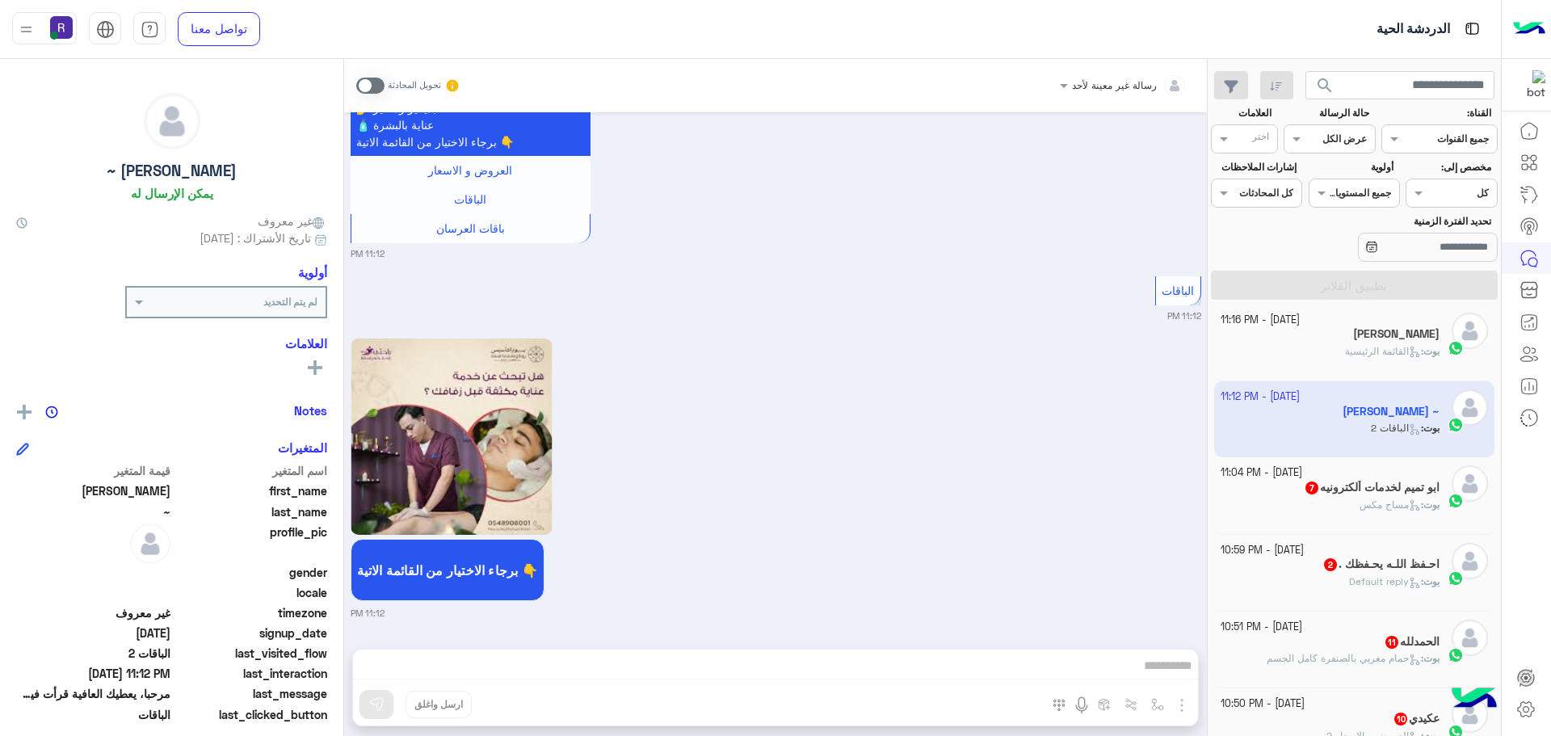
click at [1389, 571] on h5 "احـفظ اللـه يحـفظك . 2" at bounding box center [1381, 564] width 117 height 14
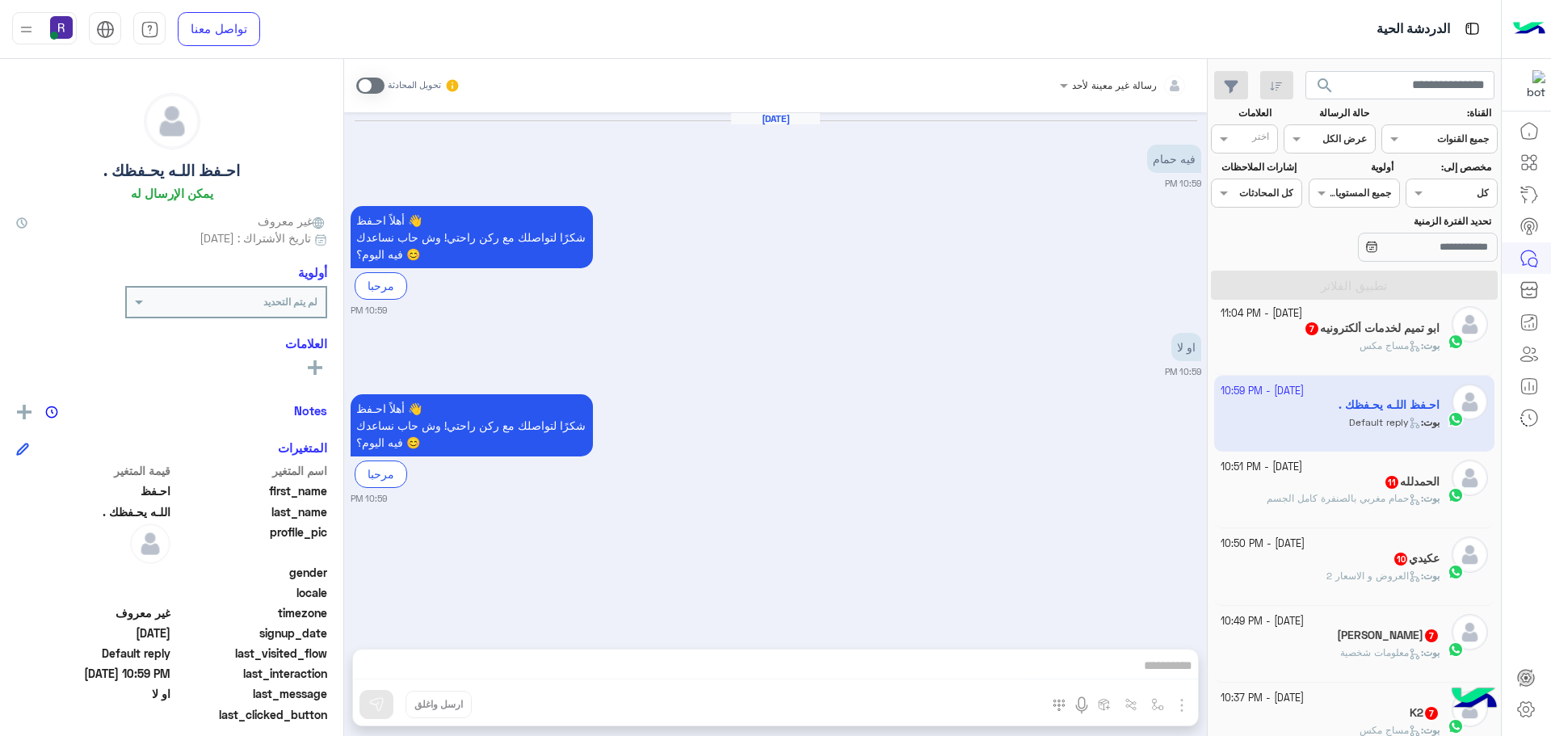
scroll to position [323, 0]
click at [1388, 469] on div "[DATE] - 10:51 PM" at bounding box center [1331, 465] width 220 height 15
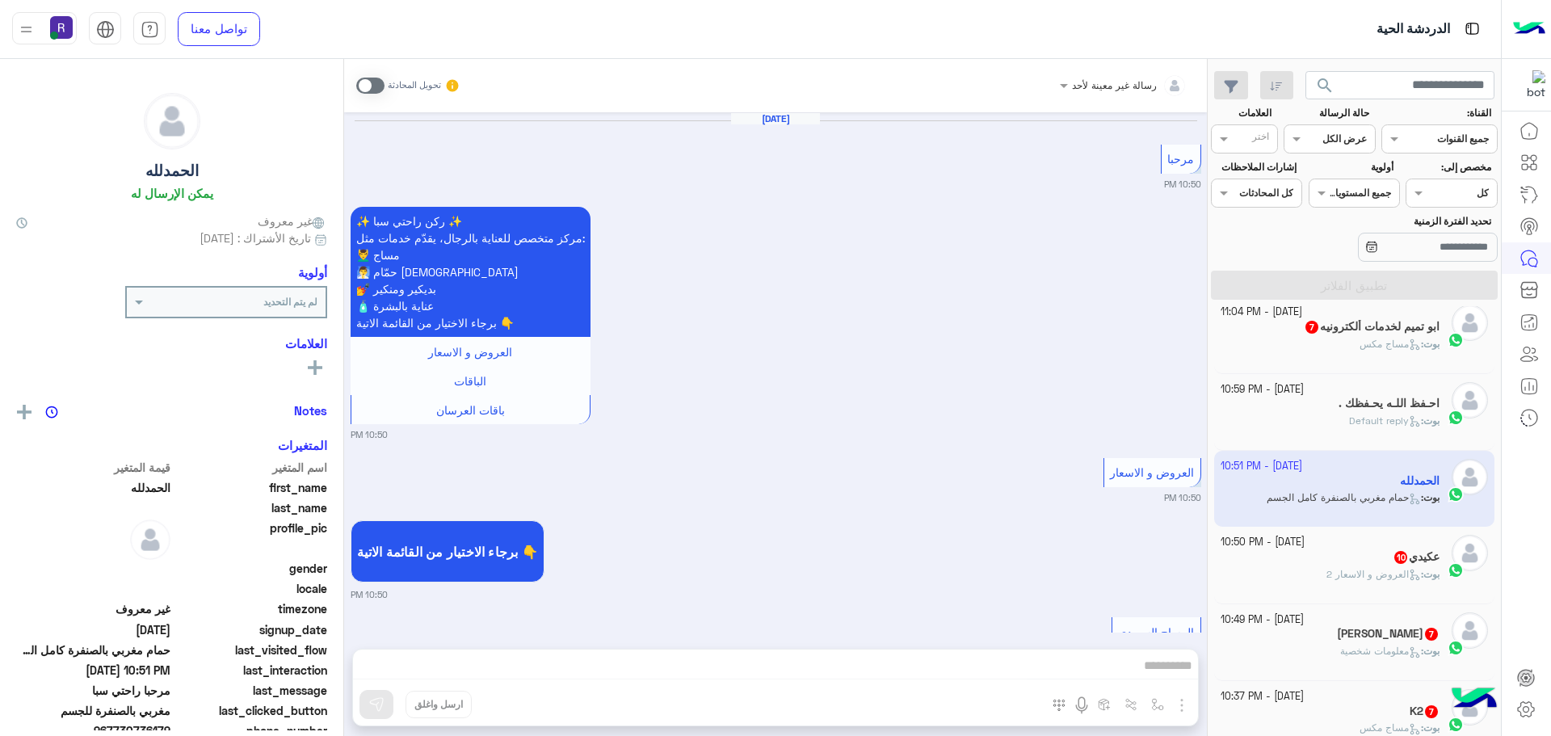
scroll to position [2674, 0]
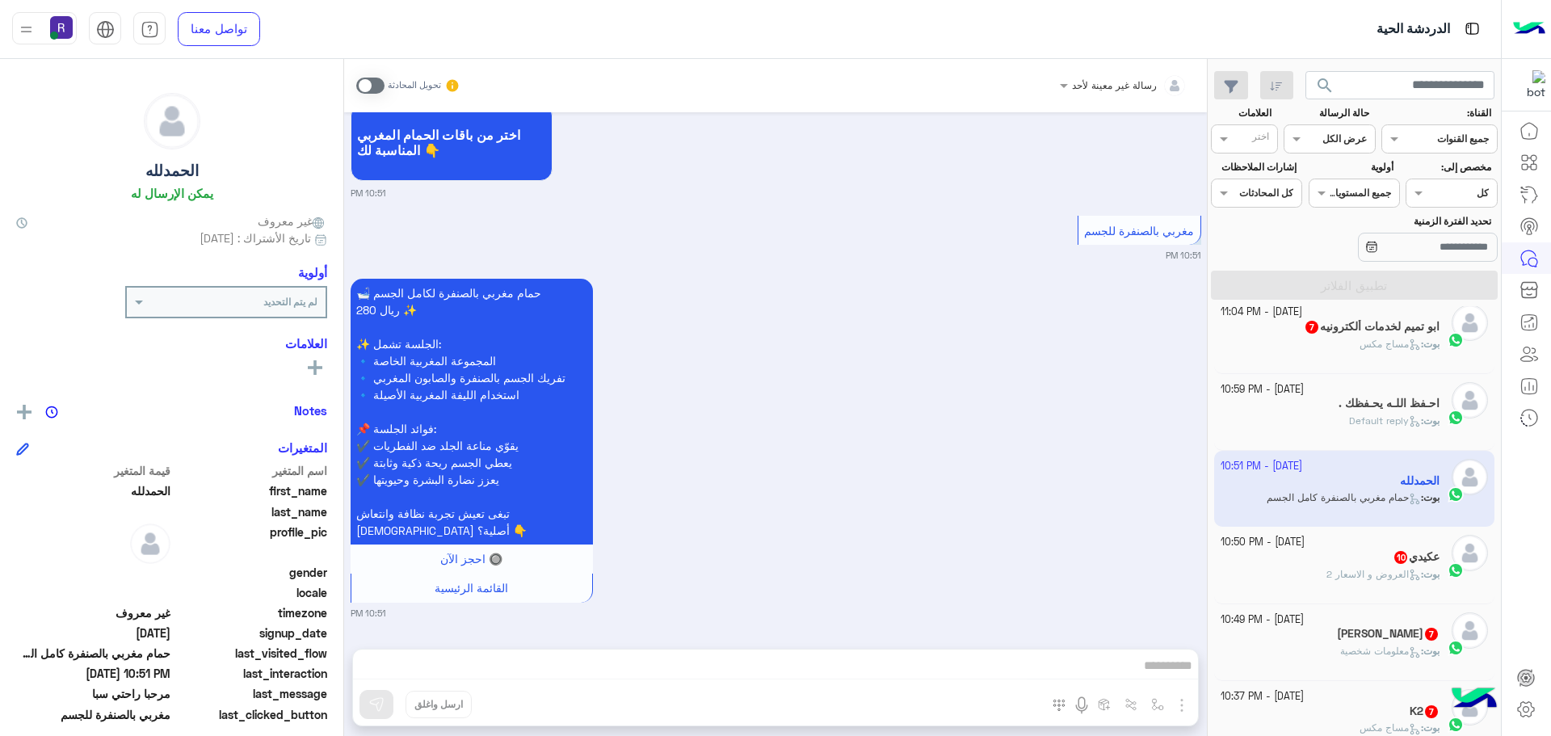
click at [1385, 565] on div "عكيدي 10" at bounding box center [1331, 558] width 220 height 17
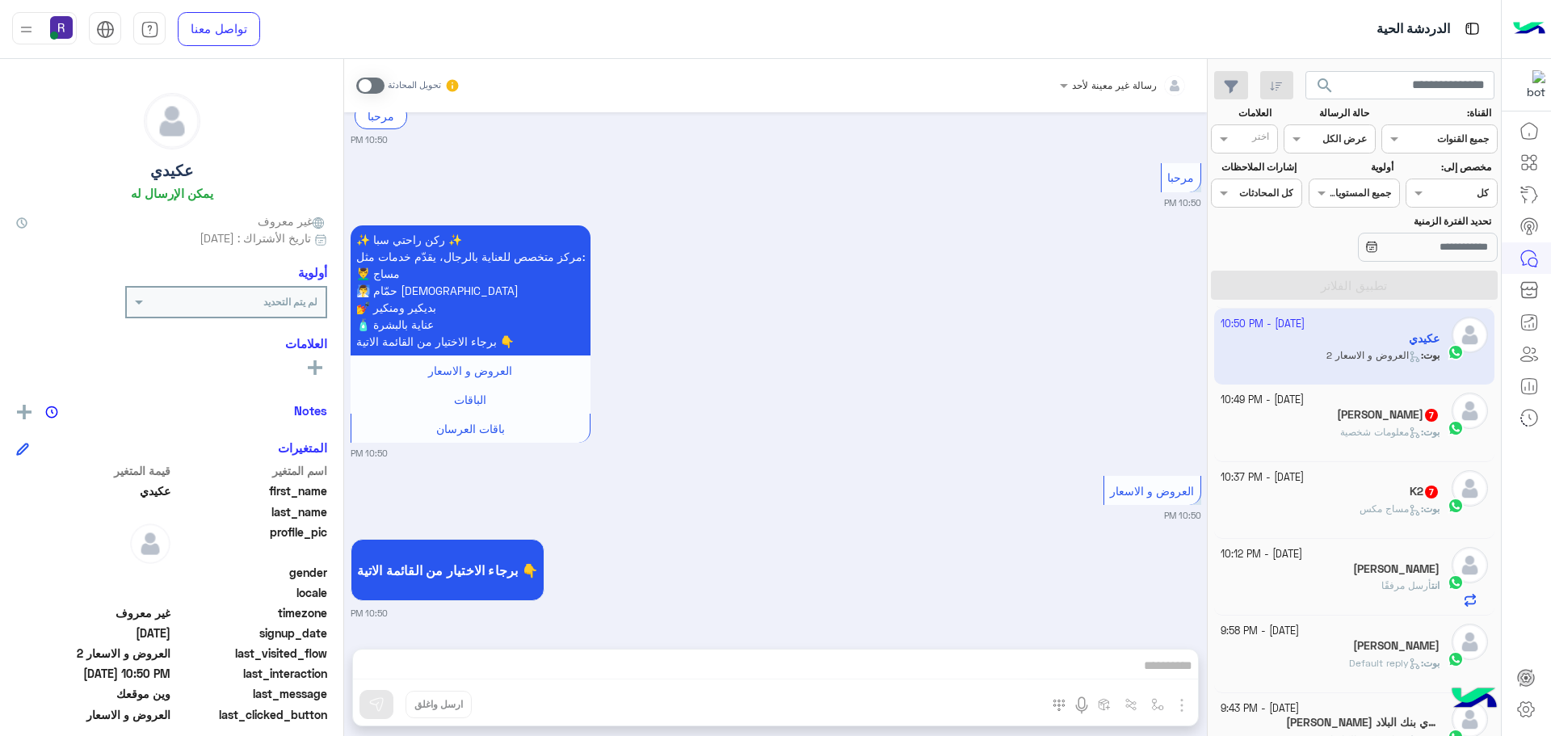
scroll to position [566, 0]
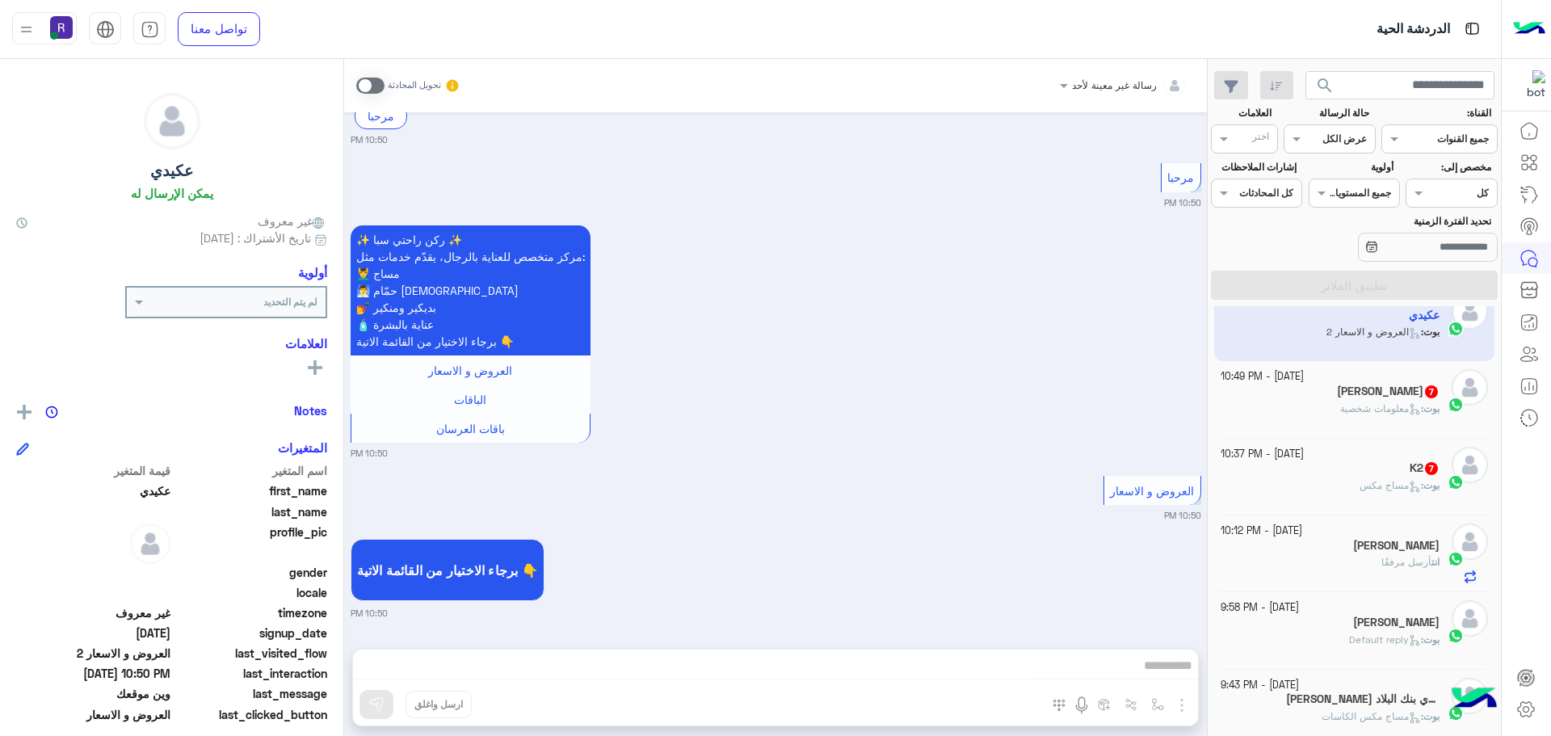
click at [1370, 381] on div "[DATE] - 10:49 PM" at bounding box center [1331, 376] width 220 height 15
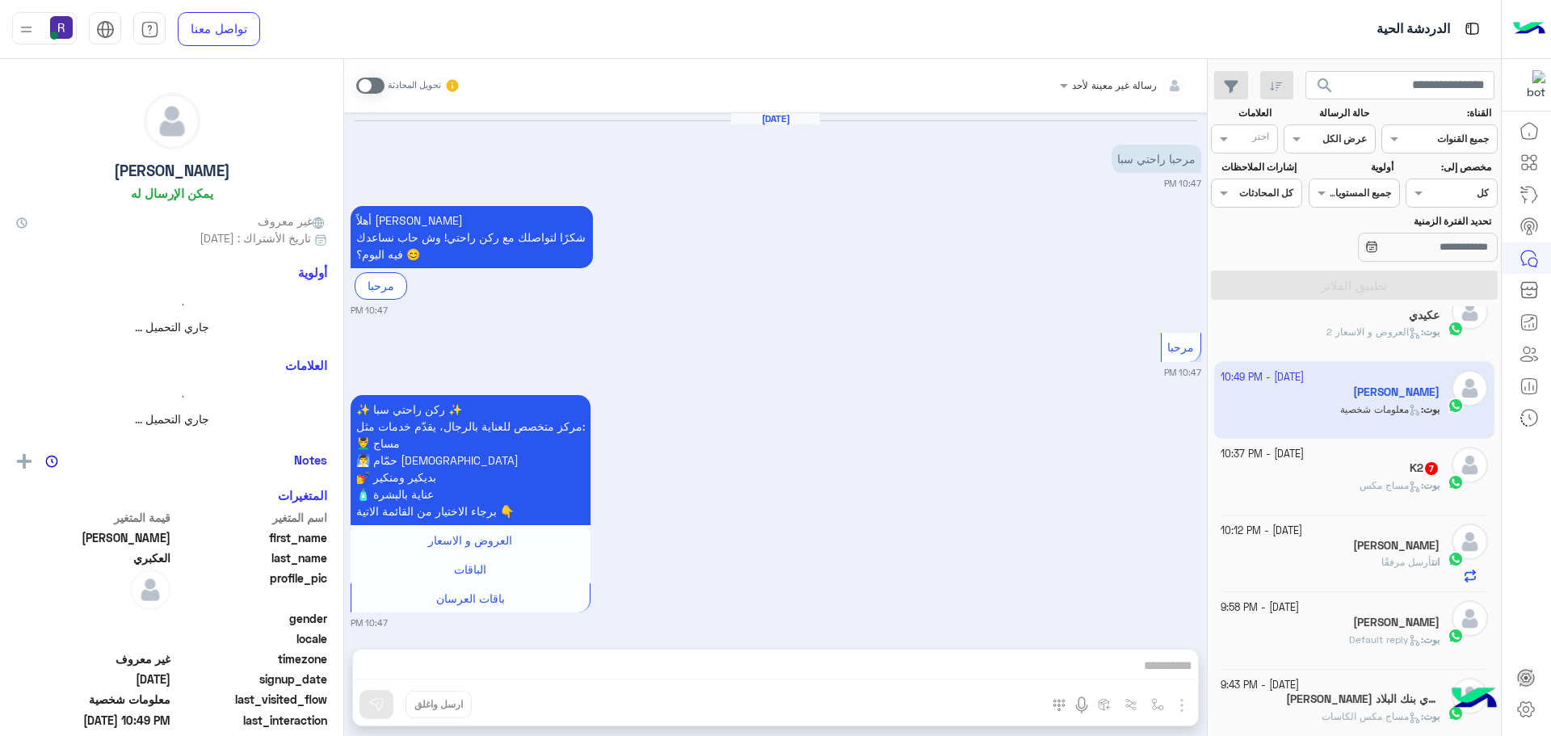
scroll to position [1137, 0]
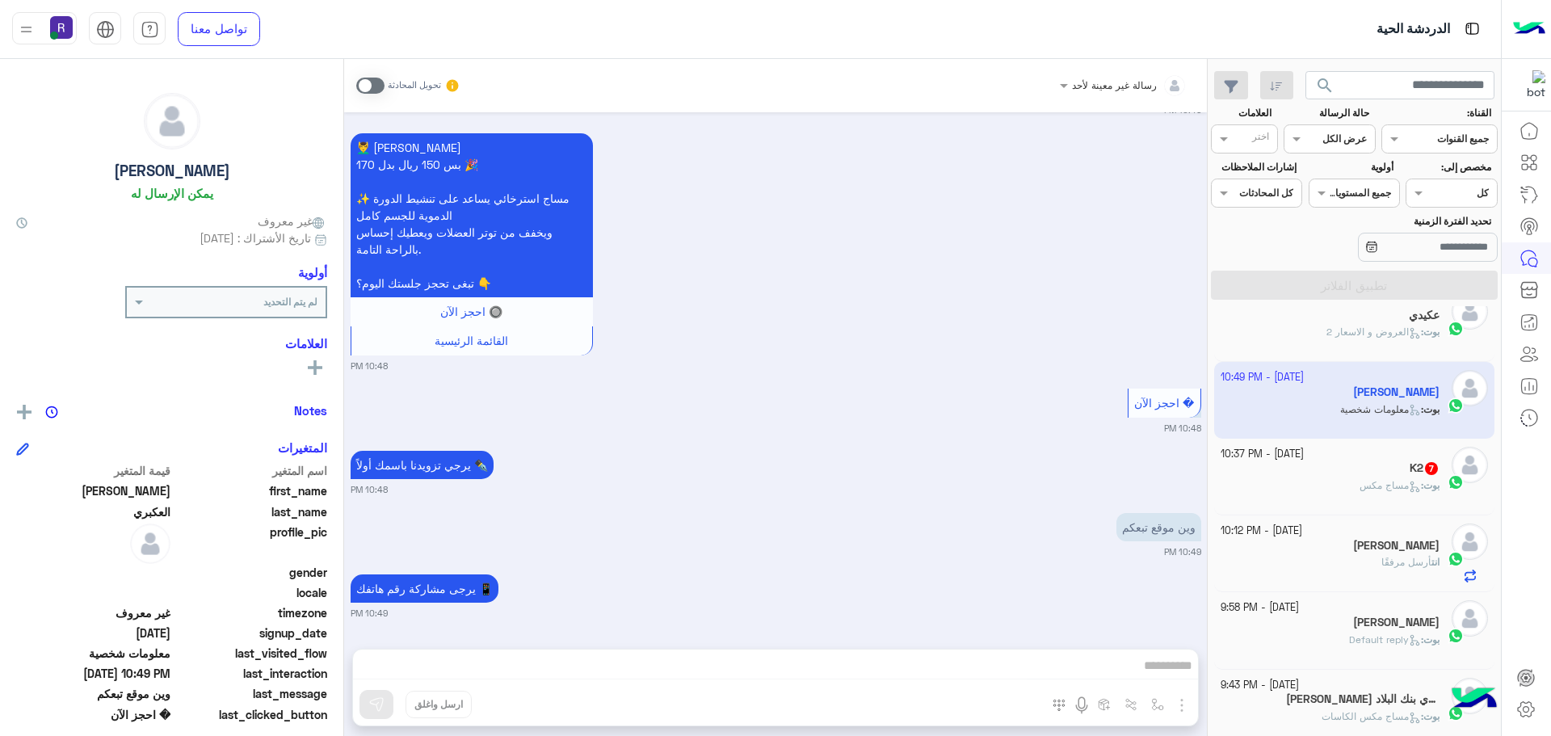
click at [1380, 503] on div "بوت : مساج مكس" at bounding box center [1331, 492] width 220 height 28
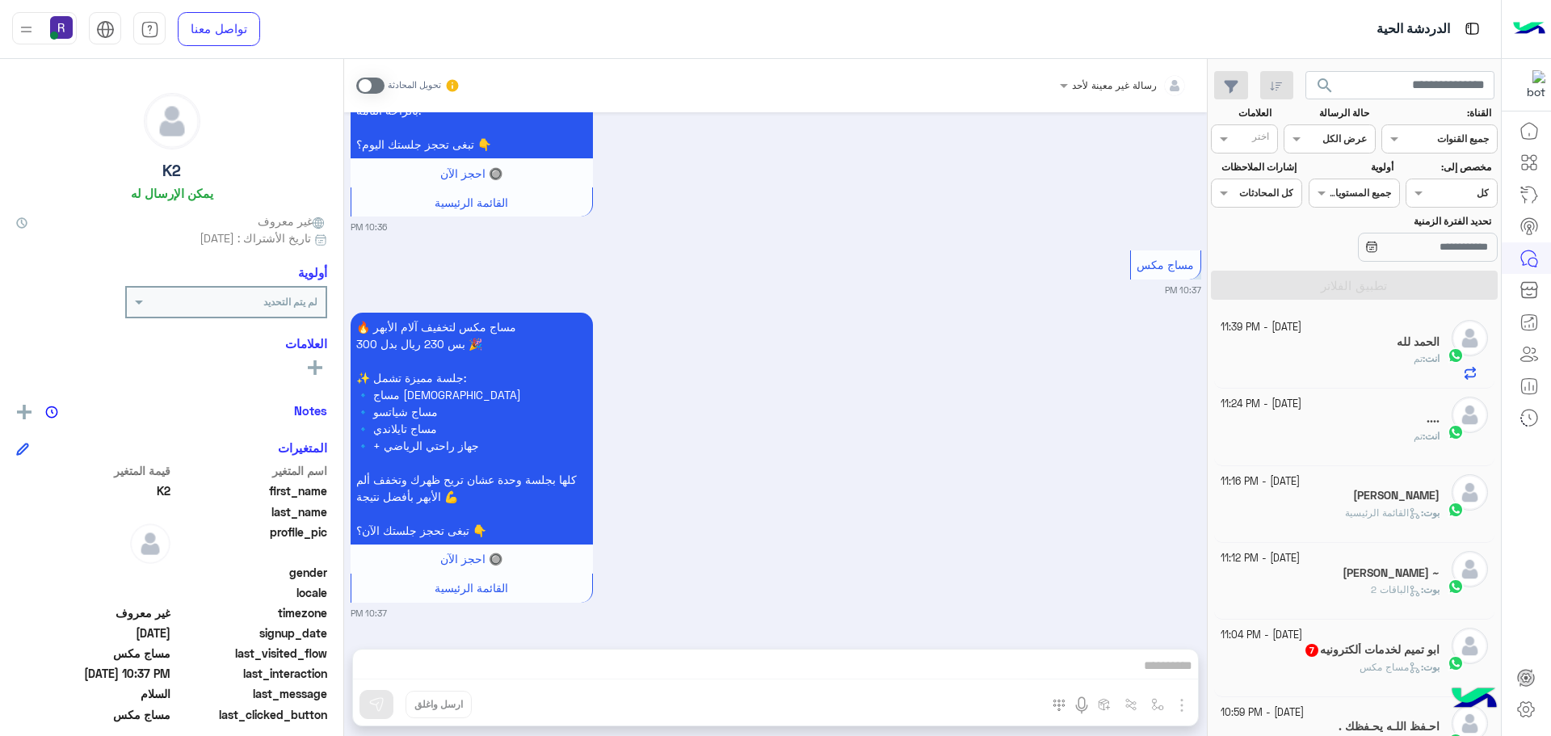
click at [1170, 265] on span "مساج مكس" at bounding box center [1165, 265] width 57 height 14
type textarea "********"
click at [1170, 265] on span "مساج مكس" at bounding box center [1165, 265] width 57 height 14
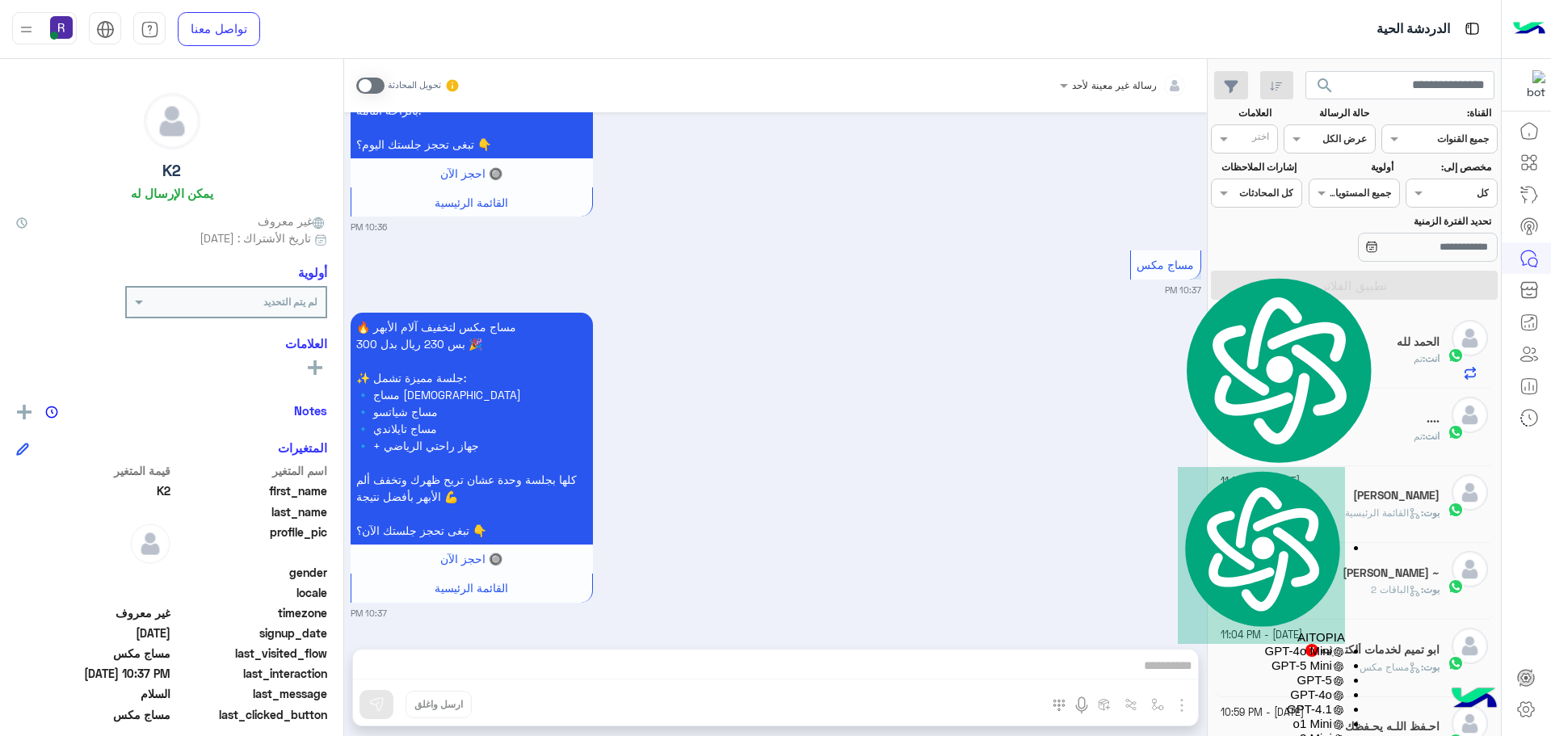
click at [1170, 265] on span "مساج مكس" at bounding box center [1165, 265] width 57 height 14
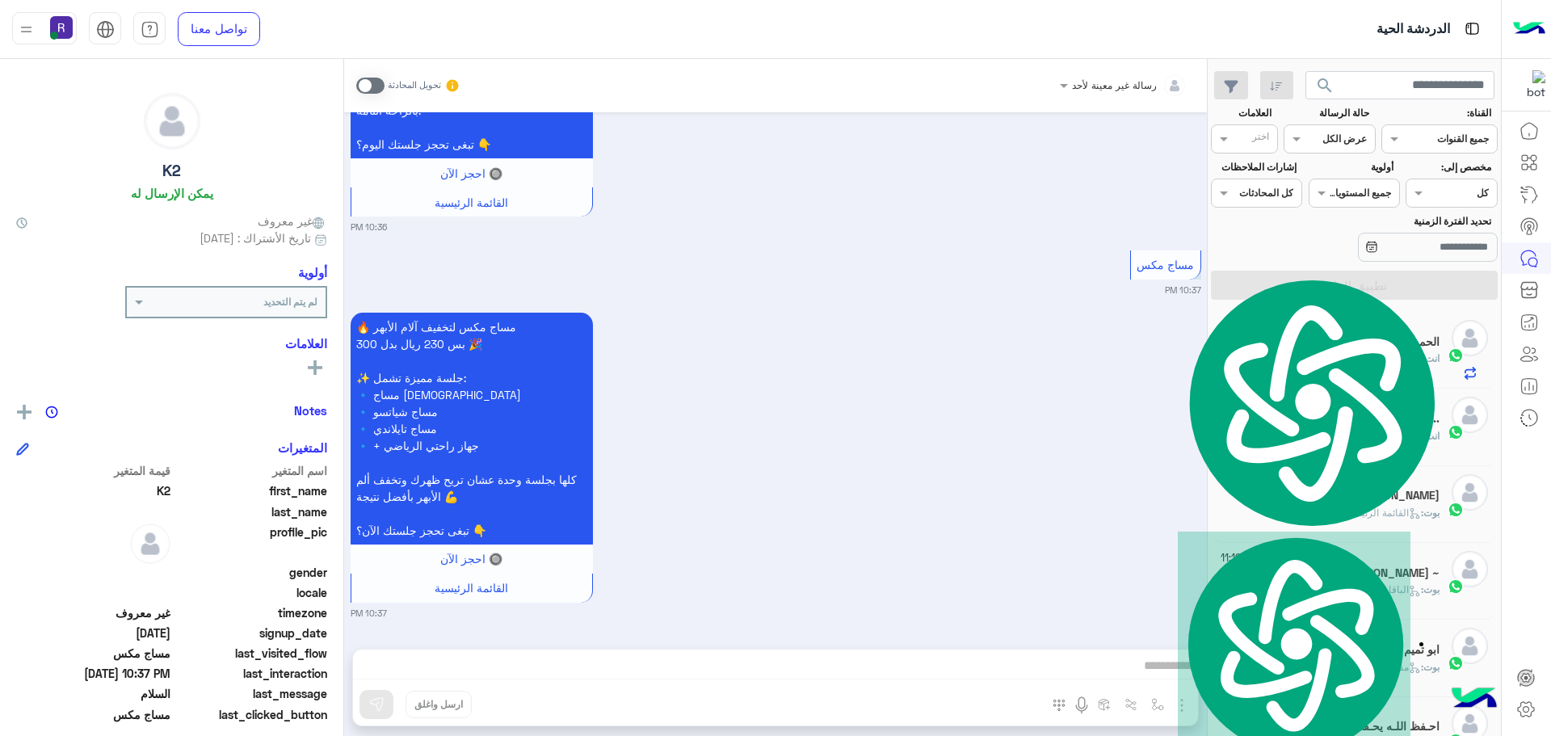
select select "*********"
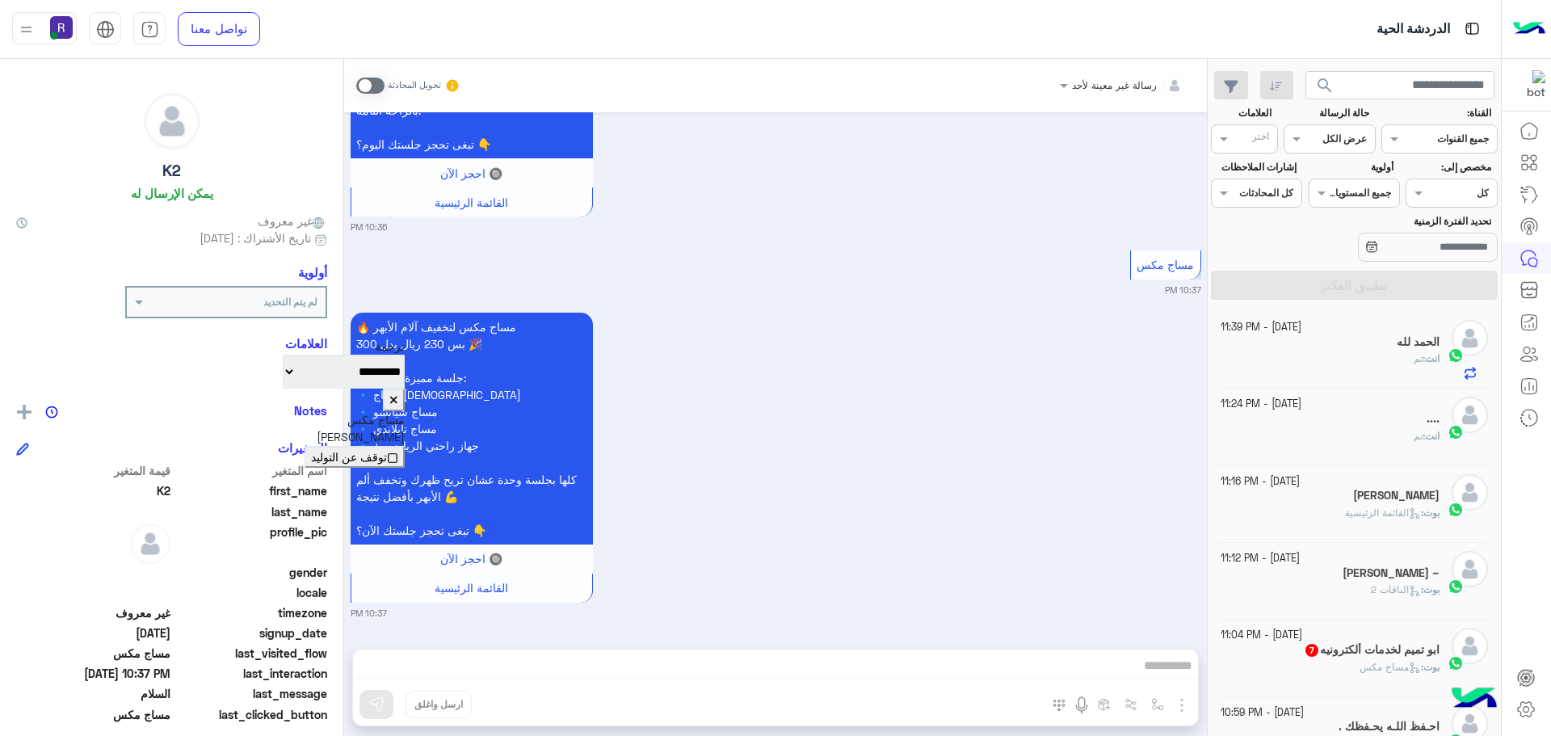
scroll to position [609, 0]
click at [383, 389] on button at bounding box center [394, 400] width 22 height 22
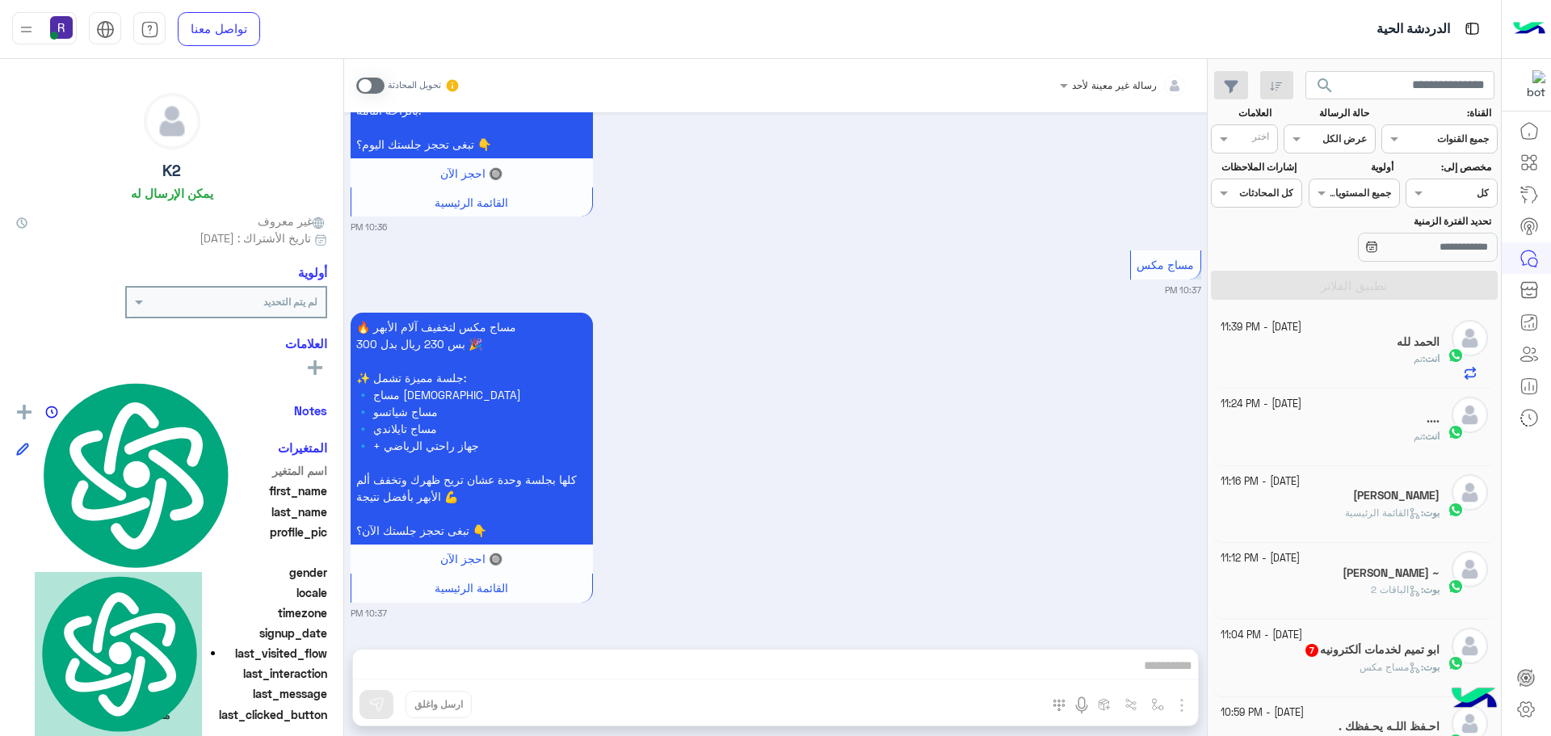
drag, startPoint x: 991, startPoint y: 343, endPoint x: 970, endPoint y: 356, distance: 25.4
click at [989, 346] on div "🔥 مساج مكس لتخفيف آلام الأبهر بس 230 ريال بدل 300 🎉 ✨ جلسة مميزة تشمل: 🔹 مساج س…" at bounding box center [776, 464] width 851 height 311
drag, startPoint x: 970, startPoint y: 356, endPoint x: 931, endPoint y: 380, distance: 45.3
click at [942, 375] on div "🔥 مساج مكس لتخفيف آلام الأبهر بس 230 ريال بدل 300 🎉 ✨ جلسة مميزة تشمل: 🔹 مساج س…" at bounding box center [776, 464] width 851 height 311
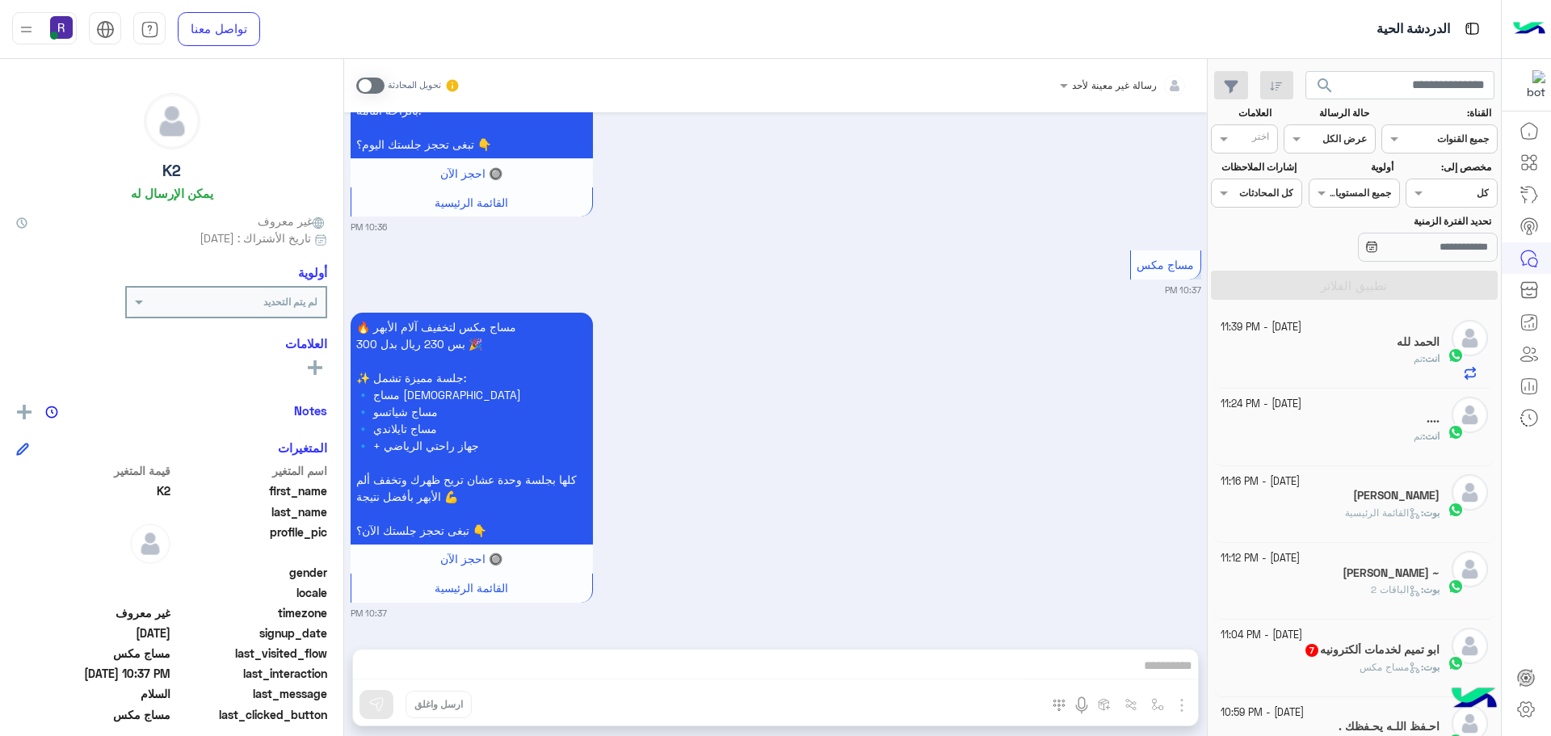
click at [923, 402] on div "🔥 مساج مكس لتخفيف آلام الأبهر بس 230 ريال بدل 300 🎉 ✨ جلسة مميزة تشمل: 🔹 مساج س…" at bounding box center [776, 464] width 851 height 311
click at [1026, 540] on div "🔥 مساج مكس لتخفيف آلام الأبهر بس 230 ريال بدل 300 🎉 ✨ جلسة مميزة تشمل: 🔹 مساج س…" at bounding box center [776, 464] width 851 height 311
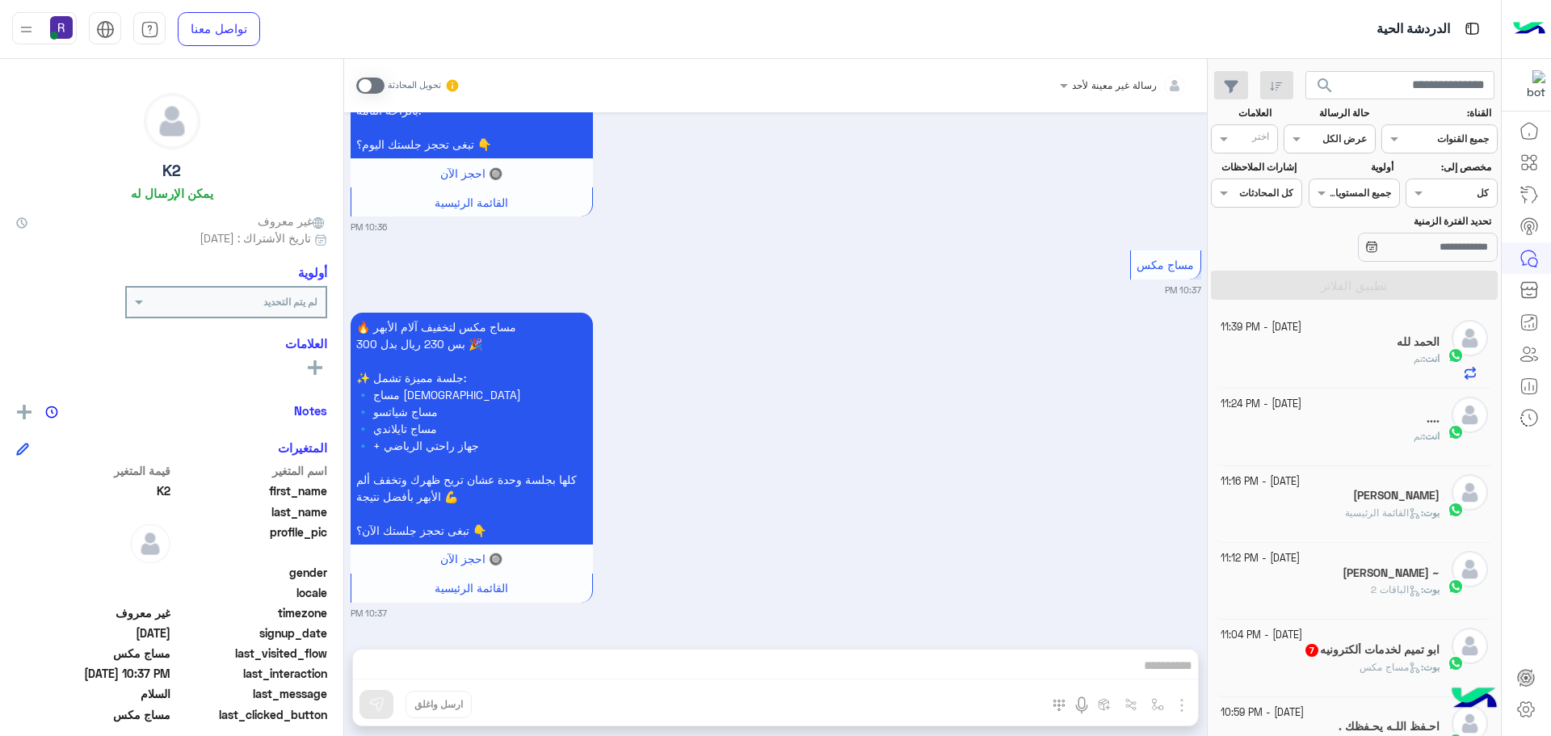
click at [1026, 540] on div "🔥 مساج مكس لتخفيف آلام الأبهر بس 230 ريال بدل 300 🎉 ✨ جلسة مميزة تشمل: 🔹 مساج س…" at bounding box center [776, 464] width 851 height 311
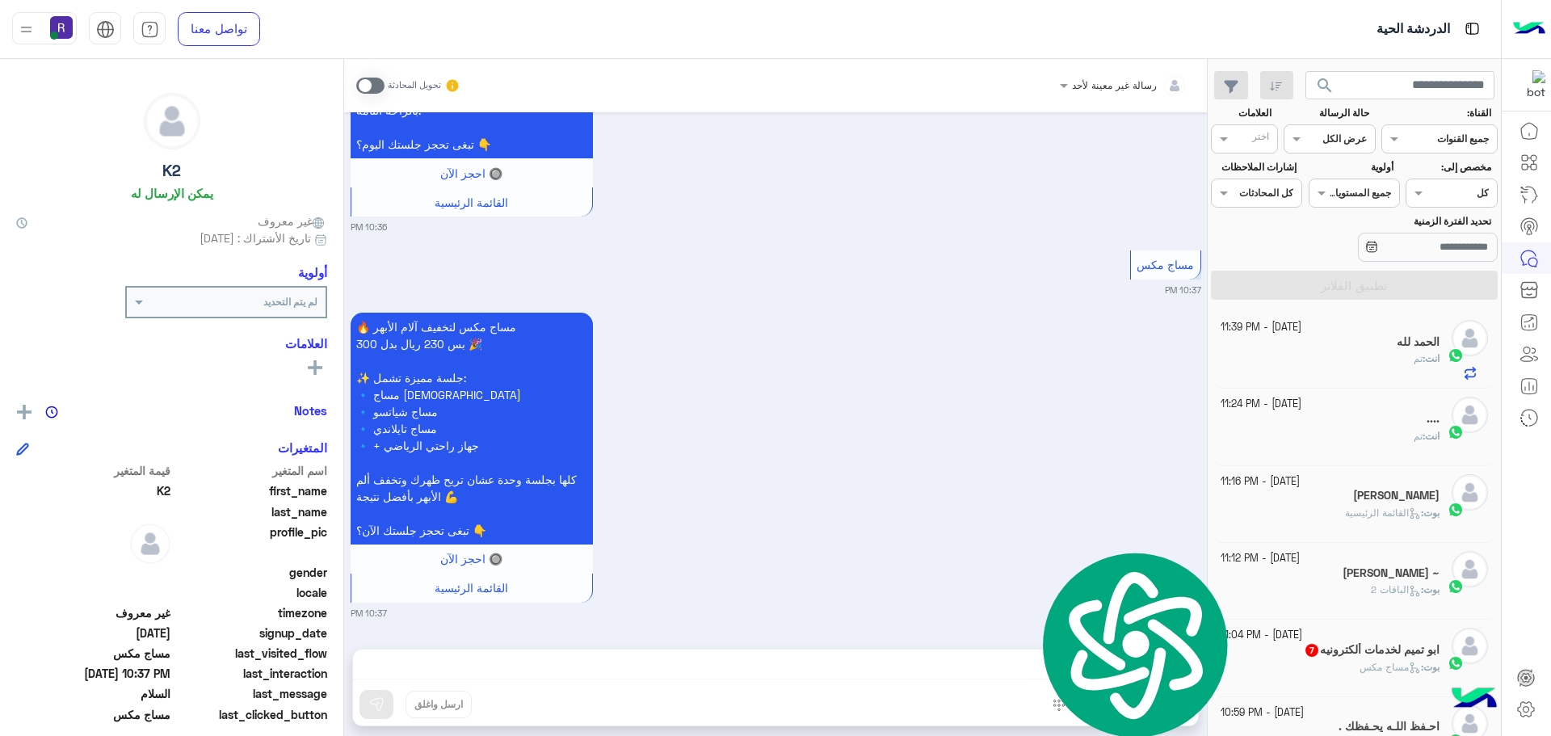
click at [1026, 540] on div "🔥 مساج مكس لتخفيف آلام الأبهر بس 230 ريال بدل 300 🎉 ✨ جلسة مميزة تشمل: 🔹 مساج س…" at bounding box center [776, 464] width 851 height 311
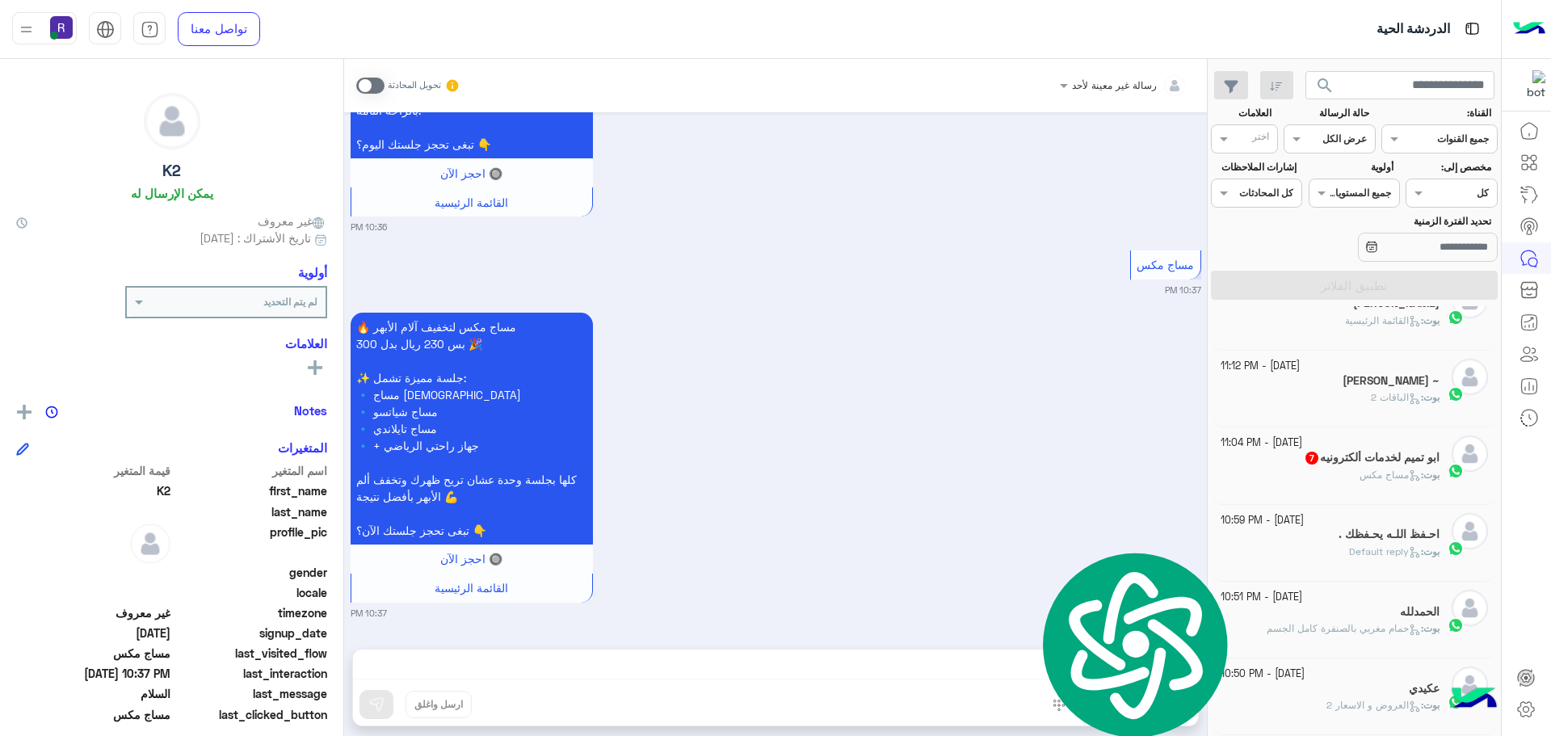
scroll to position [0, 0]
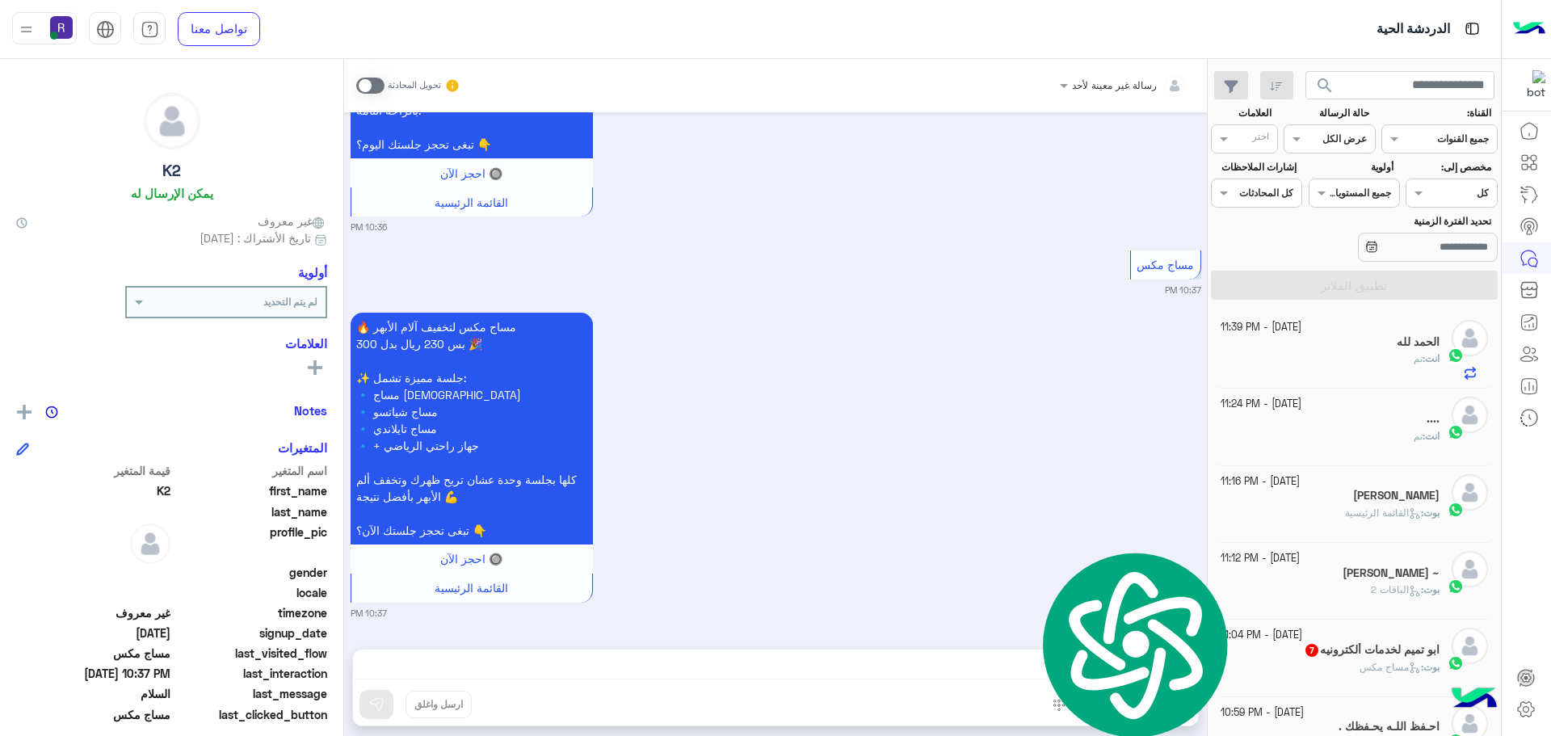
click at [1177, 407] on div "🔥 مساج مكس لتخفيف آلام الأبهر بس 230 ريال بدل 300 🎉 ✨ جلسة مميزة تشمل: 🔹 مساج س…" at bounding box center [776, 464] width 851 height 311
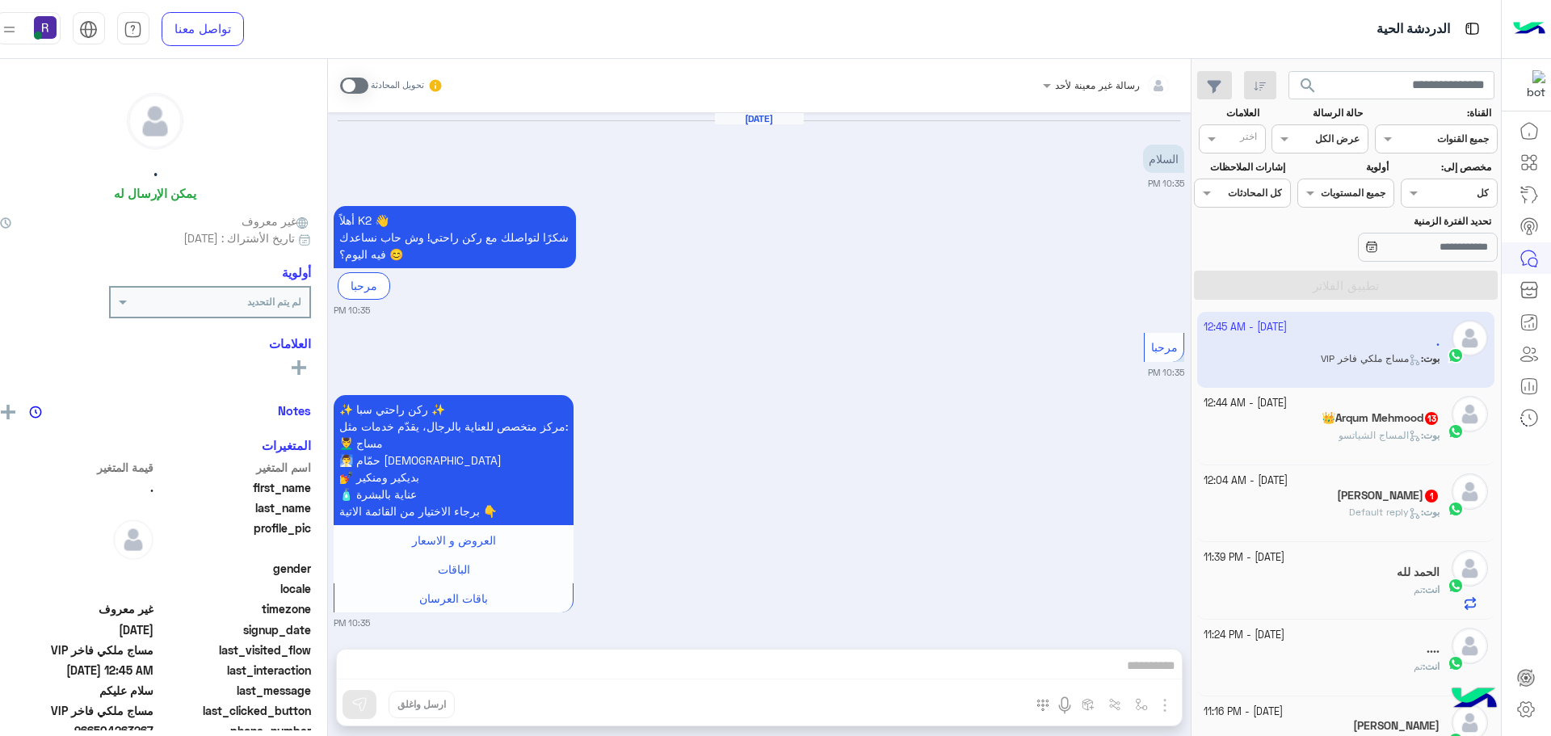
scroll to position [3053, 0]
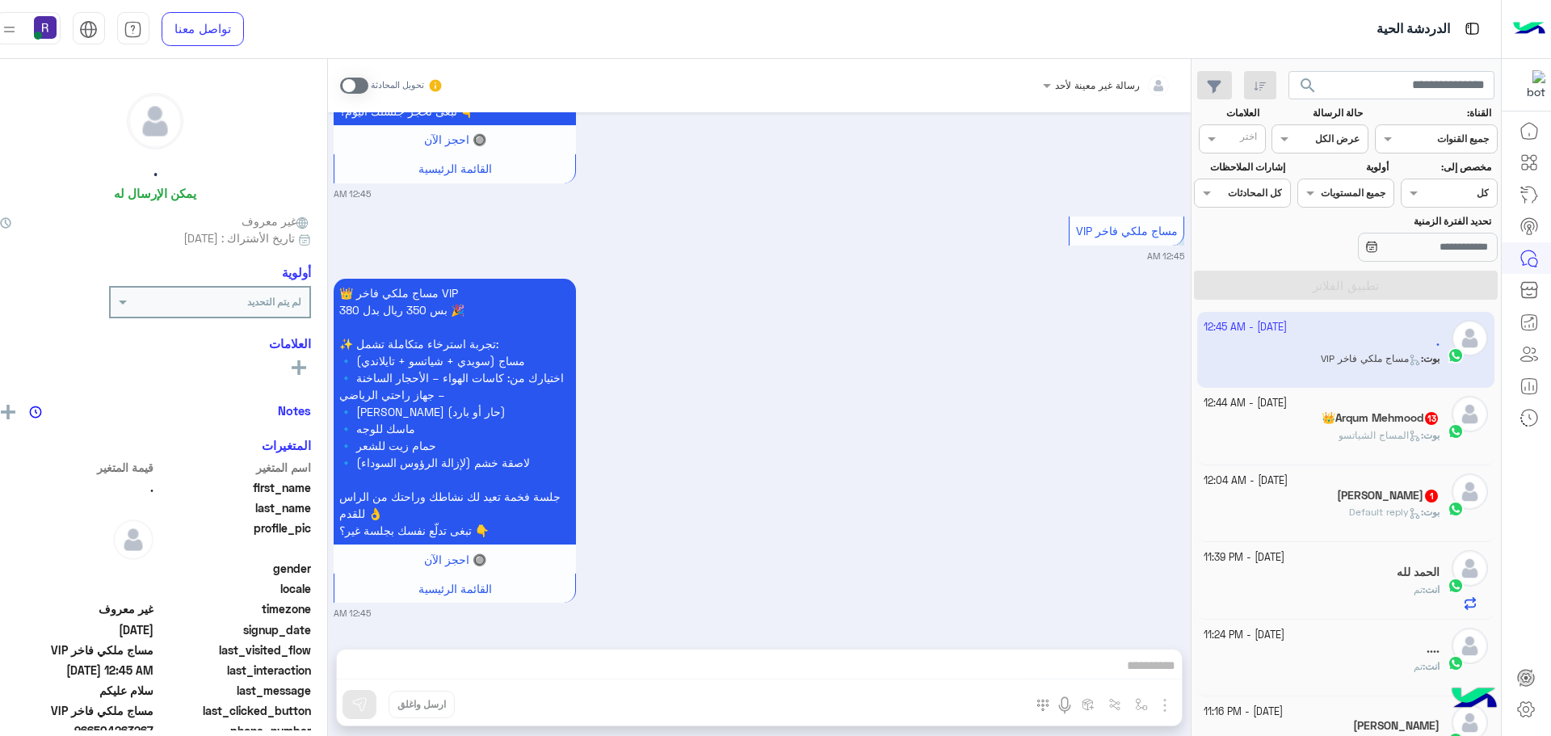
click at [1401, 429] on span "بوت : المساج الشياتسو" at bounding box center [1389, 435] width 101 height 12
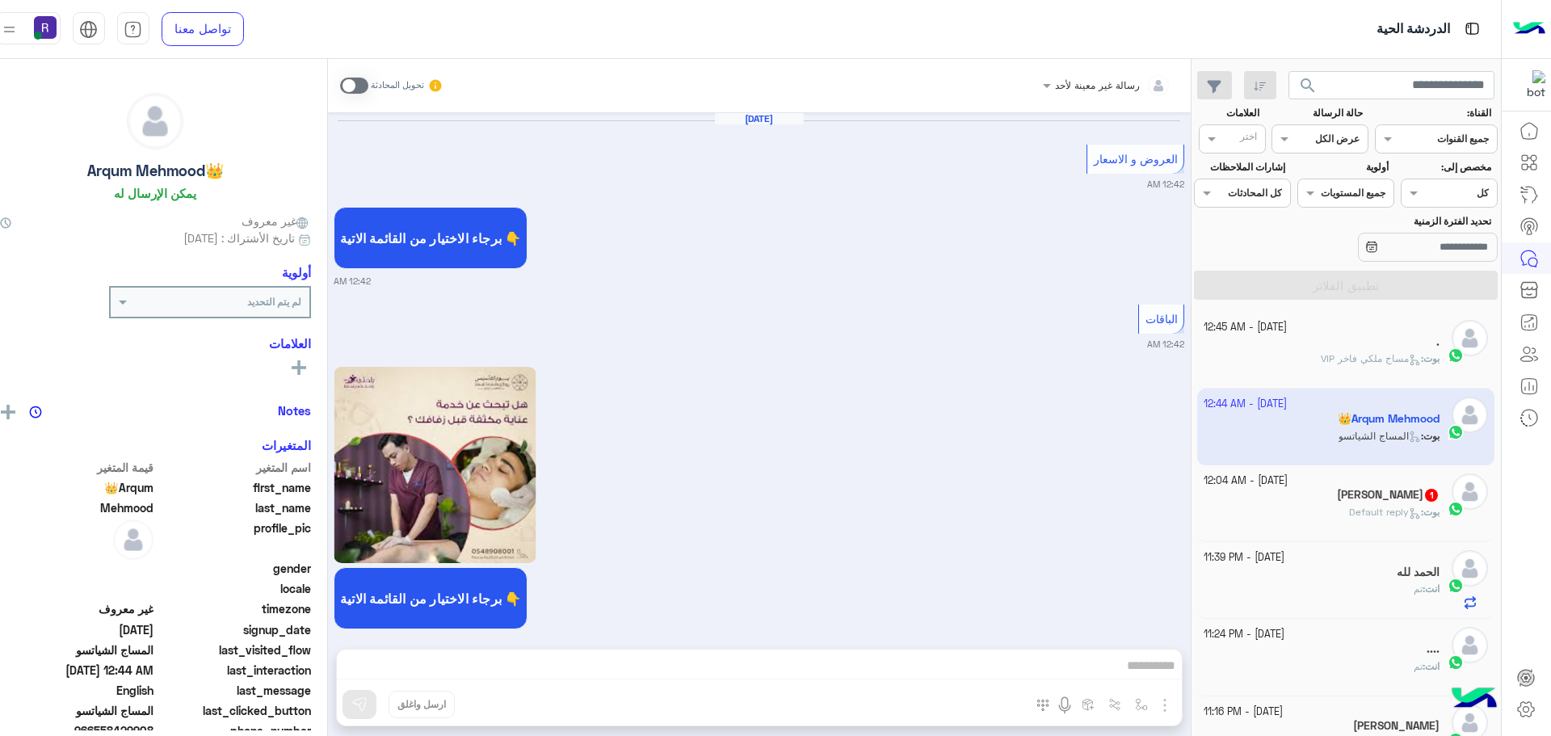
scroll to position [2651, 0]
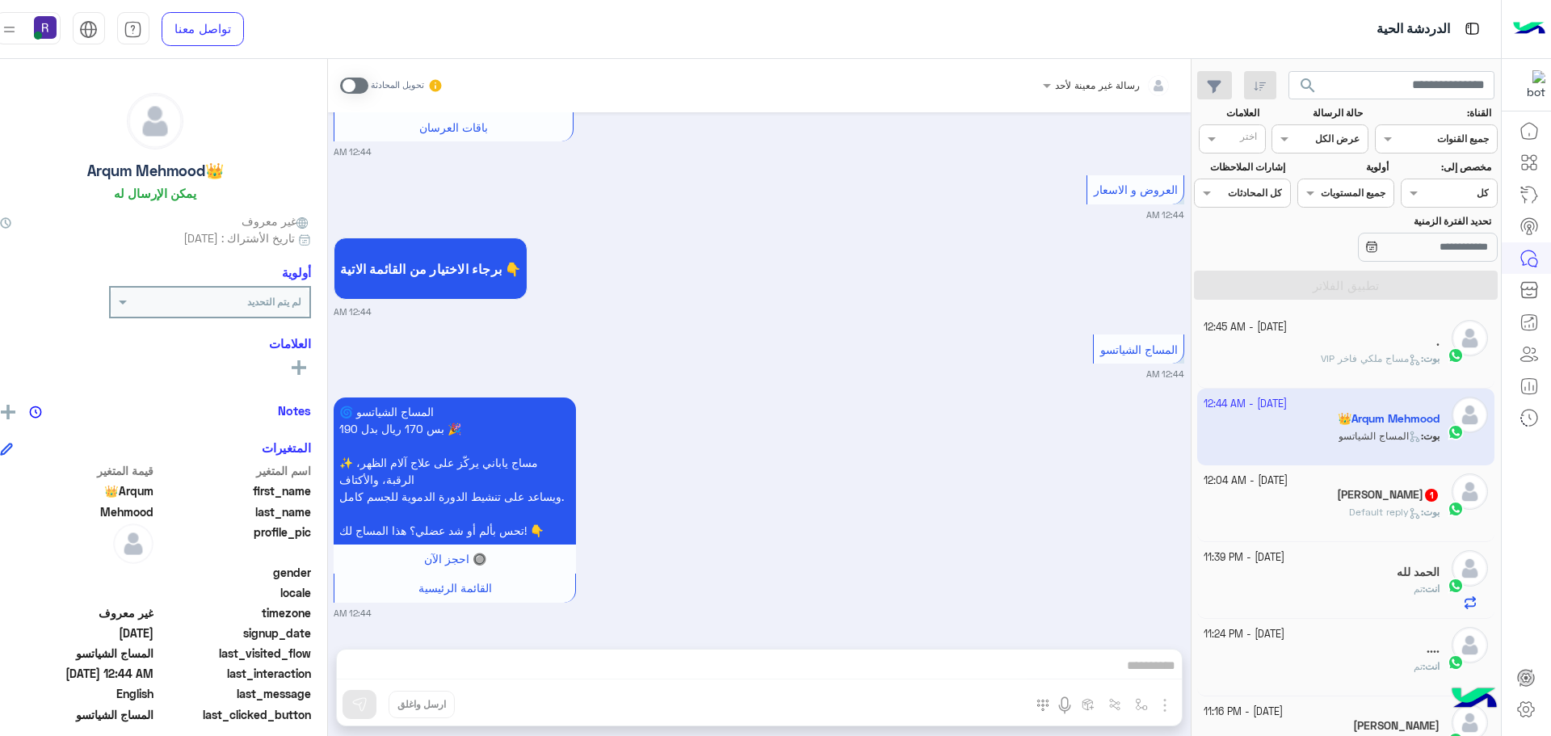
click at [1390, 494] on h5 "[PERSON_NAME] A Ajlan 1" at bounding box center [1388, 495] width 103 height 14
